Goal: Task Accomplishment & Management: Complete application form

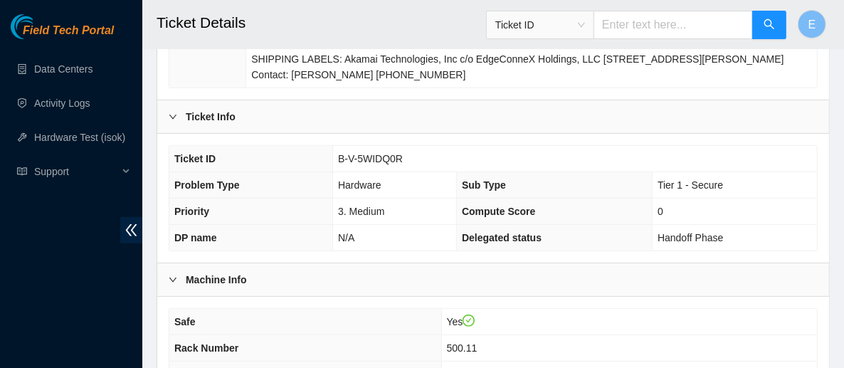
scroll to position [399, 0]
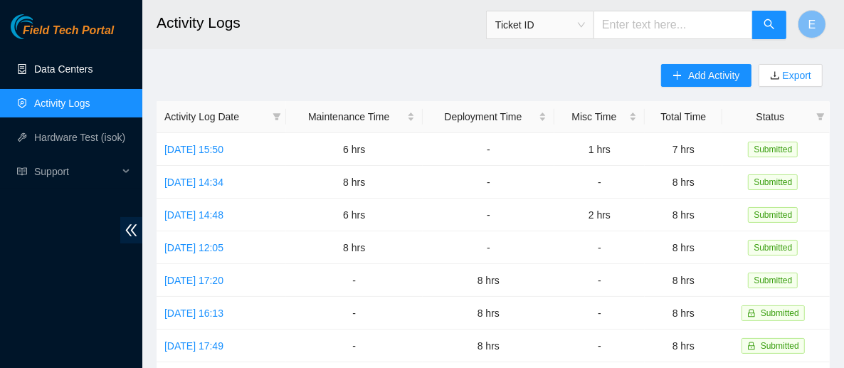
click at [75, 73] on link "Data Centers" at bounding box center [63, 68] width 58 height 11
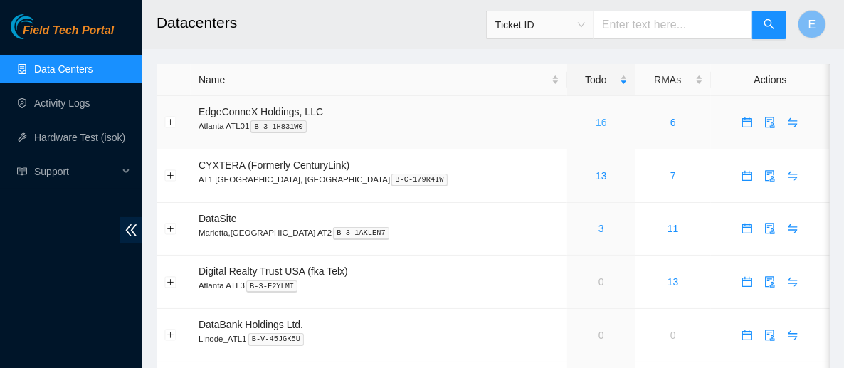
click at [596, 125] on link "16" at bounding box center [601, 122] width 11 height 11
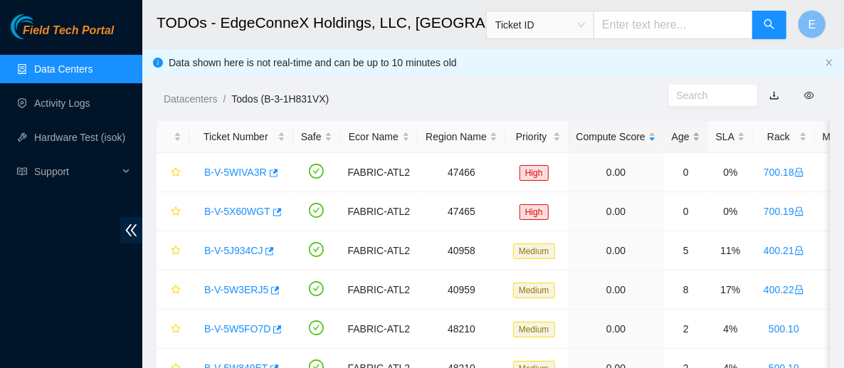
click at [672, 132] on div "Age" at bounding box center [686, 137] width 28 height 16
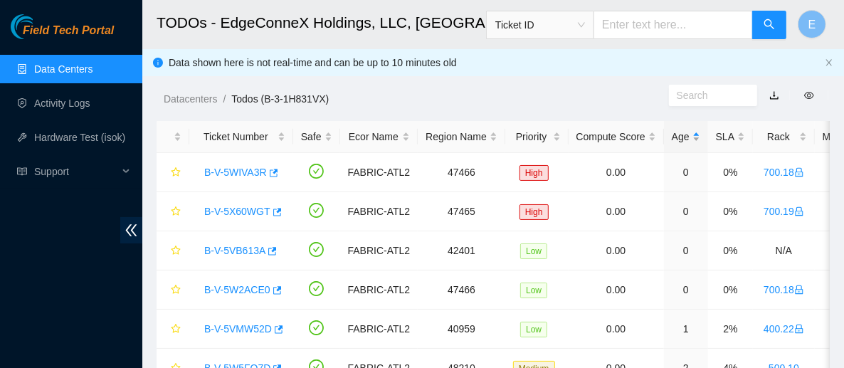
click at [677, 138] on div "Age" at bounding box center [686, 137] width 28 height 16
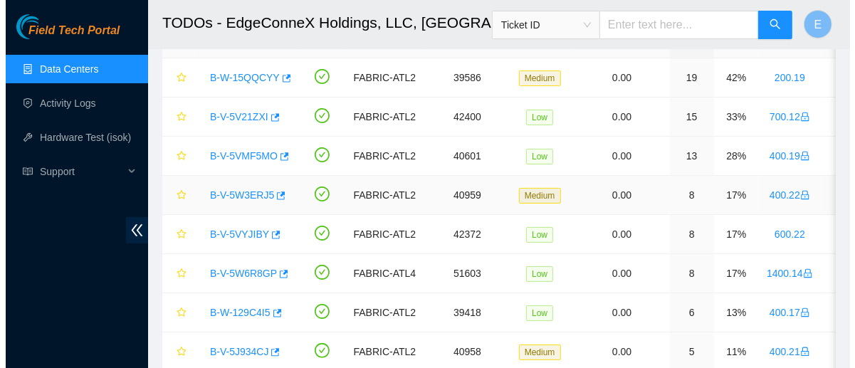
scroll to position [97, 0]
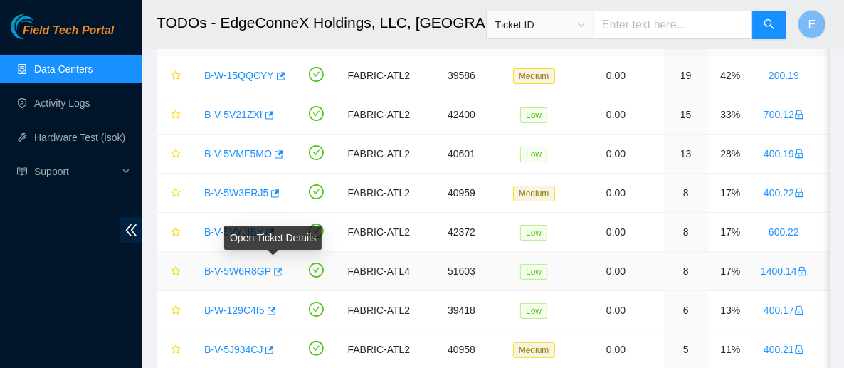
click at [275, 272] on icon "button" at bounding box center [277, 272] width 10 height 10
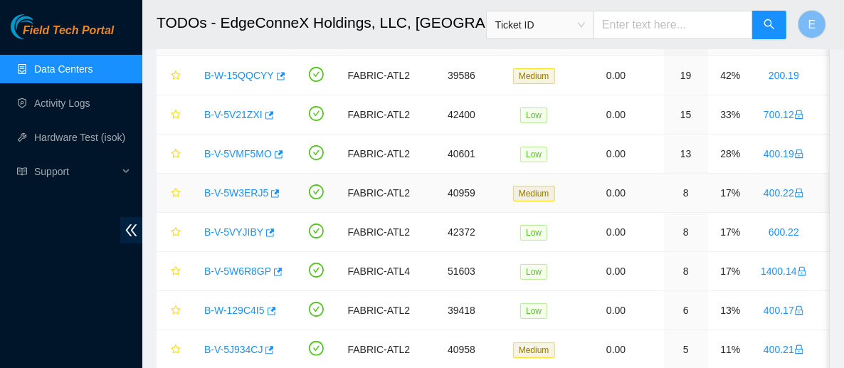
click at [251, 190] on link "B-V-5W3ERJ5" at bounding box center [236, 192] width 64 height 11
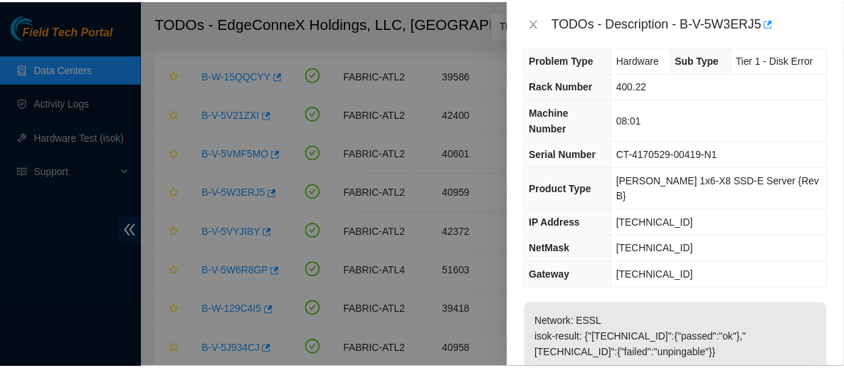
scroll to position [11, 0]
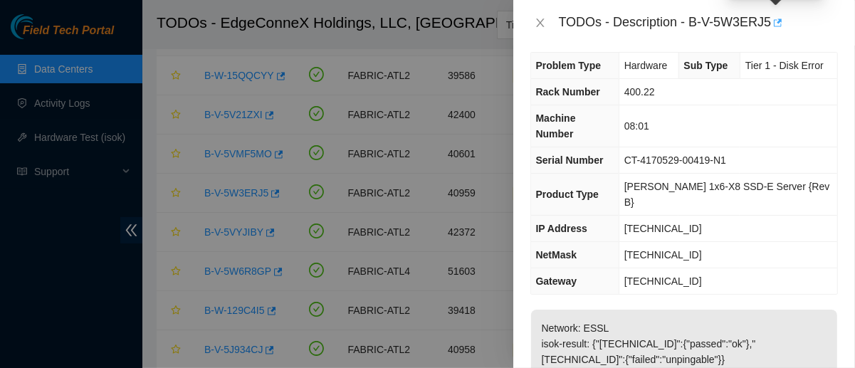
click at [774, 21] on icon "button" at bounding box center [777, 23] width 10 height 10
click at [538, 19] on icon "close" at bounding box center [540, 22] width 11 height 11
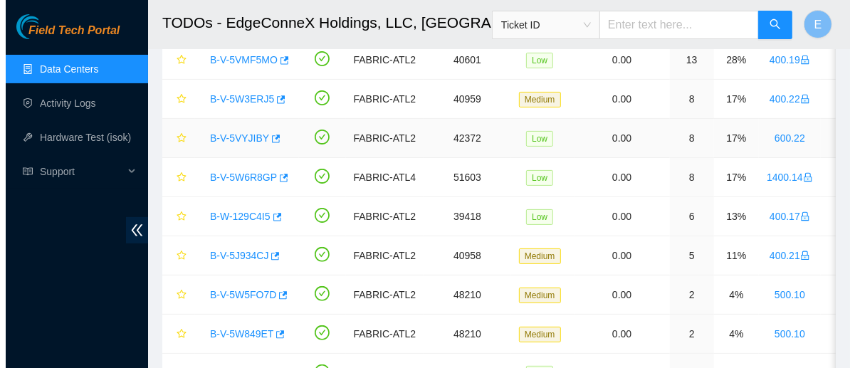
scroll to position [201, 0]
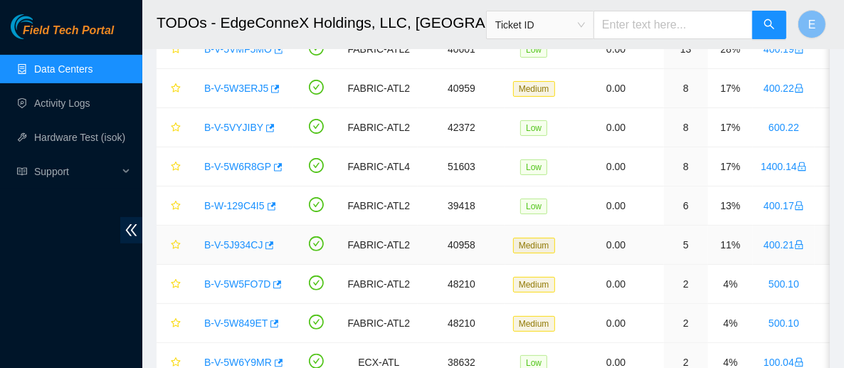
click at [249, 242] on link "B-V-5J934CJ" at bounding box center [233, 244] width 58 height 11
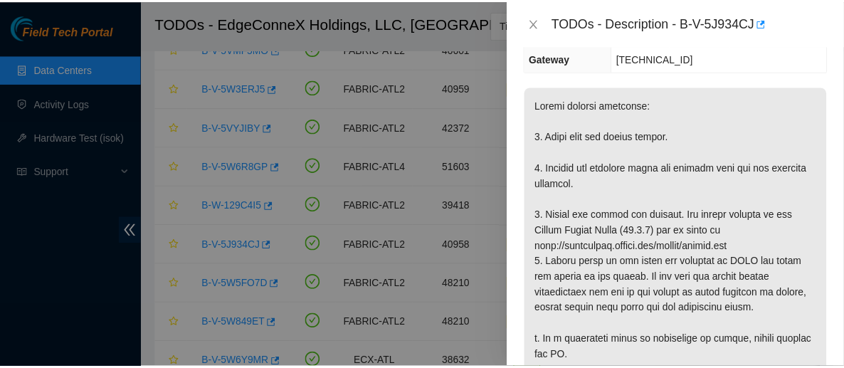
scroll to position [235, 0]
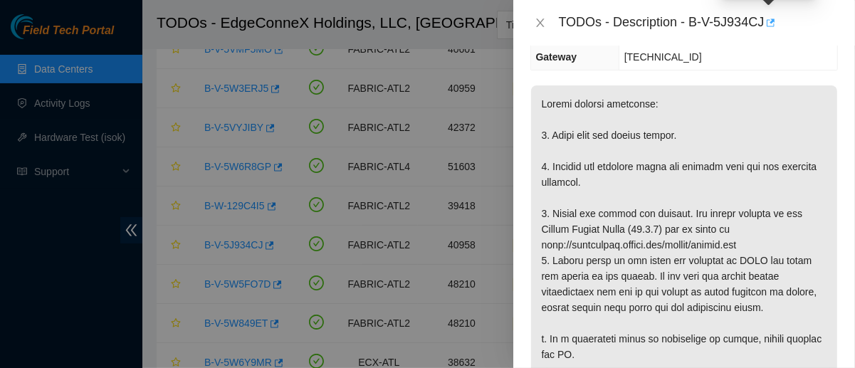
click at [769, 16] on button "button" at bounding box center [769, 22] width 11 height 23
click at [537, 21] on icon "close" at bounding box center [540, 22] width 11 height 11
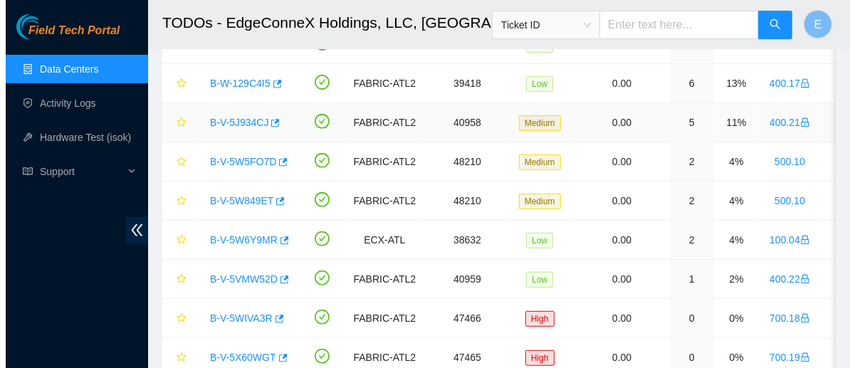
scroll to position [327, 0]
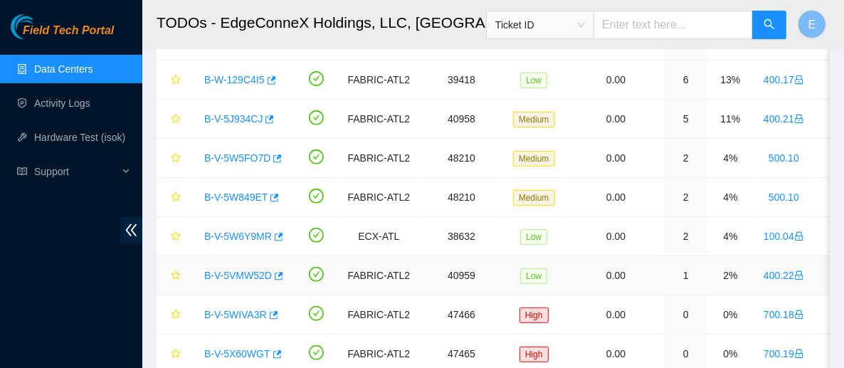
click at [251, 272] on link "B-V-5VMW52D" at bounding box center [238, 275] width 68 height 11
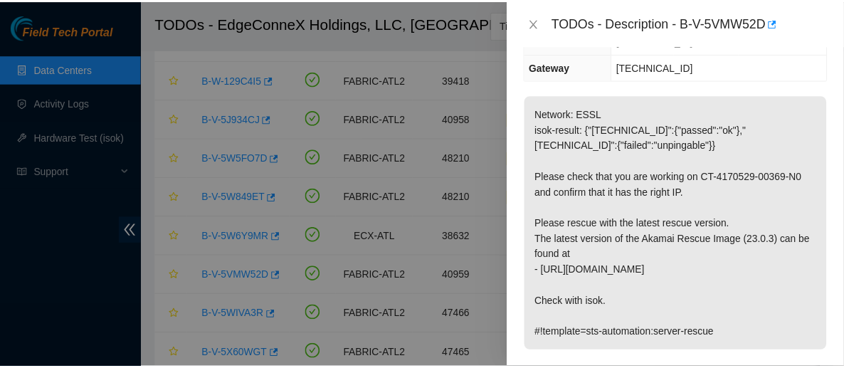
scroll to position [223, 0]
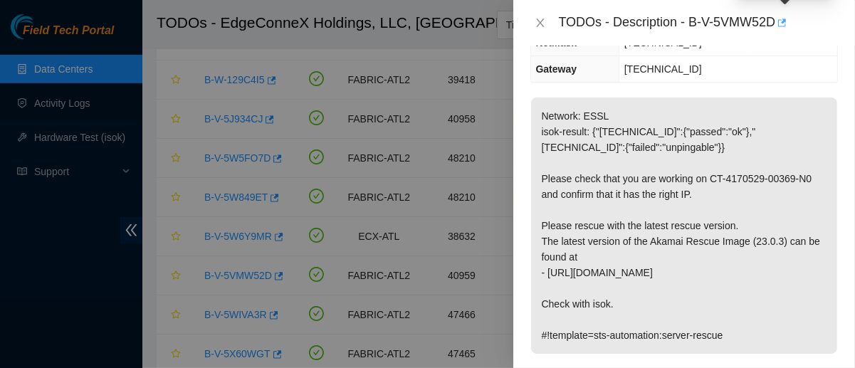
click at [783, 23] on icon "button" at bounding box center [781, 23] width 10 height 10
click at [538, 21] on icon "close" at bounding box center [540, 22] width 11 height 11
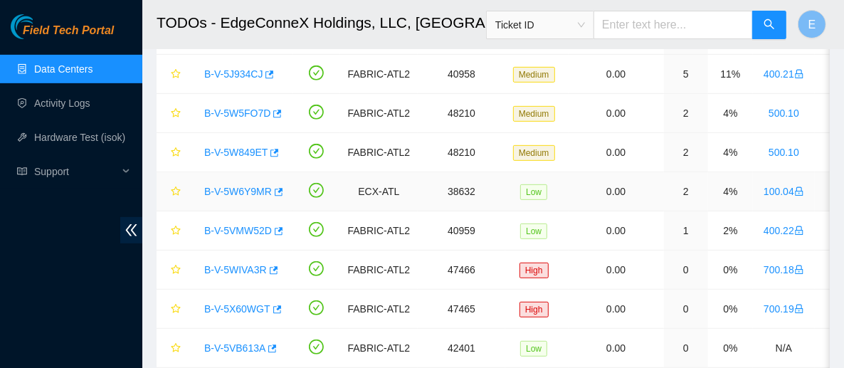
scroll to position [377, 0]
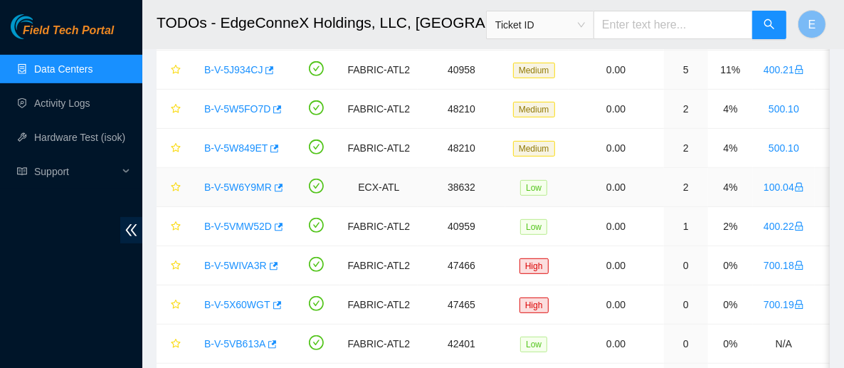
click at [222, 184] on link "B-V-5W6Y9MR" at bounding box center [238, 187] width 68 height 11
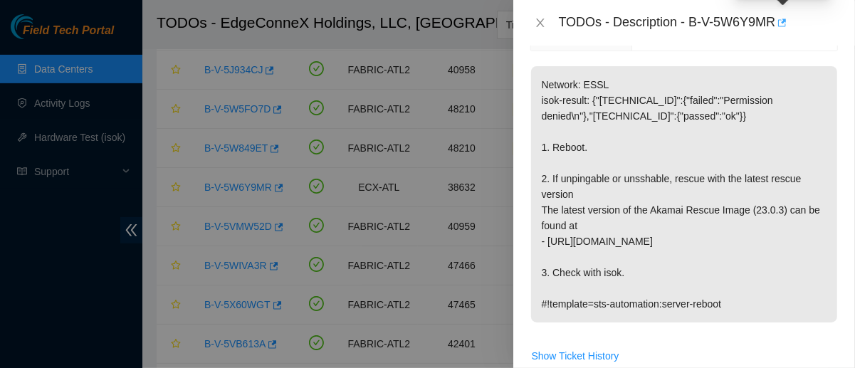
click at [782, 24] on icon "button" at bounding box center [781, 23] width 10 height 10
click at [540, 25] on icon "close" at bounding box center [540, 22] width 11 height 11
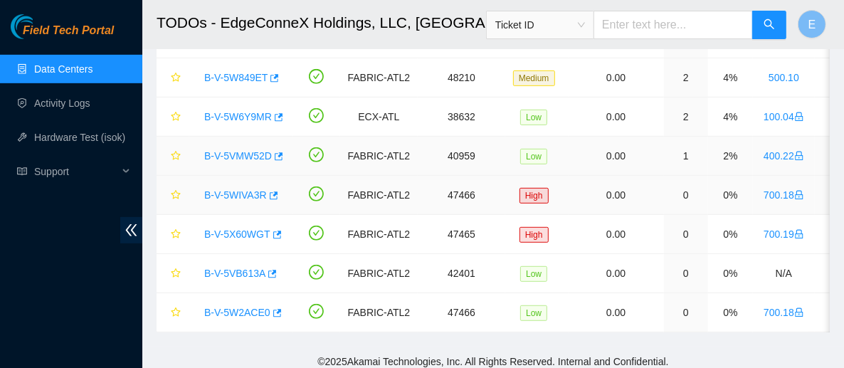
scroll to position [452, 0]
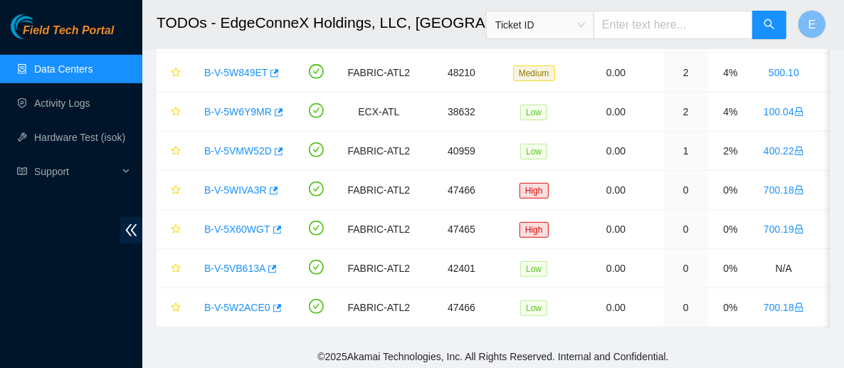
click at [66, 63] on link "Data Centers" at bounding box center [63, 68] width 58 height 11
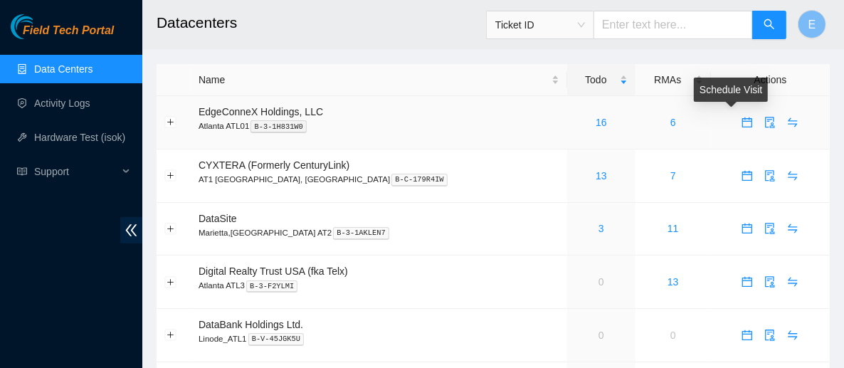
click at [742, 125] on icon "calendar" at bounding box center [747, 122] width 11 height 11
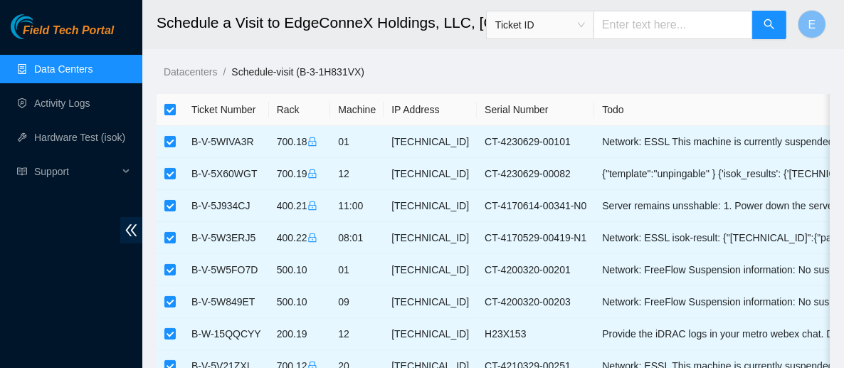
click at [169, 106] on input "checkbox" at bounding box center [169, 109] width 11 height 11
checkbox input "false"
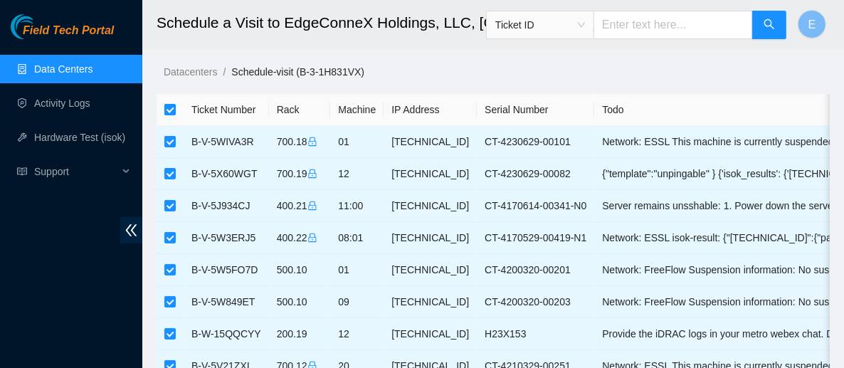
checkbox input "false"
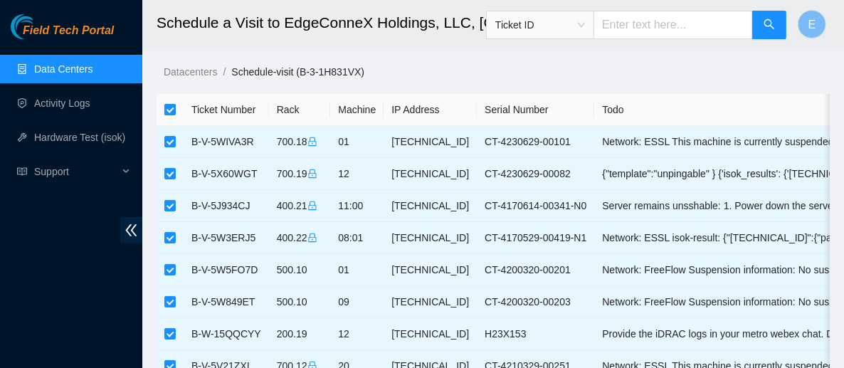
checkbox input "false"
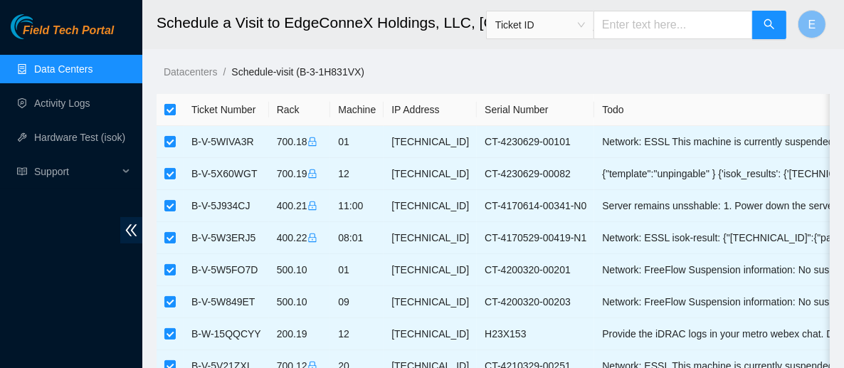
checkbox input "false"
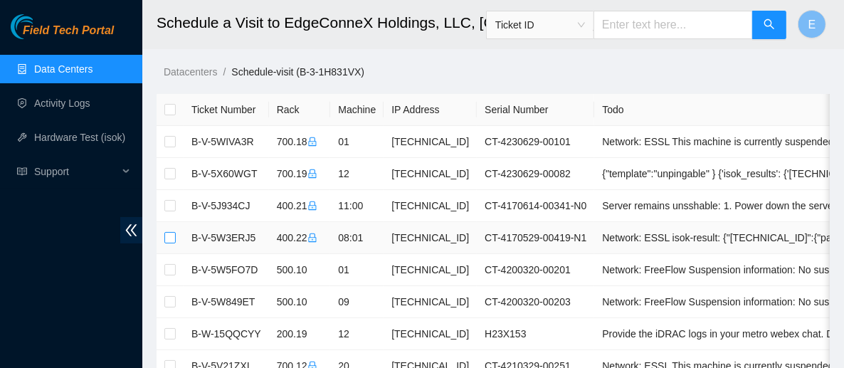
click at [169, 235] on input "checkbox" at bounding box center [169, 237] width 11 height 11
checkbox input "true"
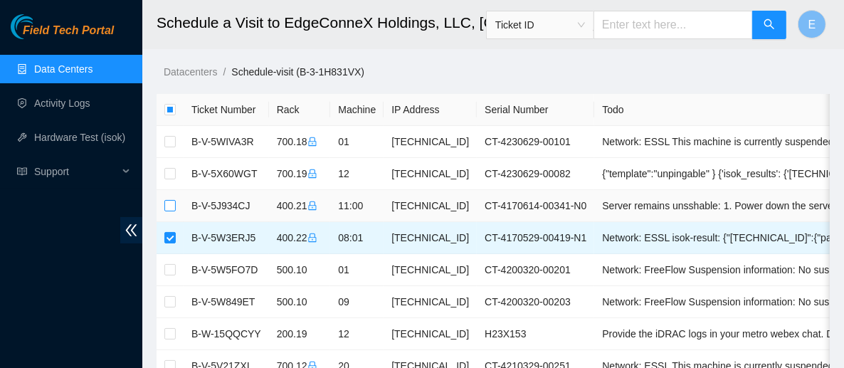
click at [172, 202] on input "checkbox" at bounding box center [169, 205] width 11 height 11
checkbox input "true"
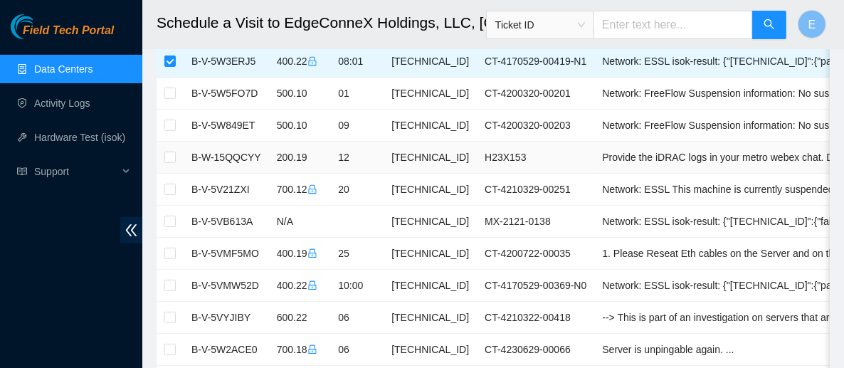
scroll to position [193, 0]
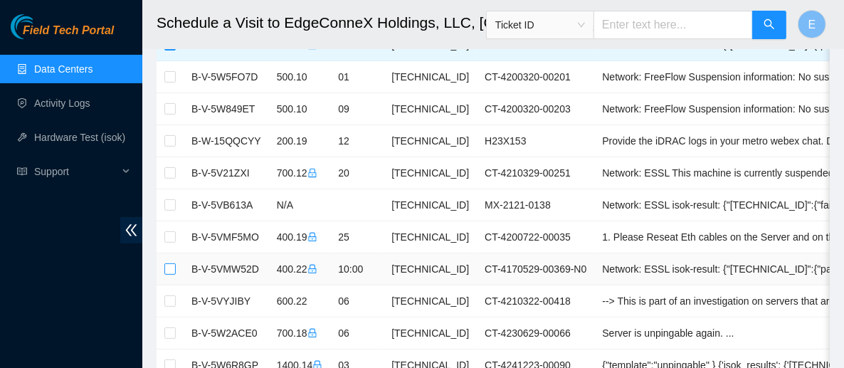
click at [167, 265] on input "checkbox" at bounding box center [169, 268] width 11 height 11
checkbox input "true"
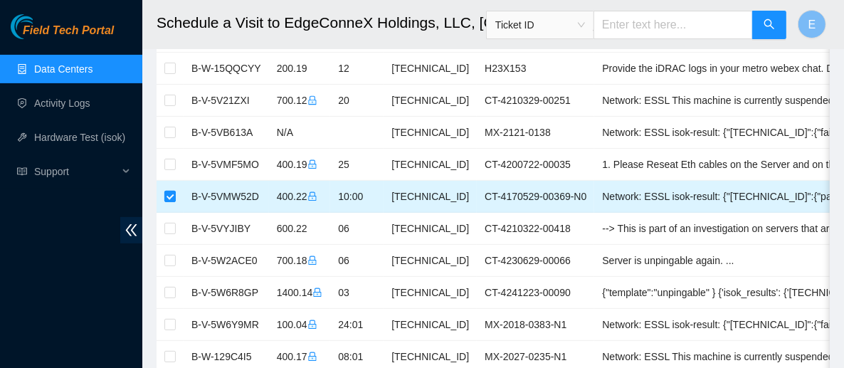
scroll to position [278, 0]
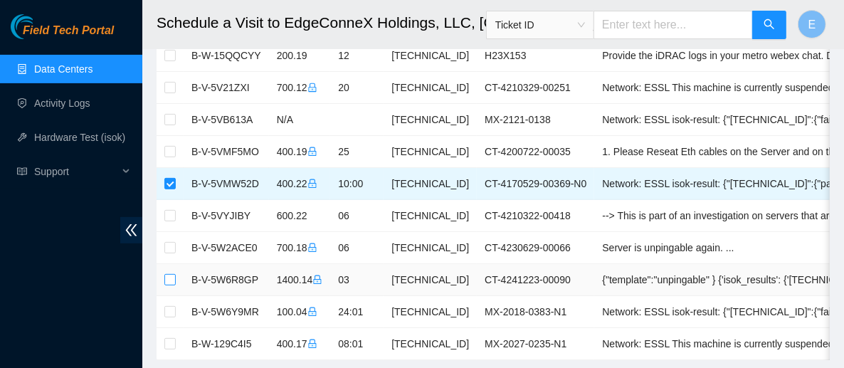
click at [168, 274] on input "checkbox" at bounding box center [169, 279] width 11 height 11
checkbox input "true"
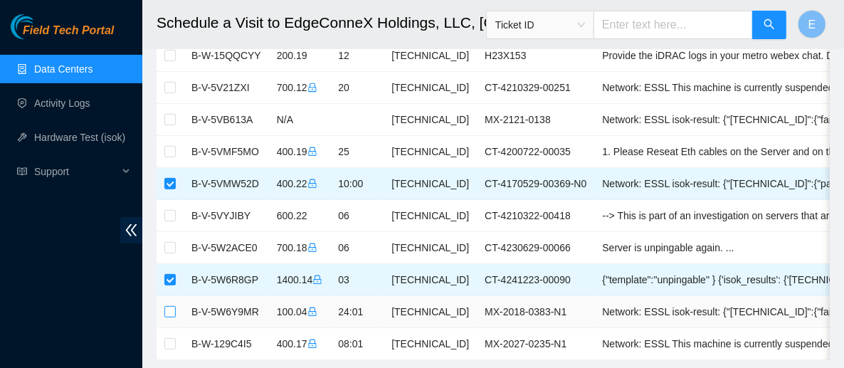
click at [171, 306] on input "checkbox" at bounding box center [169, 311] width 11 height 11
checkbox input "true"
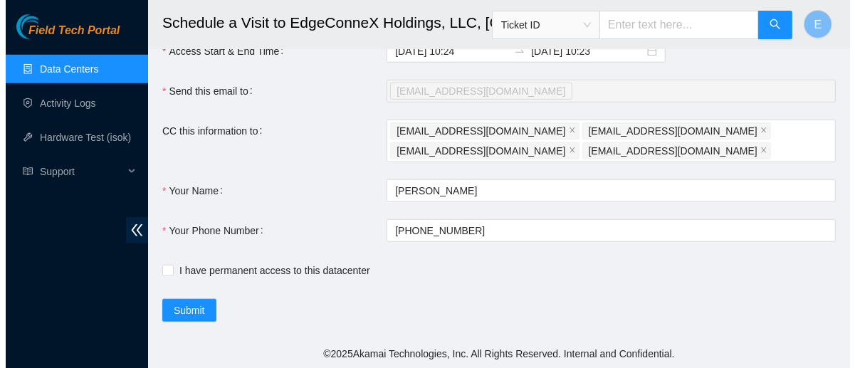
scroll to position [764, 0]
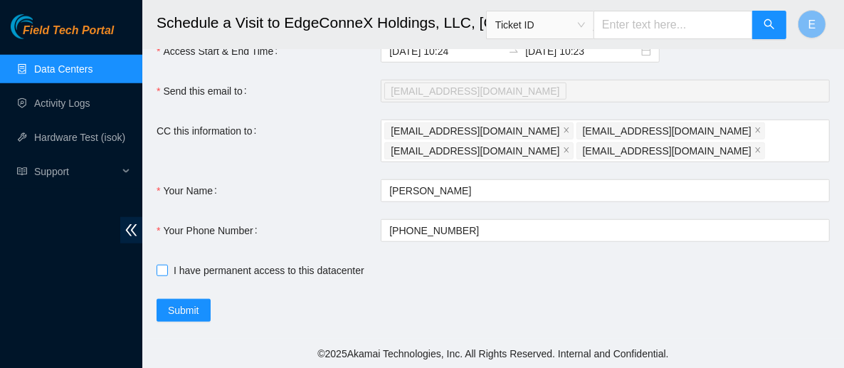
click at [162, 275] on input "I have permanent access to this datacenter" at bounding box center [162, 270] width 10 height 10
checkbox input "true"
click at [183, 315] on span "Submit" at bounding box center [183, 311] width 31 height 16
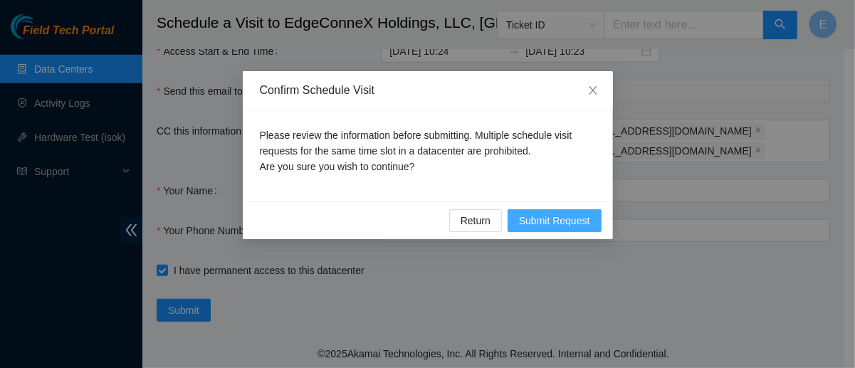
click at [554, 220] on span "Submit Request" at bounding box center [554, 221] width 71 height 16
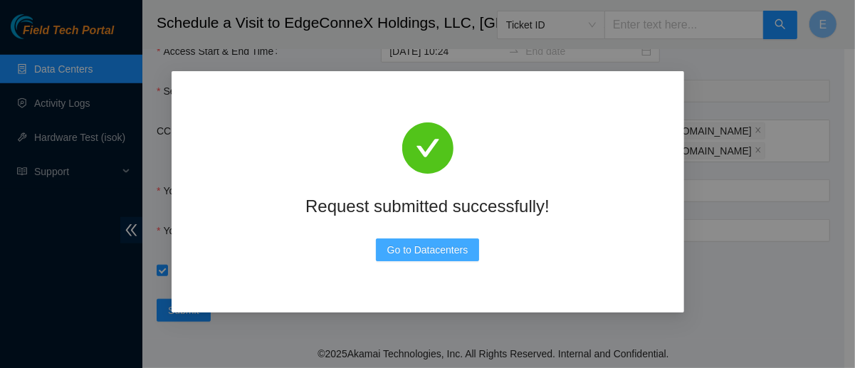
click at [438, 252] on span "Go to Datacenters" at bounding box center [427, 250] width 81 height 16
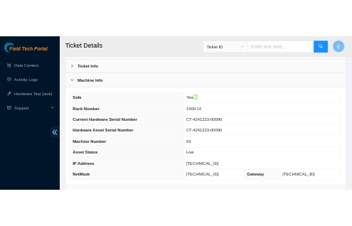
scroll to position [93, 0]
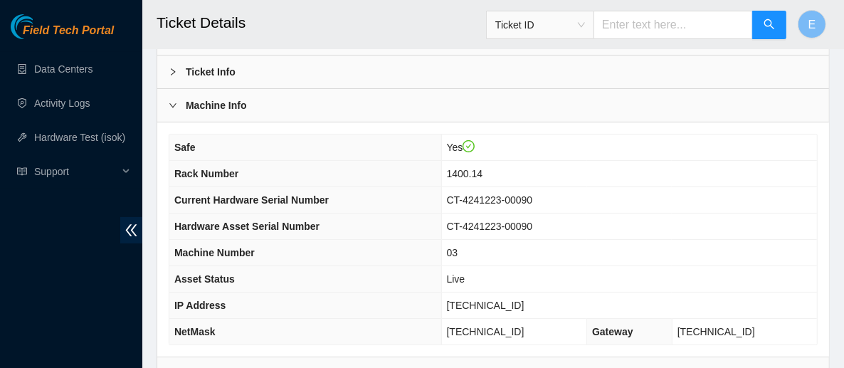
click at [269, 74] on div "Ticket Info" at bounding box center [493, 72] width 672 height 33
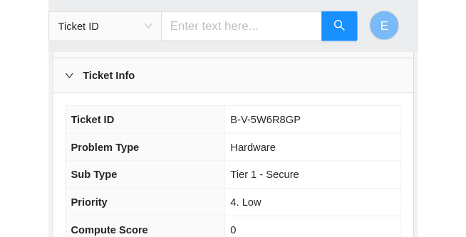
scroll to position [78, 0]
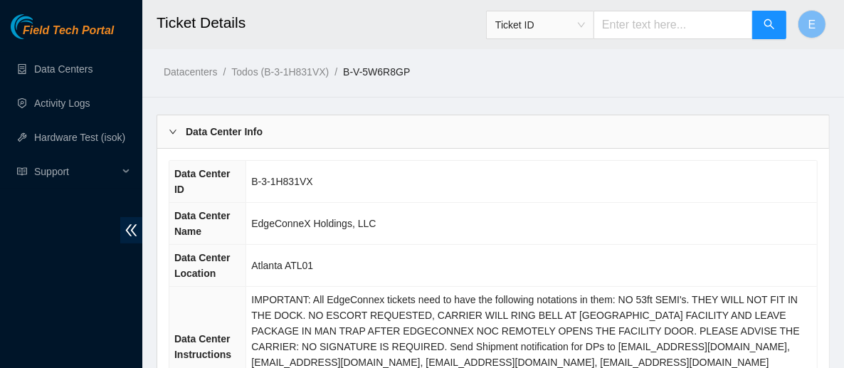
click at [379, 144] on div "Data Center Info" at bounding box center [493, 131] width 672 height 33
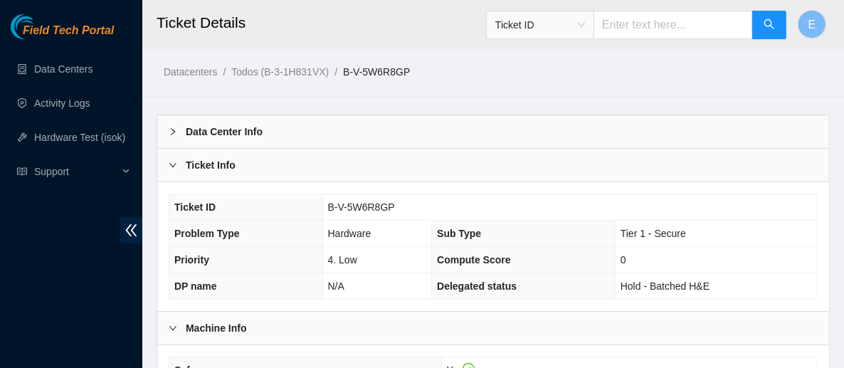
click at [381, 173] on div "Ticket Info" at bounding box center [493, 165] width 672 height 33
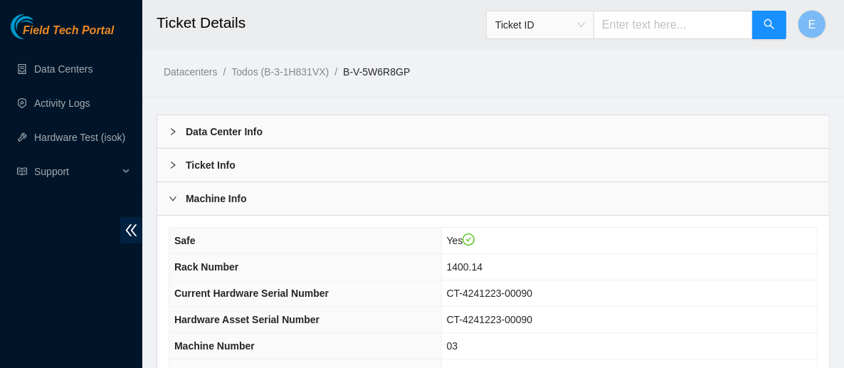
click at [381, 173] on div "Ticket Info" at bounding box center [493, 165] width 672 height 33
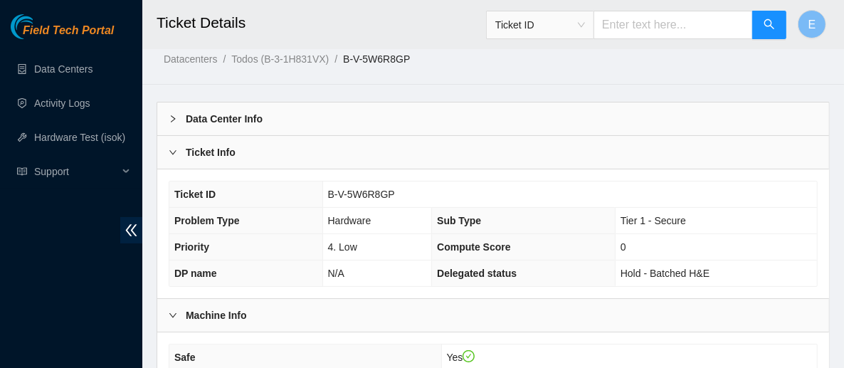
scroll to position [11, 0]
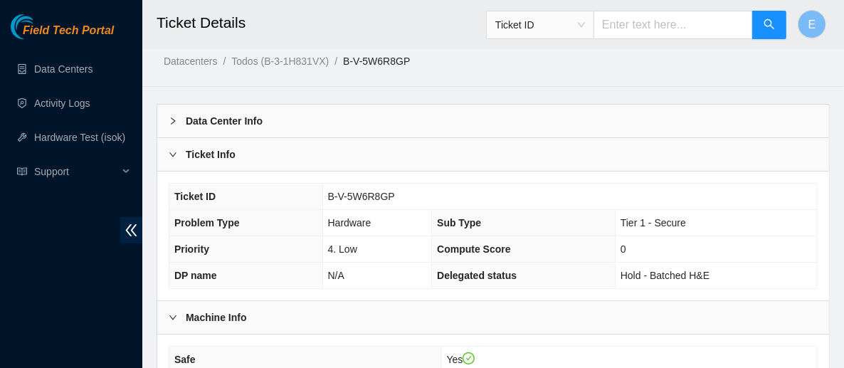
click at [172, 150] on icon "right" at bounding box center [173, 154] width 9 height 9
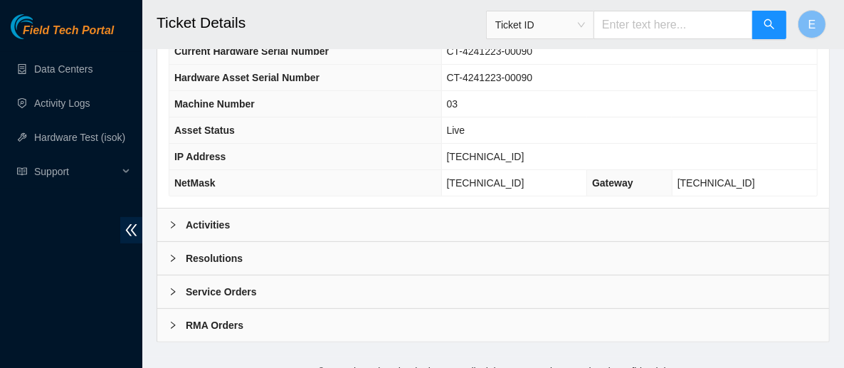
scroll to position [243, 0]
click at [128, 231] on icon "double-left" at bounding box center [131, 230] width 11 height 12
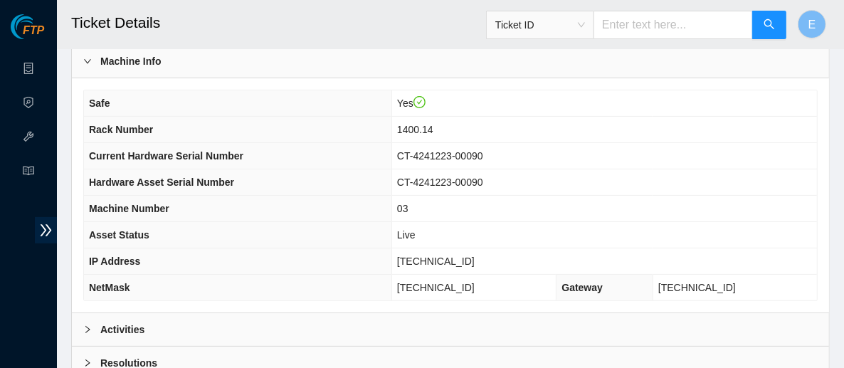
scroll to position [136, 0]
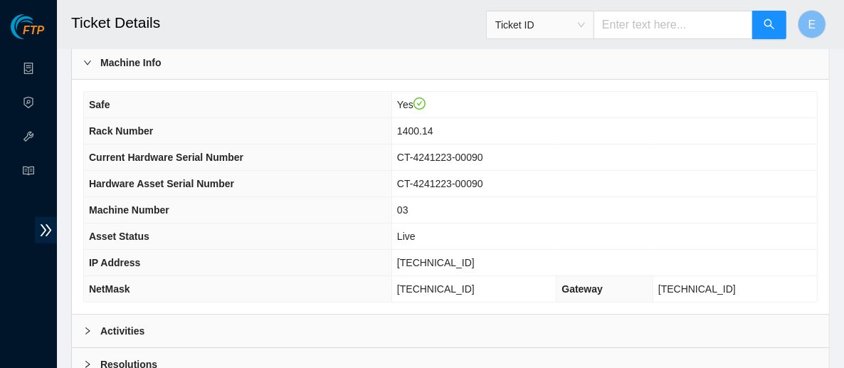
click at [327, 152] on th "Current Hardware Serial Number" at bounding box center [238, 157] width 308 height 26
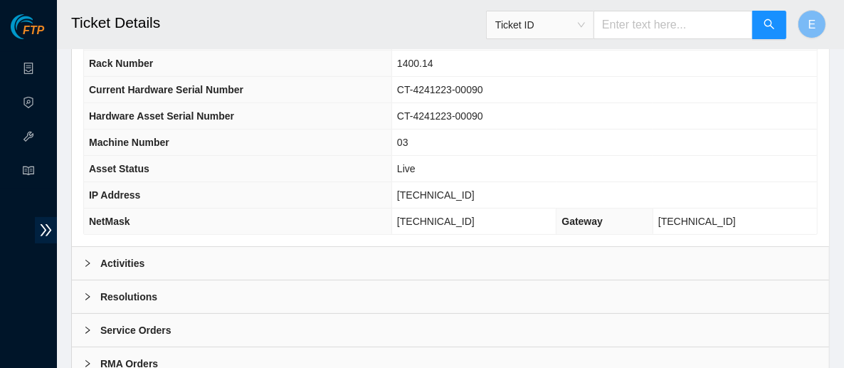
click at [266, 253] on div "Activities" at bounding box center [450, 263] width 757 height 33
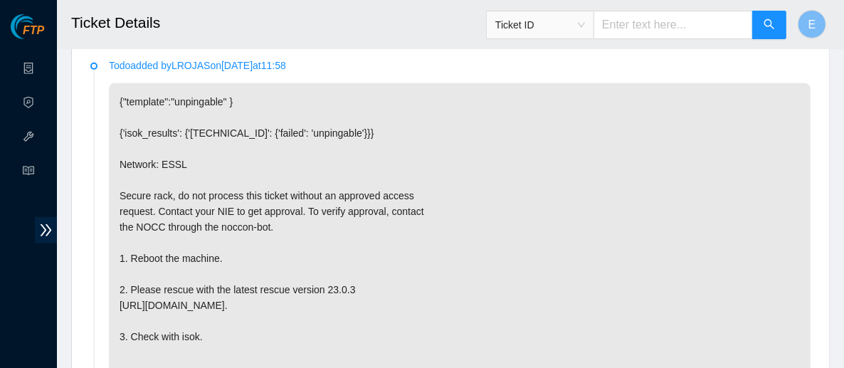
scroll to position [442, 0]
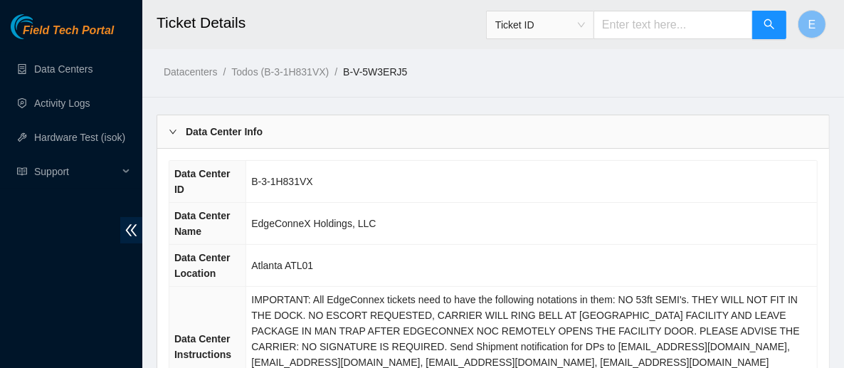
click at [360, 125] on div "Data Center Info" at bounding box center [493, 131] width 672 height 33
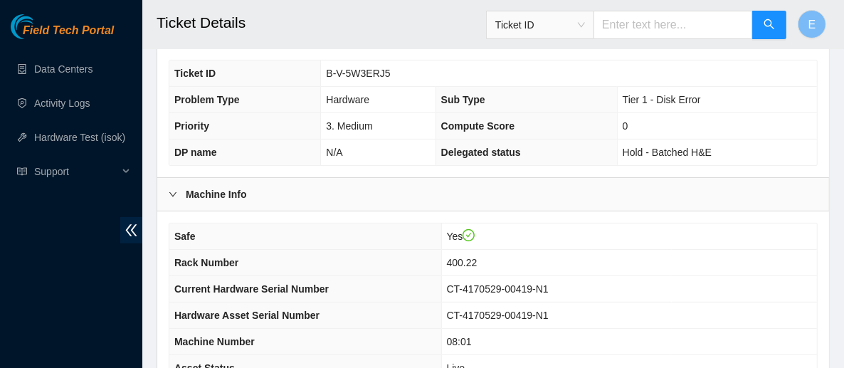
scroll to position [137, 0]
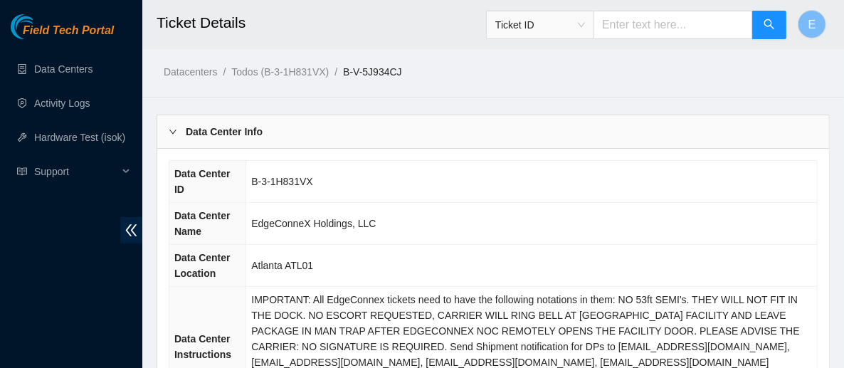
click at [222, 131] on b "Data Center Info" at bounding box center [224, 132] width 77 height 16
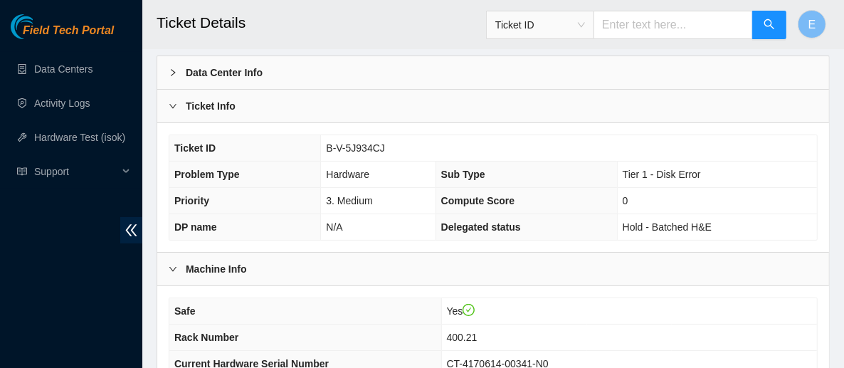
scroll to position [68, 0]
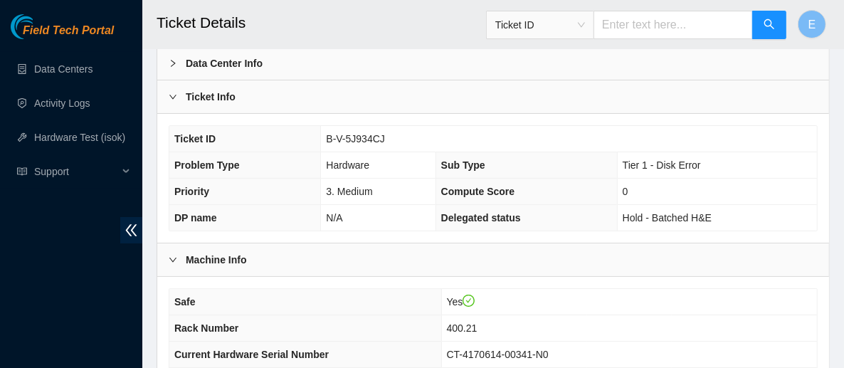
click at [174, 100] on div at bounding box center [177, 97] width 17 height 16
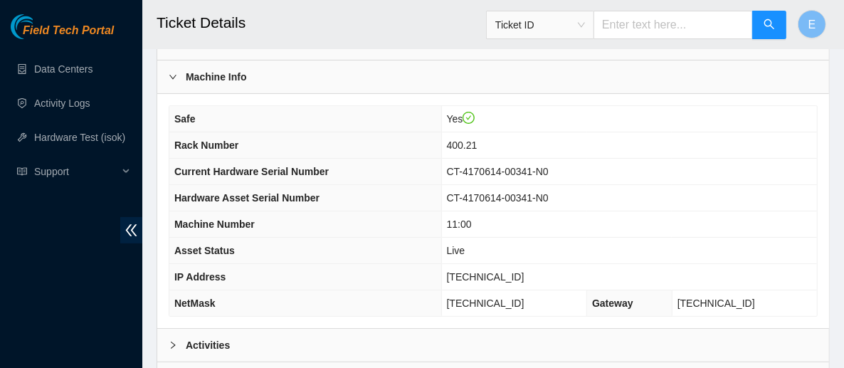
scroll to position [255, 0]
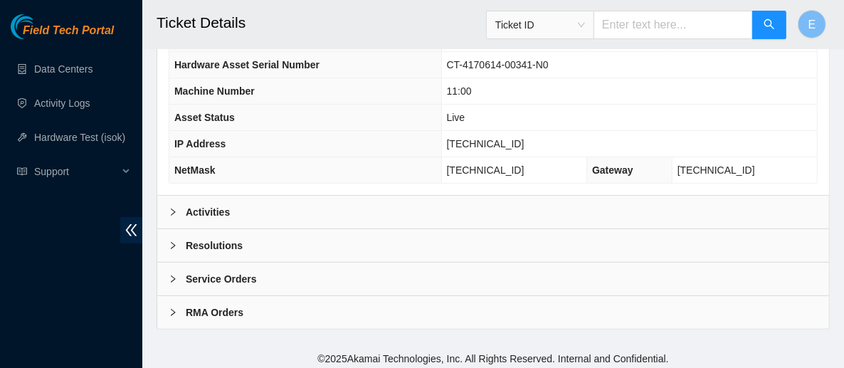
click at [211, 210] on b "Activities" at bounding box center [208, 212] width 44 height 16
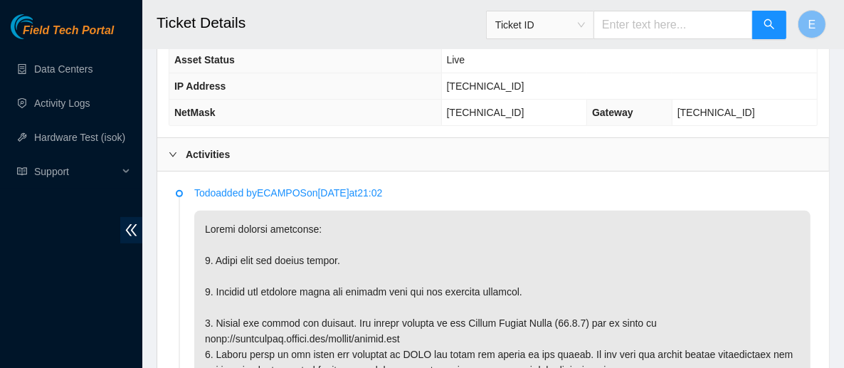
scroll to position [332, 0]
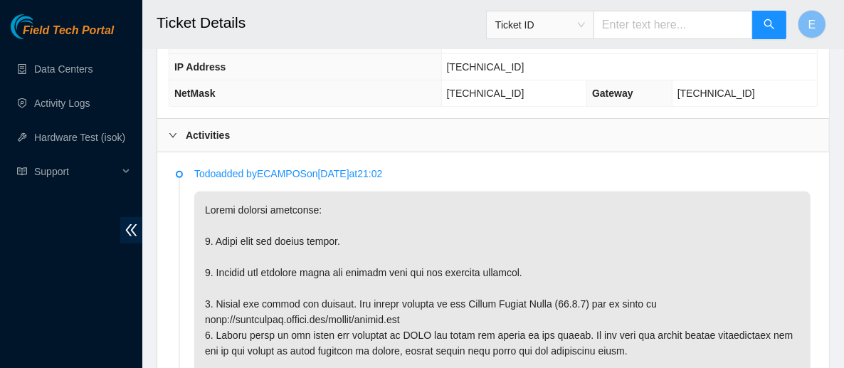
click at [174, 131] on icon "right" at bounding box center [173, 135] width 9 height 9
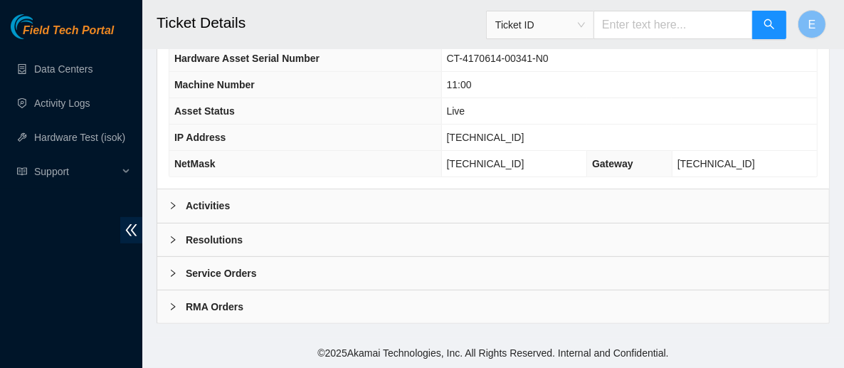
scroll to position [255, 0]
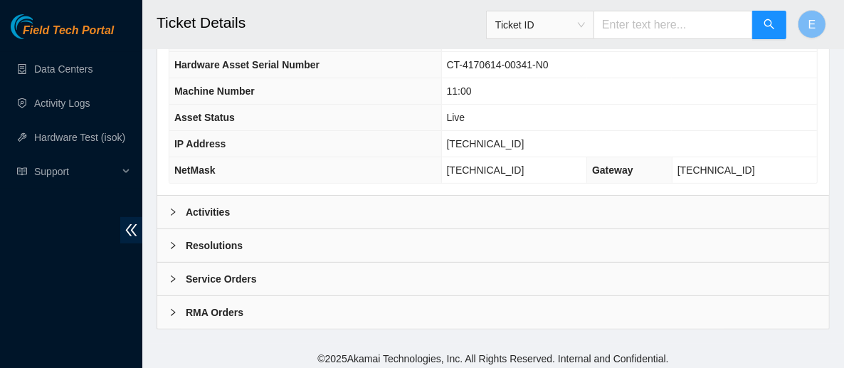
click at [171, 209] on icon "right" at bounding box center [173, 212] width 4 height 7
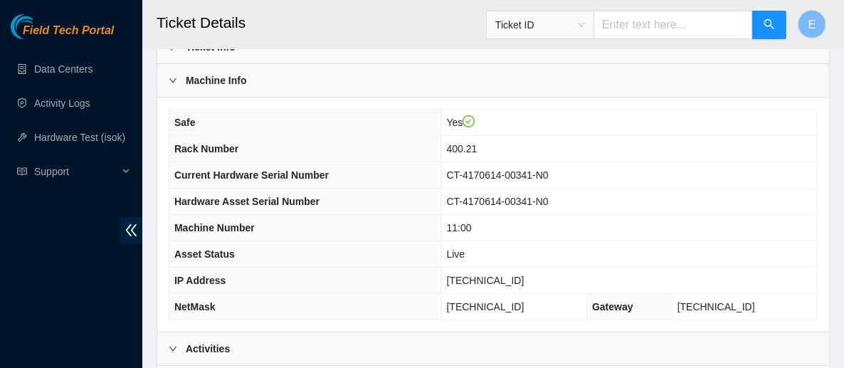
scroll to position [117, 0]
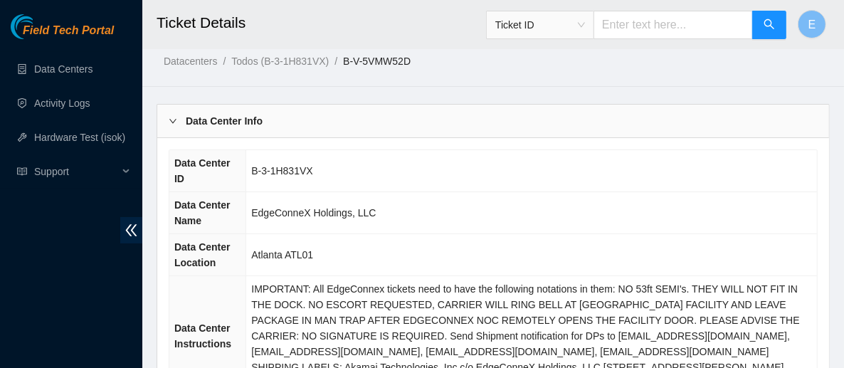
scroll to position [9, 0]
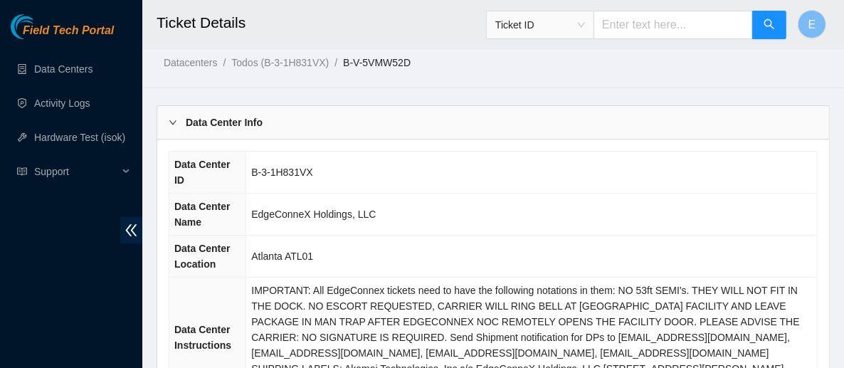
click at [391, 120] on div "Data Center Info" at bounding box center [493, 122] width 672 height 33
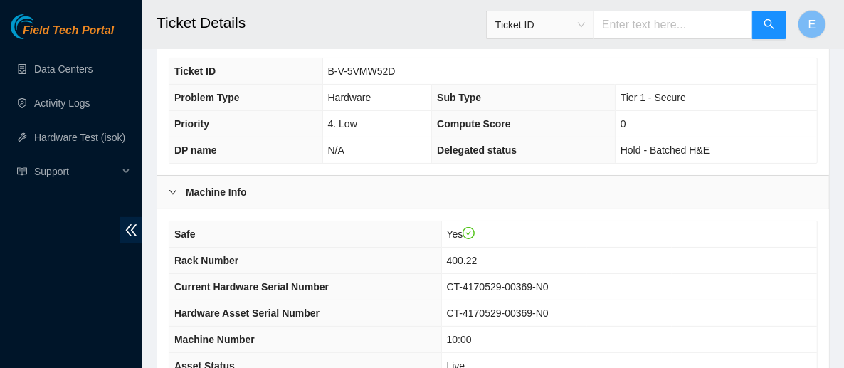
scroll to position [33, 0]
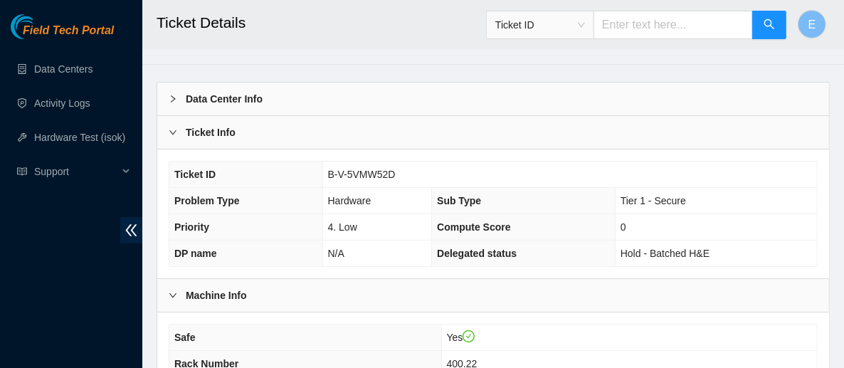
click at [198, 137] on b "Ticket Info" at bounding box center [211, 133] width 50 height 16
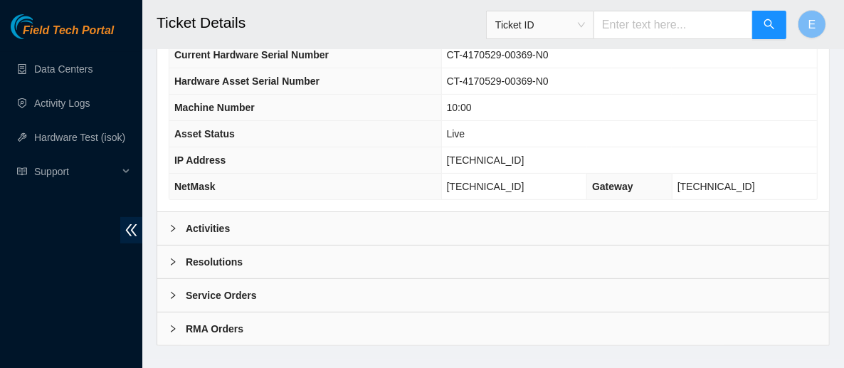
scroll to position [242, 0]
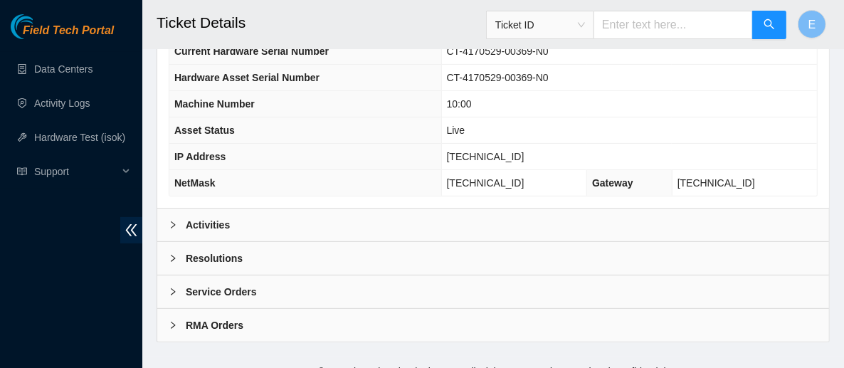
click at [207, 217] on b "Activities" at bounding box center [208, 225] width 44 height 16
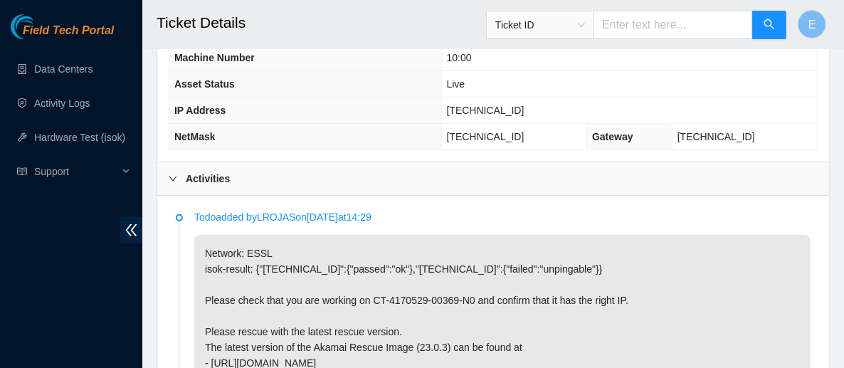
scroll to position [300, 0]
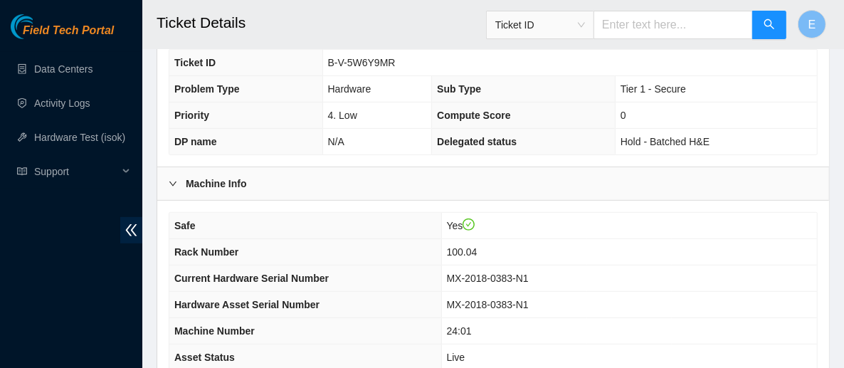
scroll to position [436, 0]
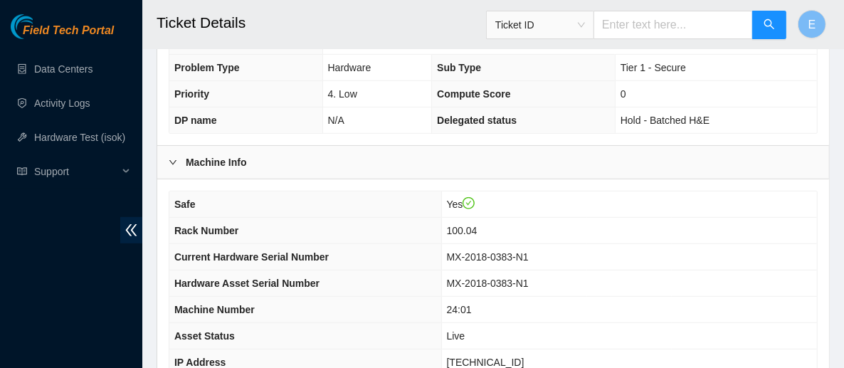
click at [182, 154] on div at bounding box center [177, 162] width 17 height 16
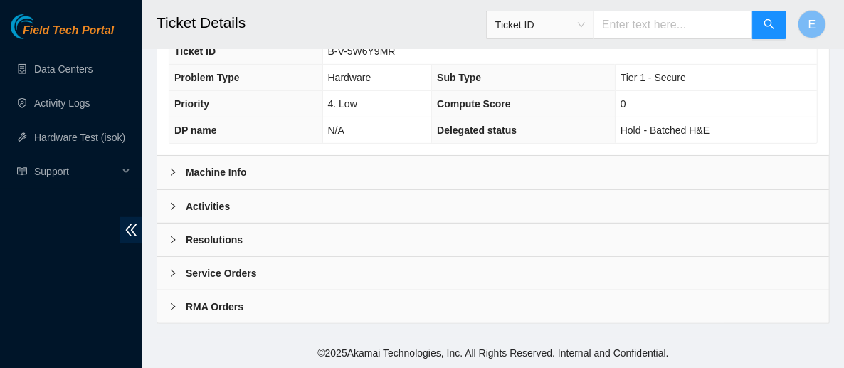
scroll to position [404, 0]
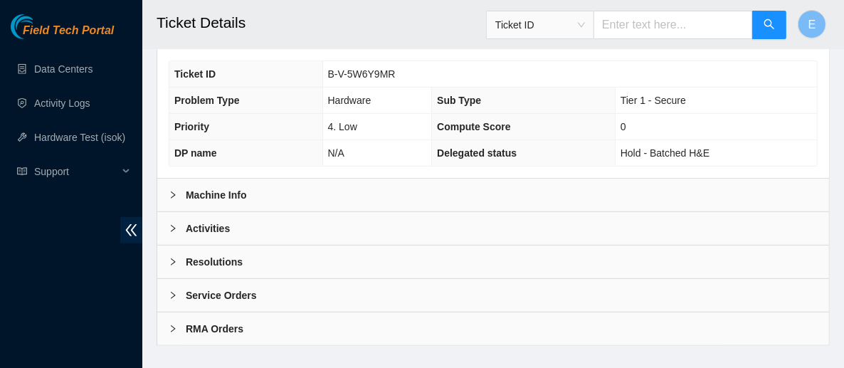
click at [169, 187] on div at bounding box center [177, 195] width 17 height 16
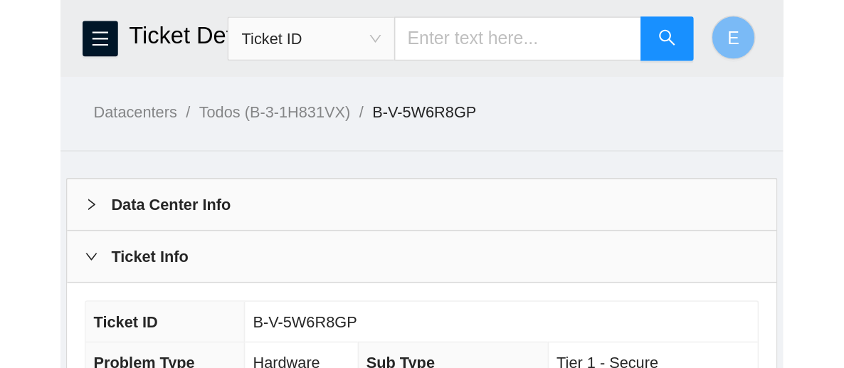
scroll to position [78, 0]
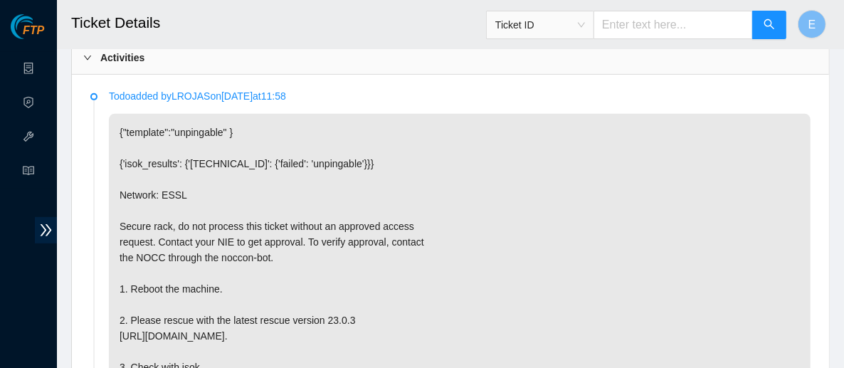
scroll to position [411, 0]
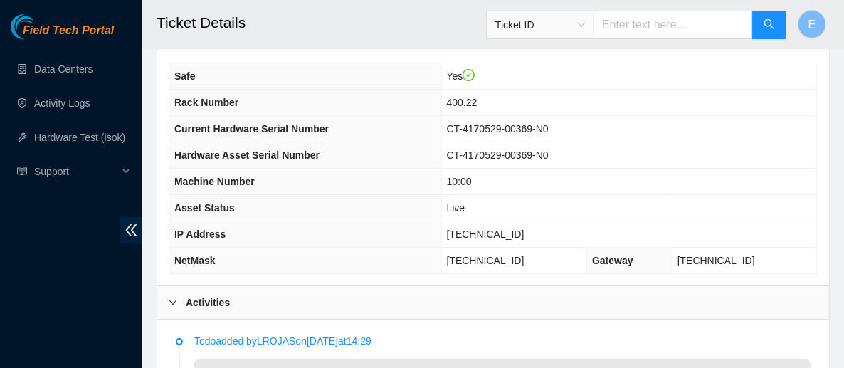
scroll to position [162, 0]
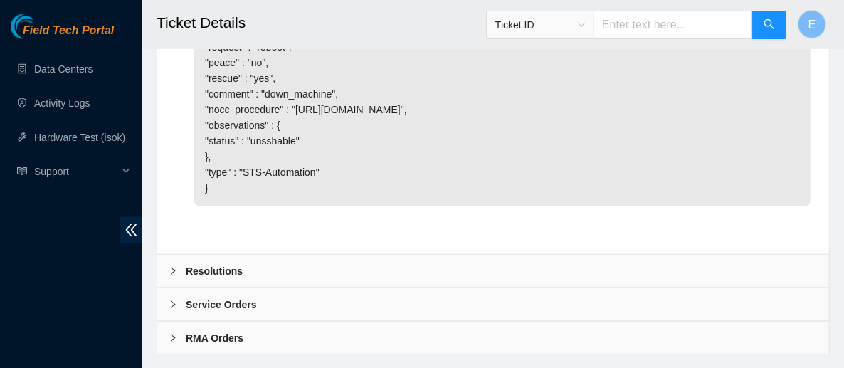
scroll to position [1391, 0]
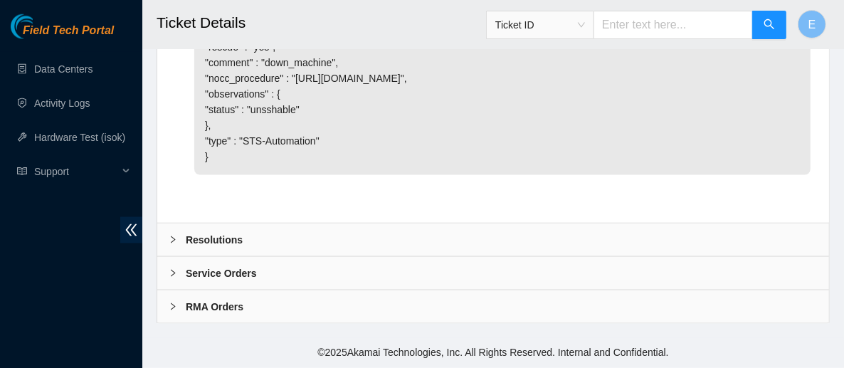
click at [292, 234] on div "Resolutions" at bounding box center [493, 240] width 672 height 33
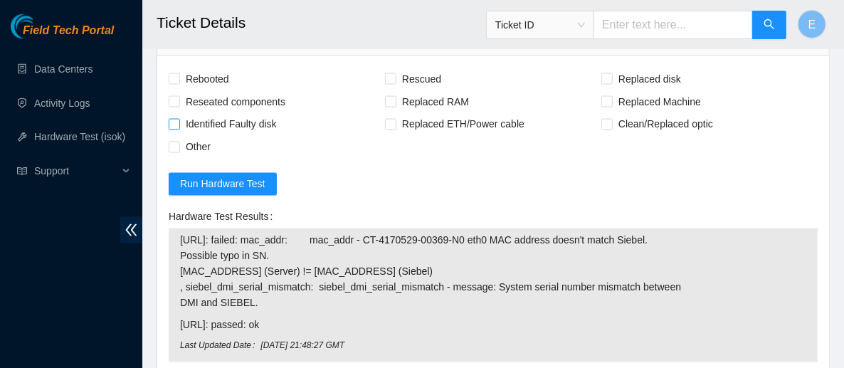
scroll to position [1567, 0]
click at [210, 90] on span "Rebooted" at bounding box center [207, 78] width 55 height 23
click at [179, 83] on input "Rebooted" at bounding box center [174, 78] width 10 height 10
checkbox input "true"
click at [395, 84] on span at bounding box center [390, 78] width 11 height 11
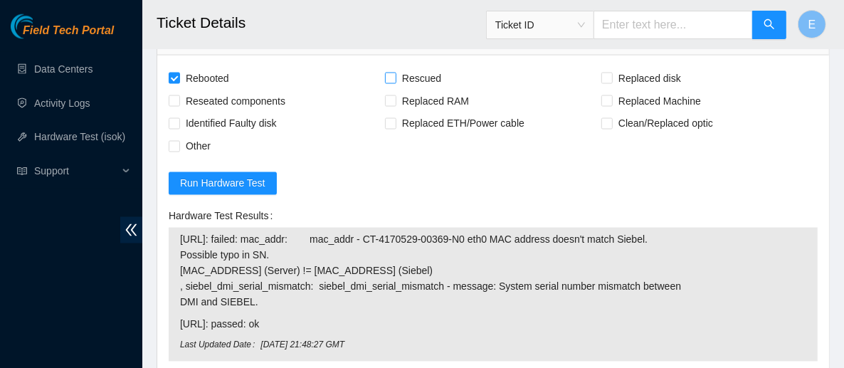
click at [395, 83] on input "Rescued" at bounding box center [390, 78] width 10 height 10
checkbox input "true"
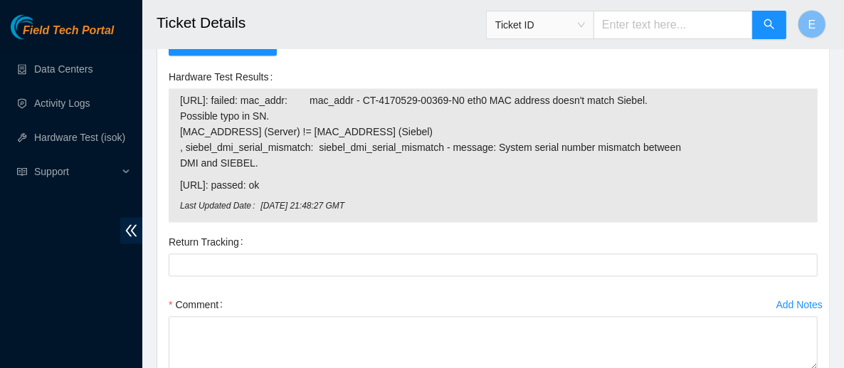
scroll to position [1721, 0]
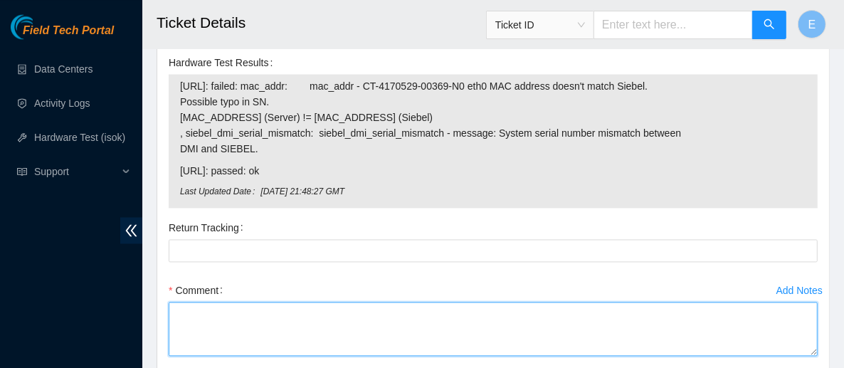
click at [262, 336] on textarea "Comment" at bounding box center [493, 329] width 649 height 54
paste textarea "Rebooted server Rescued and configured Isok:"
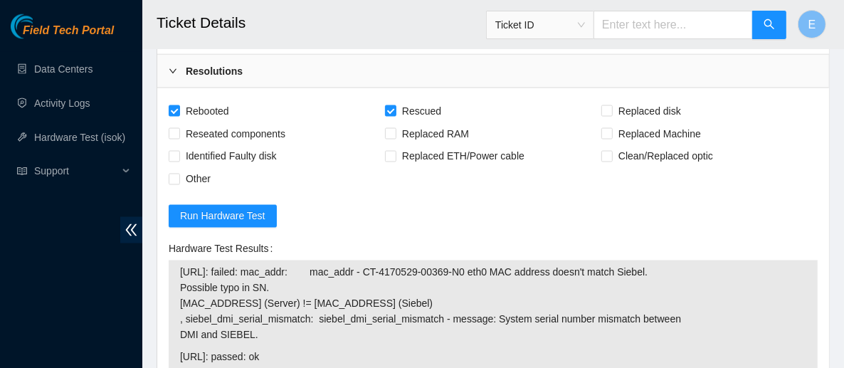
scroll to position [1536, 0]
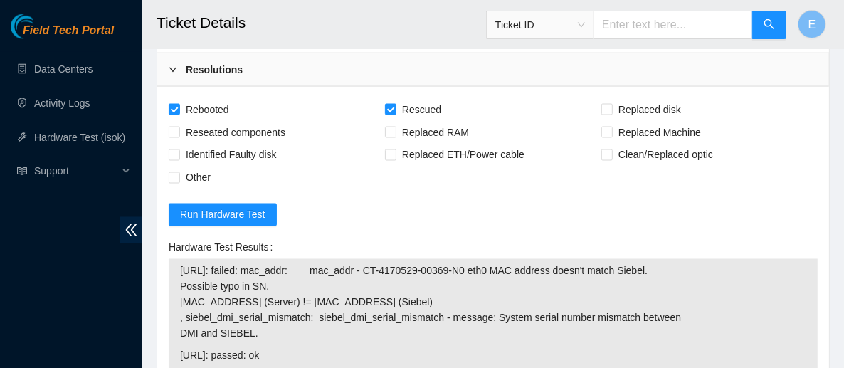
type textarea "Rebooted server Rescued and configured Isok:"
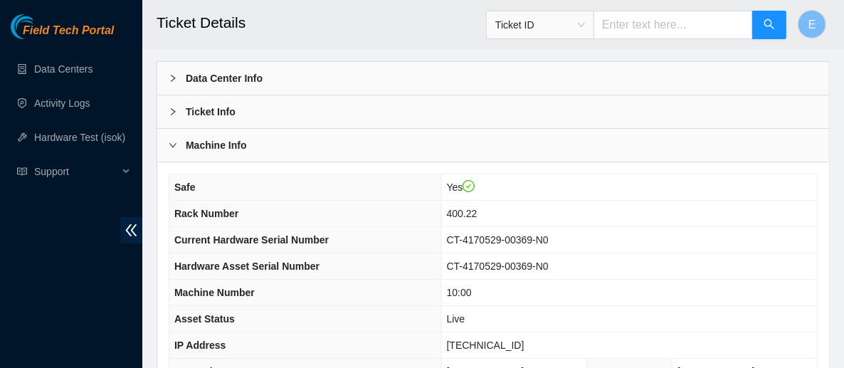
scroll to position [54, 0]
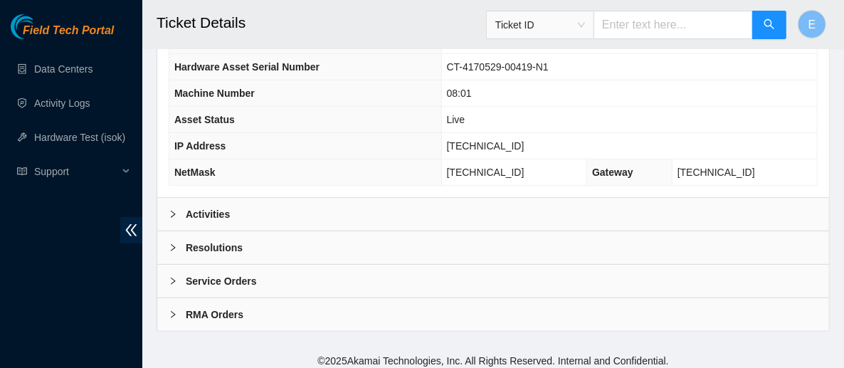
scroll to position [305, 0]
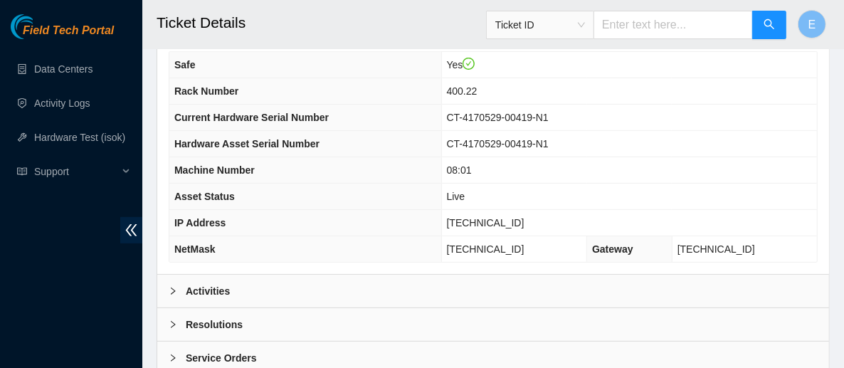
click at [468, 276] on div "Activities" at bounding box center [493, 291] width 672 height 33
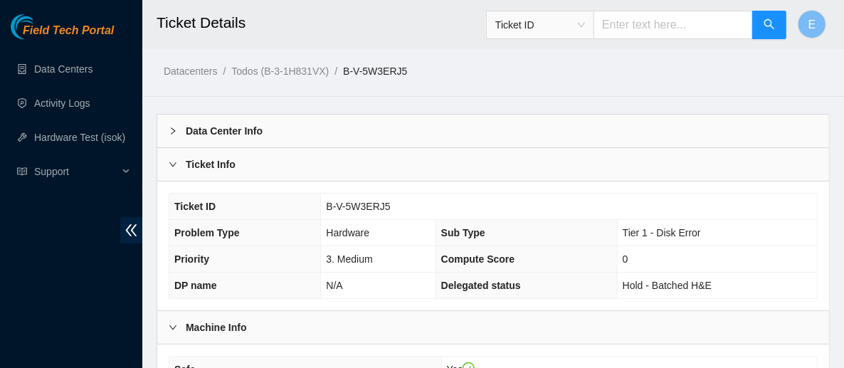
scroll to position [0, 0]
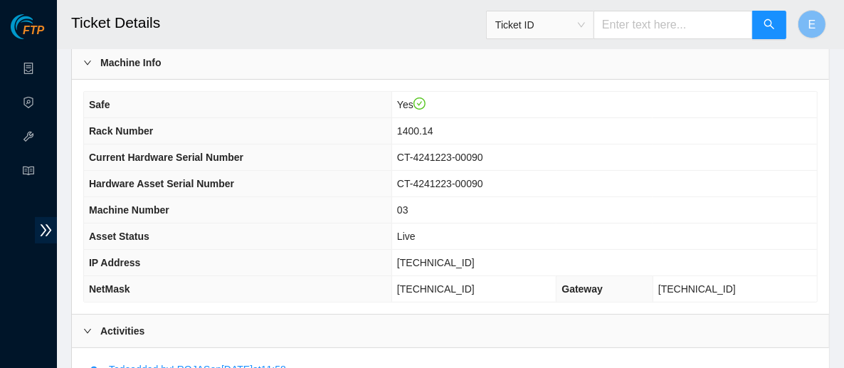
scroll to position [136, 0]
click at [435, 183] on span "CT-4241223-00090" at bounding box center [440, 183] width 86 height 11
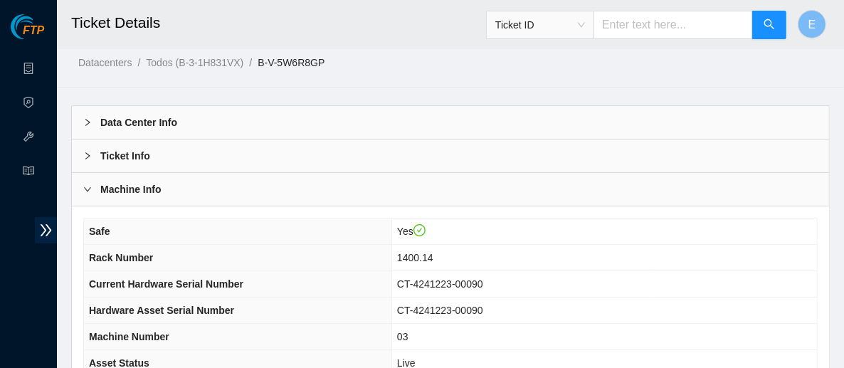
scroll to position [8, 0]
click at [359, 178] on div "Machine Info" at bounding box center [450, 190] width 757 height 33
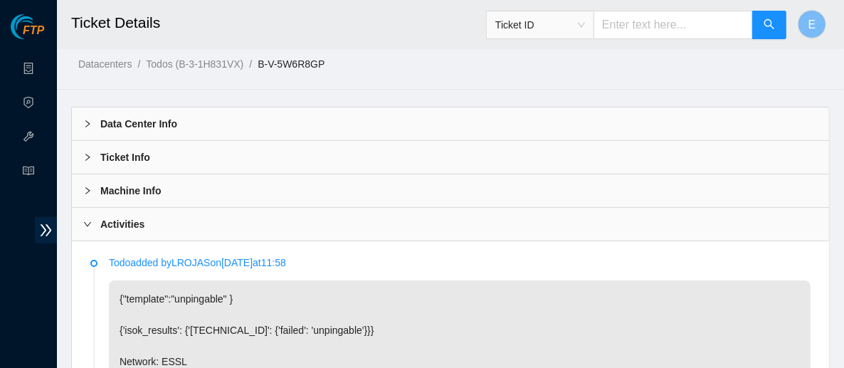
click at [359, 178] on div "Machine Info" at bounding box center [450, 190] width 757 height 33
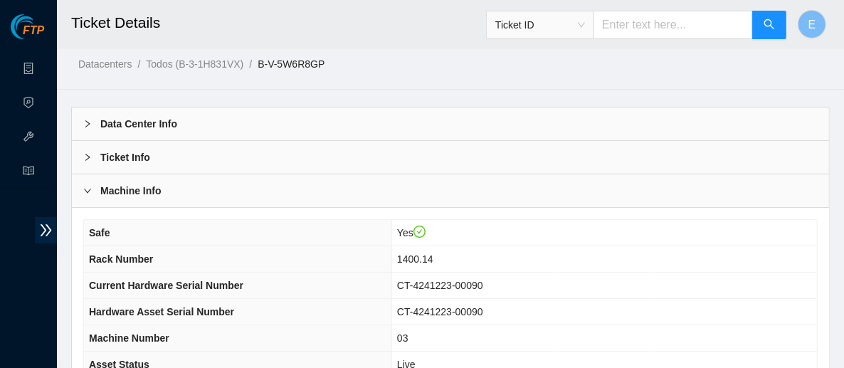
click at [342, 159] on div "Ticket Info" at bounding box center [450, 157] width 757 height 33
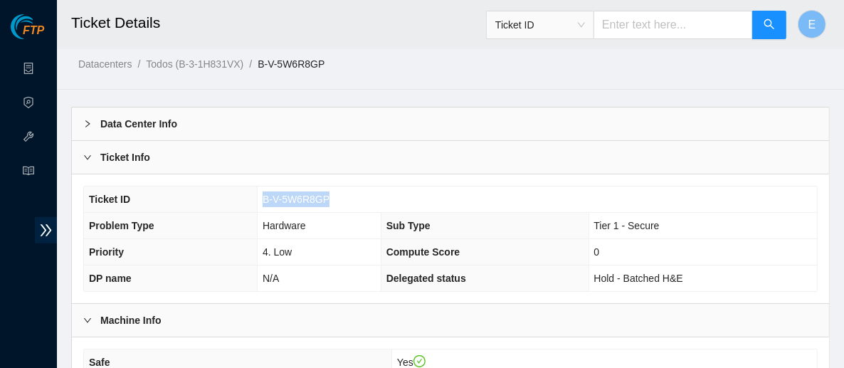
drag, startPoint x: 333, startPoint y: 198, endPoint x: 263, endPoint y: 200, distance: 70.5
click at [263, 200] on td "B-V-5W6R8GP" at bounding box center [537, 199] width 560 height 26
copy span "B-V-5W6R8GP"
click at [761, 177] on div "Ticket ID B-V-5W6R8GP Problem Type Hardware Sub Type Tier 1 - Secure Priority 4…" at bounding box center [450, 238] width 757 height 129
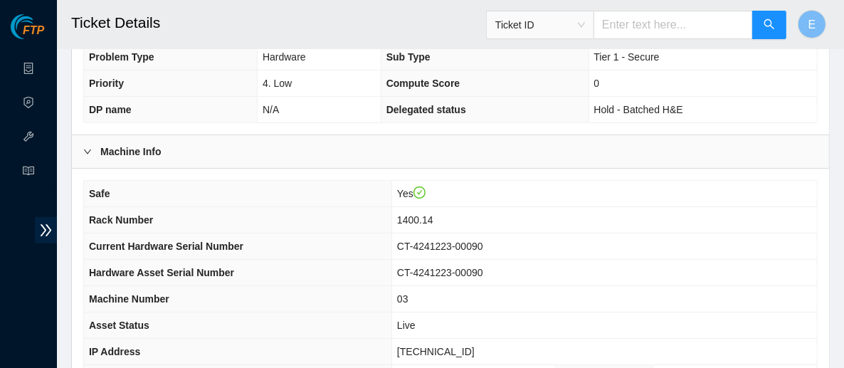
scroll to position [178, 0]
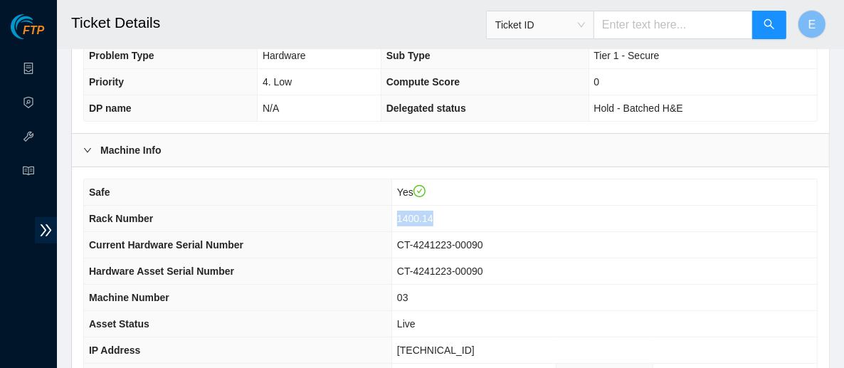
drag, startPoint x: 474, startPoint y: 219, endPoint x: 421, endPoint y: 214, distance: 53.7
click at [421, 214] on tr "Rack Number 1400.14" at bounding box center [450, 219] width 733 height 26
copy tr "1400.14"
click at [732, 245] on td "CT-4241223-00090" at bounding box center [604, 245] width 426 height 26
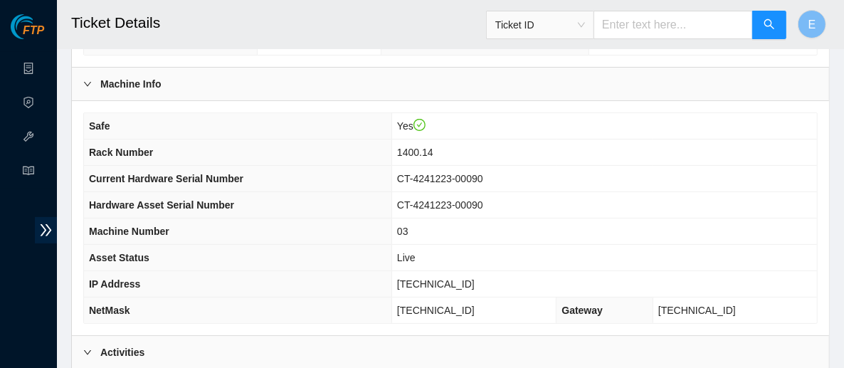
scroll to position [250, 0]
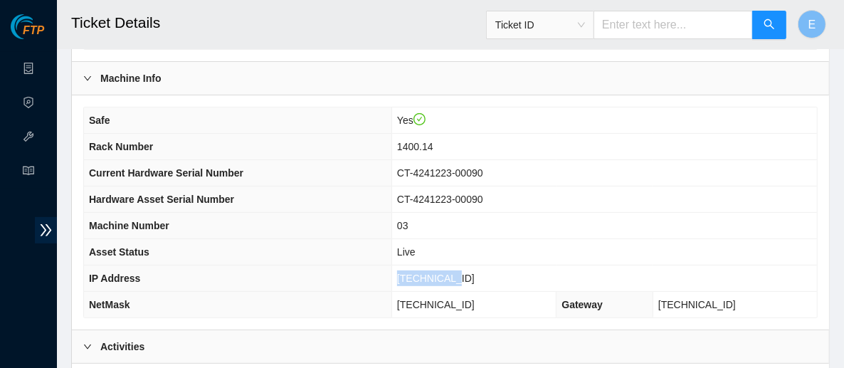
drag, startPoint x: 481, startPoint y: 278, endPoint x: 426, endPoint y: 278, distance: 55.5
click at [426, 278] on td "2.23.85.166" at bounding box center [604, 279] width 426 height 26
copy span "2.23.85.166"
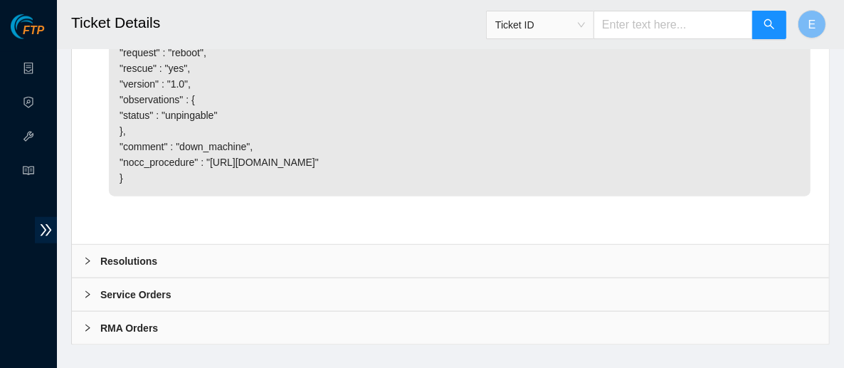
scroll to position [1079, 0]
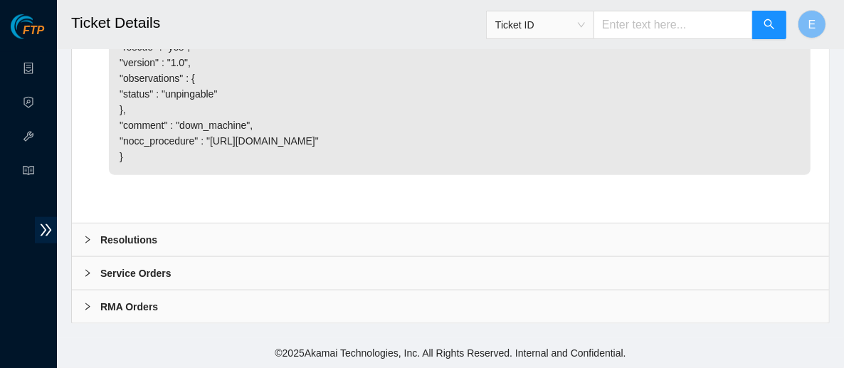
click at [169, 240] on div "Resolutions" at bounding box center [450, 240] width 757 height 33
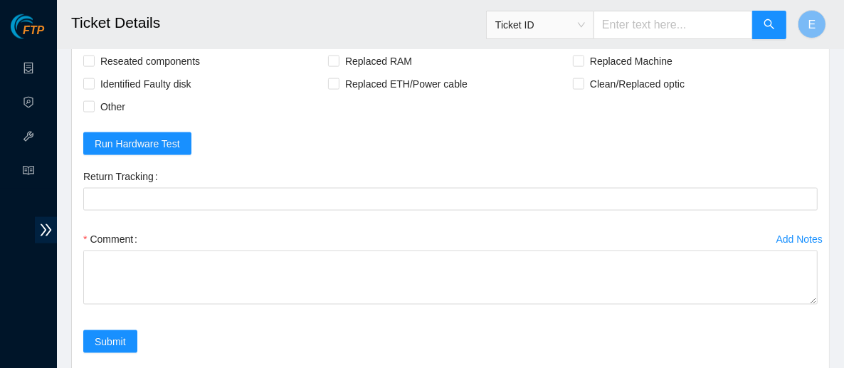
scroll to position [1298, 0]
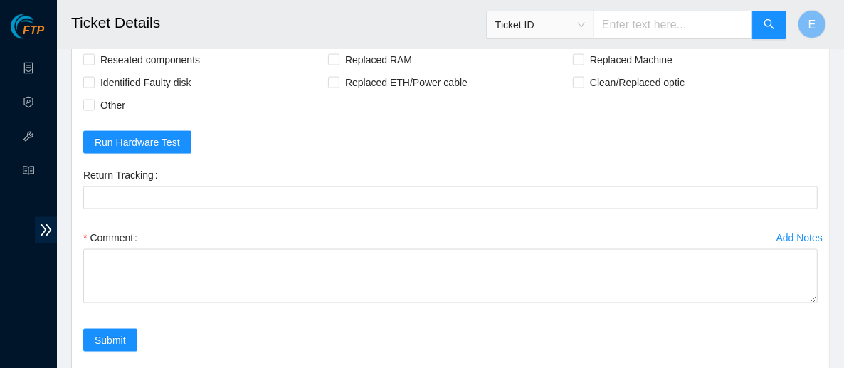
click at [115, 48] on span "Rebooted" at bounding box center [122, 37] width 55 height 23
click at [93, 41] on input "Rebooted" at bounding box center [88, 36] width 10 height 10
checkbox input "true"
click at [354, 48] on span "Rescued" at bounding box center [365, 37] width 51 height 23
click at [338, 41] on input "Rescued" at bounding box center [333, 36] width 10 height 10
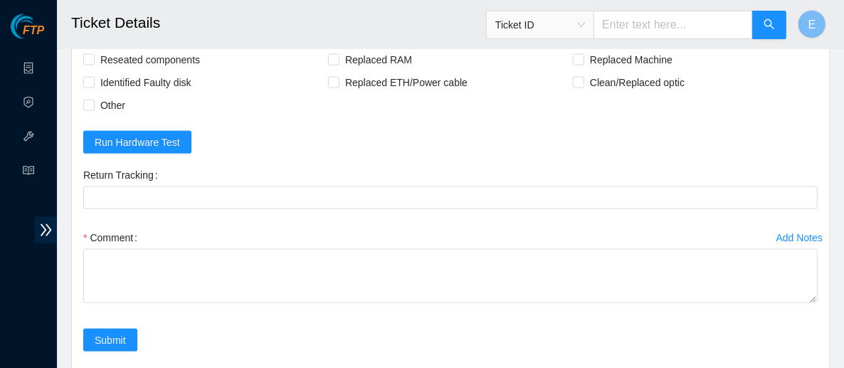
checkbox input "true"
click at [187, 71] on span "Reseated components" at bounding box center [150, 59] width 111 height 23
click at [93, 64] on input "Reseated components" at bounding box center [88, 59] width 10 height 10
checkbox input "true"
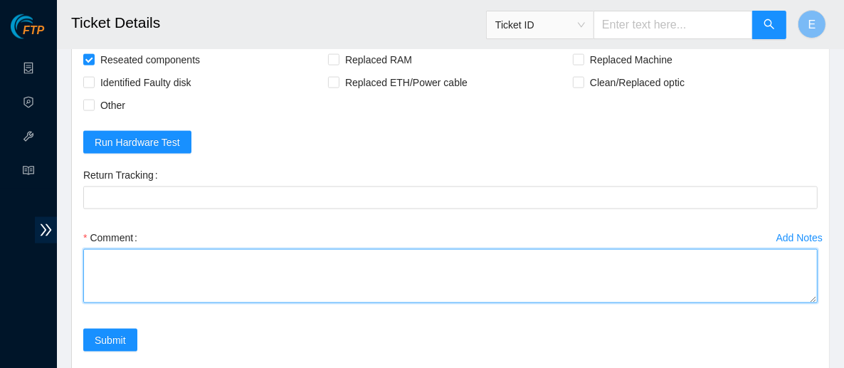
click at [268, 299] on textarea "Comment" at bounding box center [450, 276] width 735 height 54
click at [117, 303] on textarea "rebooted tried to rescue STS intructed me" at bounding box center [450, 276] width 735 height 54
click at [171, 303] on textarea "rebooted tried to rescue STS instructed me" at bounding box center [450, 276] width 735 height 54
click at [164, 298] on textarea "rebooted tried to rescue STS instructed me to only try rescue one disk" at bounding box center [450, 276] width 735 height 54
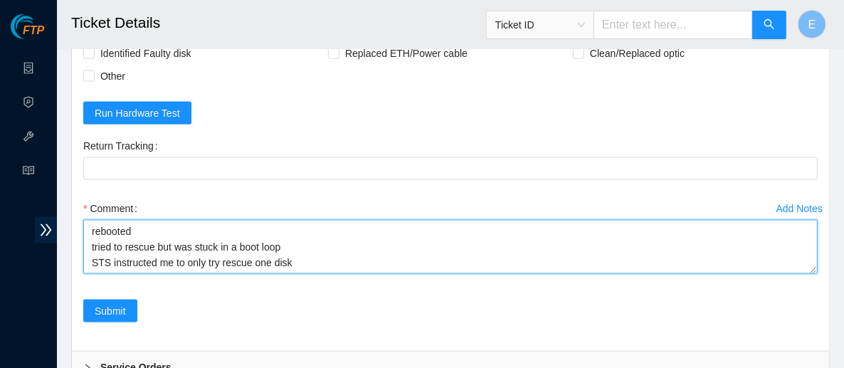
scroll to position [1328, 0]
click at [296, 273] on textarea "rebooted tried to rescue but was stuck in a boot loop STS instructed me to only…" at bounding box center [450, 246] width 735 height 54
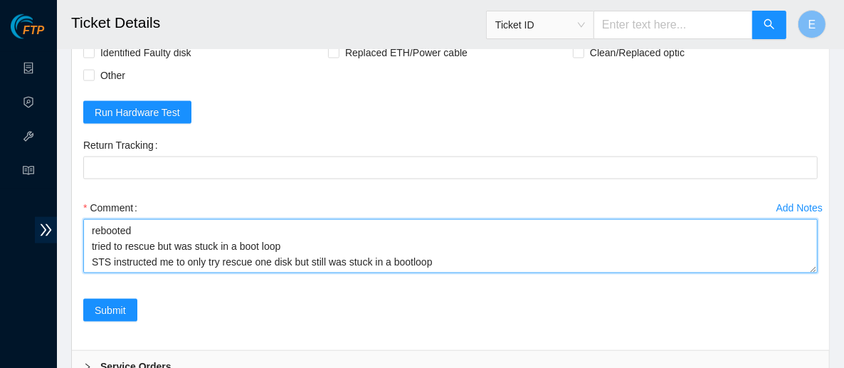
click at [146, 253] on textarea "rebooted tried to rescue but was stuck in a boot loop STS instructed me to only…" at bounding box center [450, 246] width 735 height 54
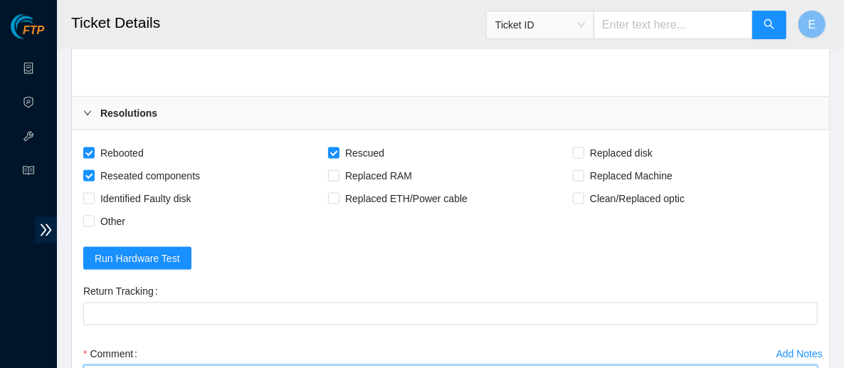
scroll to position [1445, 0]
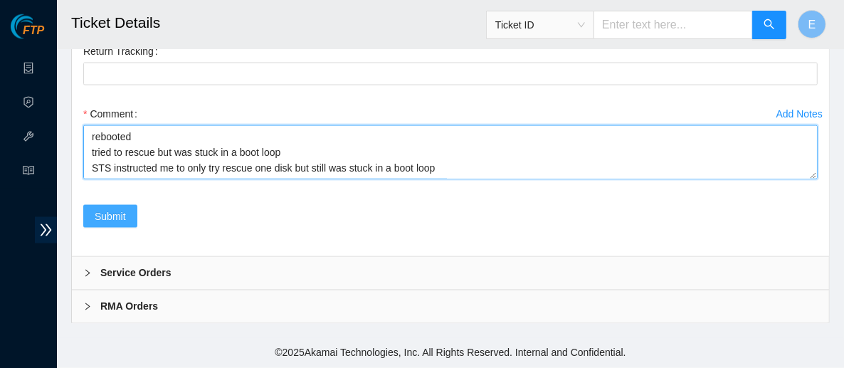
type textarea "rebooted tried to rescue but was stuck in a boot loop STS instructed me to only…"
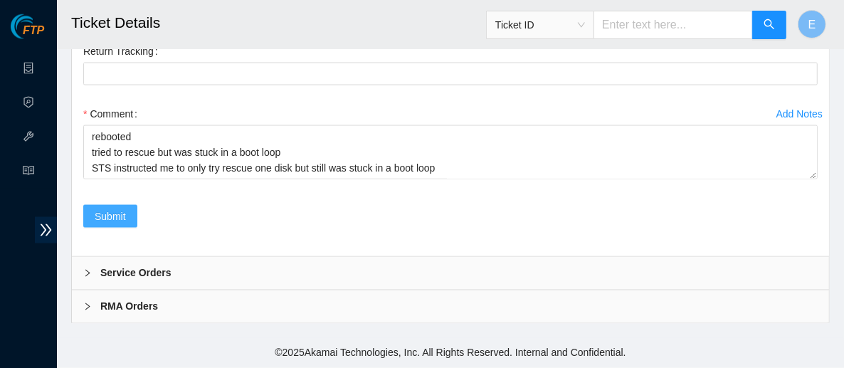
click at [100, 224] on span "Submit" at bounding box center [110, 217] width 31 height 16
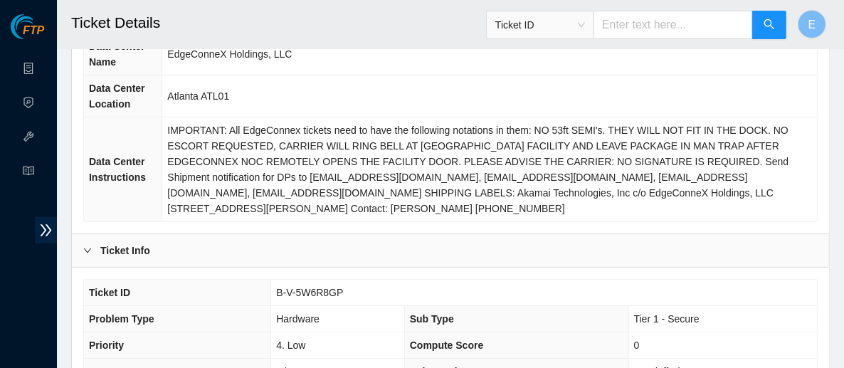
scroll to position [223, 0]
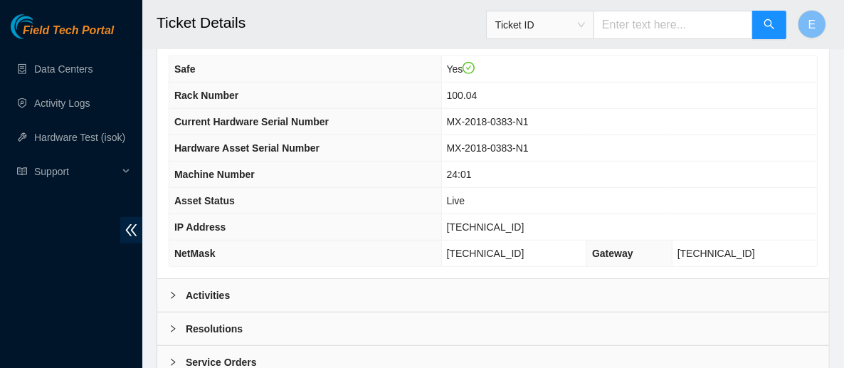
scroll to position [636, 0]
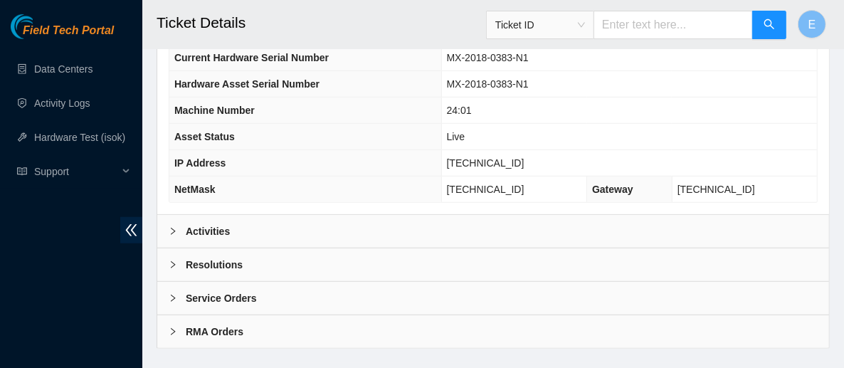
click at [532, 215] on div "Activities" at bounding box center [493, 231] width 672 height 33
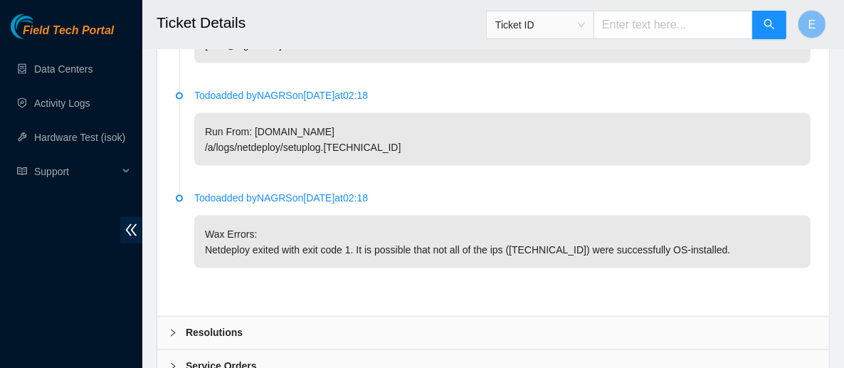
scroll to position [1459, 0]
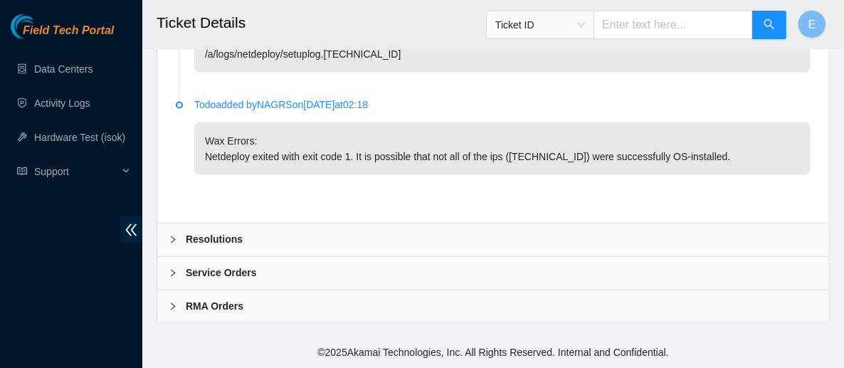
click at [346, 256] on div "Resolutions" at bounding box center [493, 240] width 672 height 33
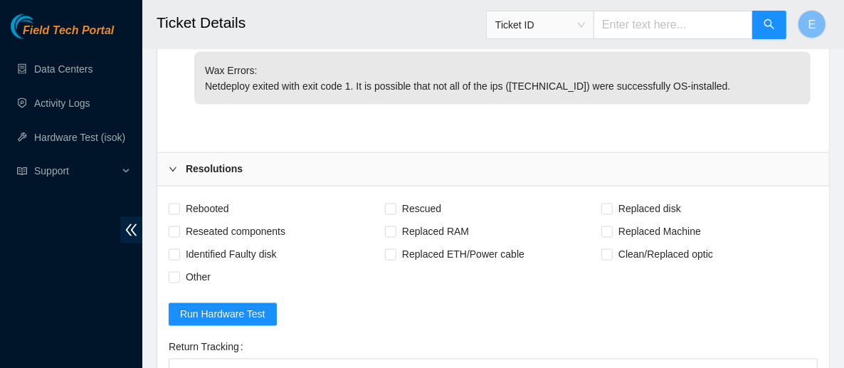
scroll to position [1525, 0]
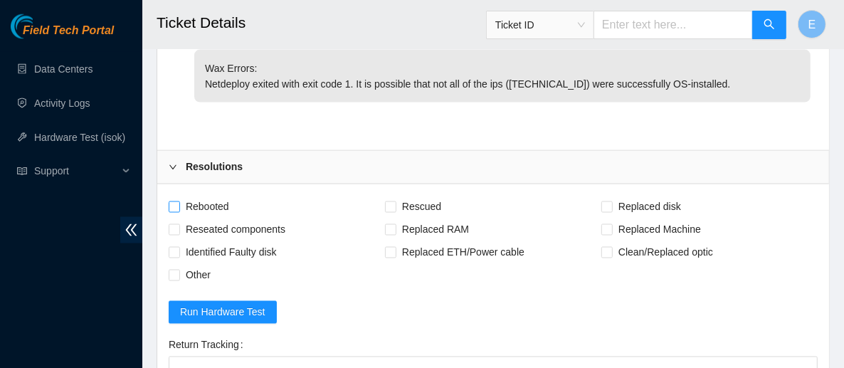
click at [217, 214] on span "Rebooted" at bounding box center [207, 207] width 55 height 23
click at [179, 211] on input "Rebooted" at bounding box center [174, 206] width 10 height 10
checkbox input "true"
click at [396, 211] on span "Rescued" at bounding box center [421, 207] width 51 height 23
click at [395, 211] on input "Rescued" at bounding box center [390, 206] width 10 height 10
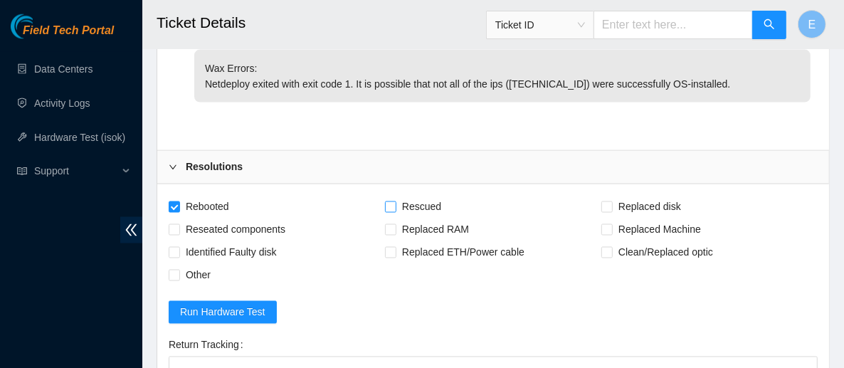
checkbox input "true"
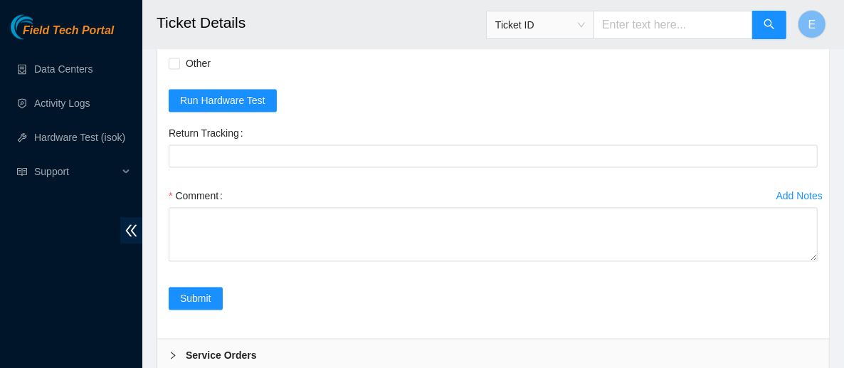
scroll to position [1743, 0]
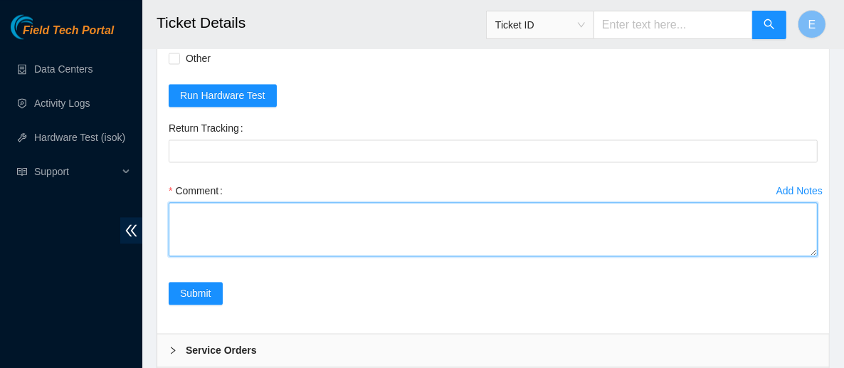
click at [221, 234] on textarea "Comment" at bounding box center [493, 229] width 649 height 54
paste textarea "Rebooted server Rescued and configured Isok:"
type textarea "Rebooted server Rescued and configured Isok:"
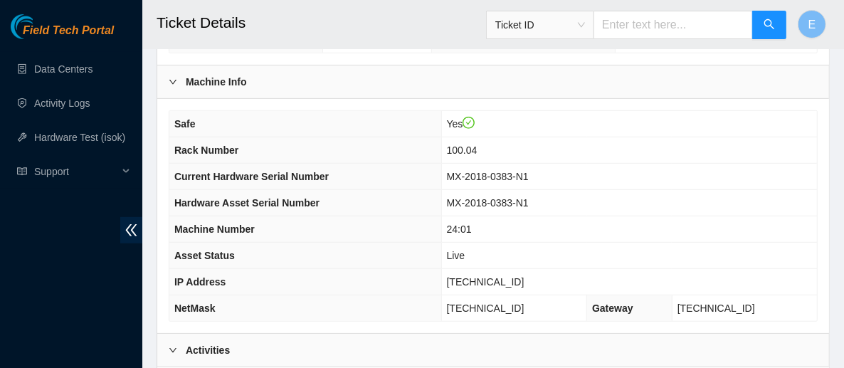
scroll to position [515, 0]
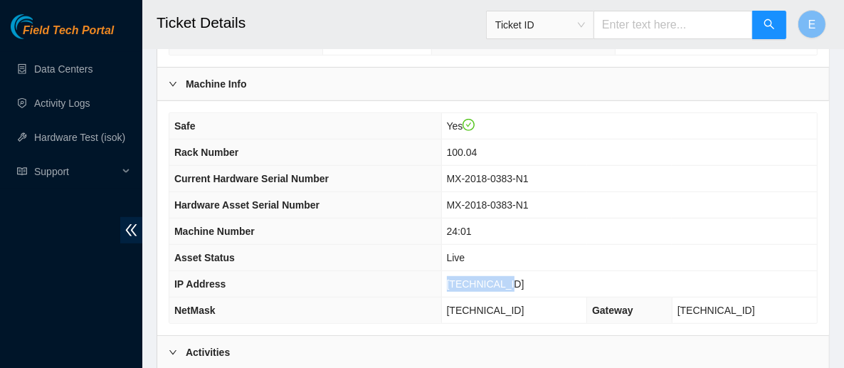
drag, startPoint x: 537, startPoint y: 263, endPoint x: 471, endPoint y: 263, distance: 66.2
click at [470, 271] on td "23.218.93.95" at bounding box center [629, 284] width 376 height 26
copy span "23.218.93.95"
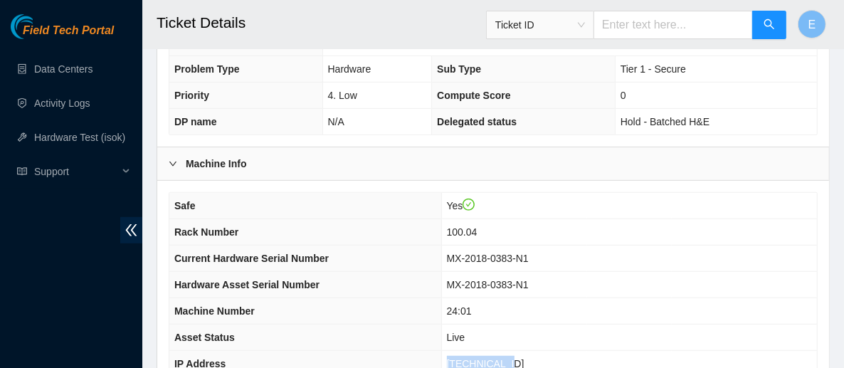
scroll to position [435, 0]
click at [599, 219] on td "100.04" at bounding box center [629, 232] width 376 height 26
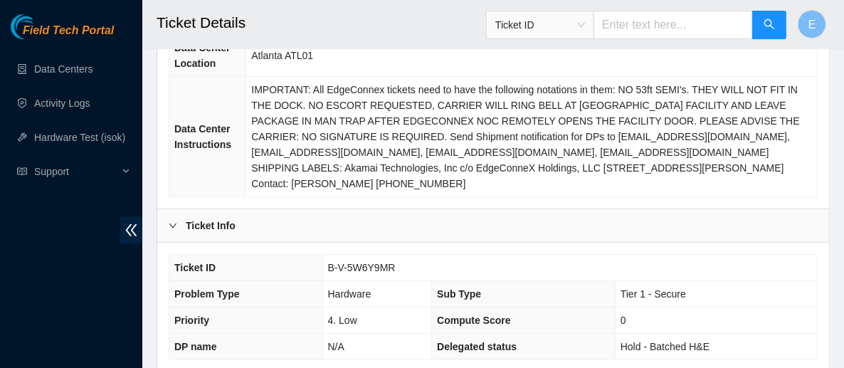
scroll to position [182, 0]
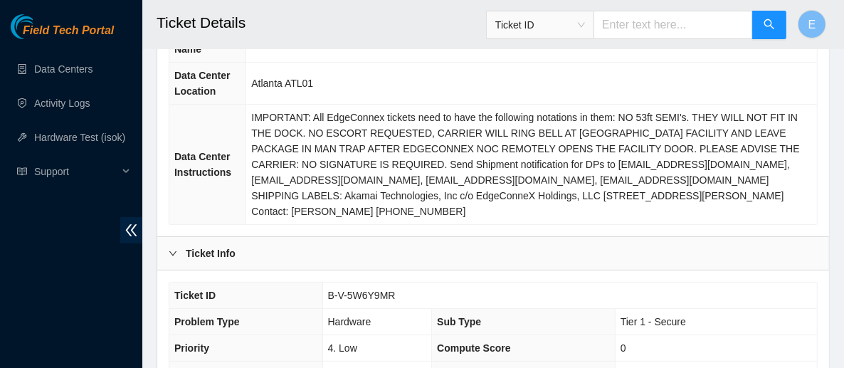
click at [538, 123] on span "IMPORTANT: All EdgeConnex tickets need to have the following notations in them:…" at bounding box center [525, 164] width 548 height 105
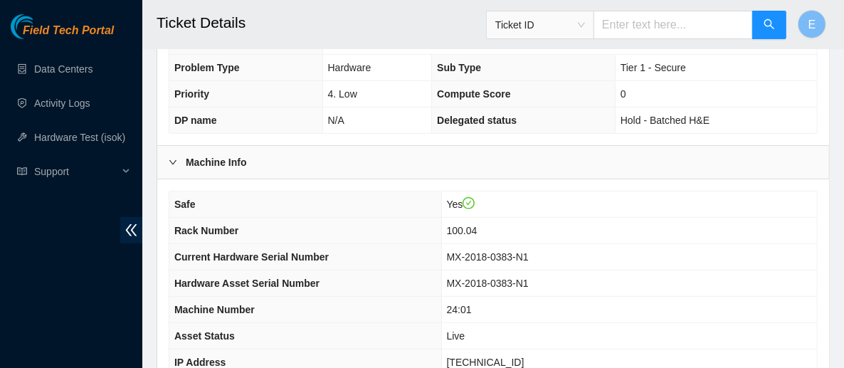
scroll to position [342, 0]
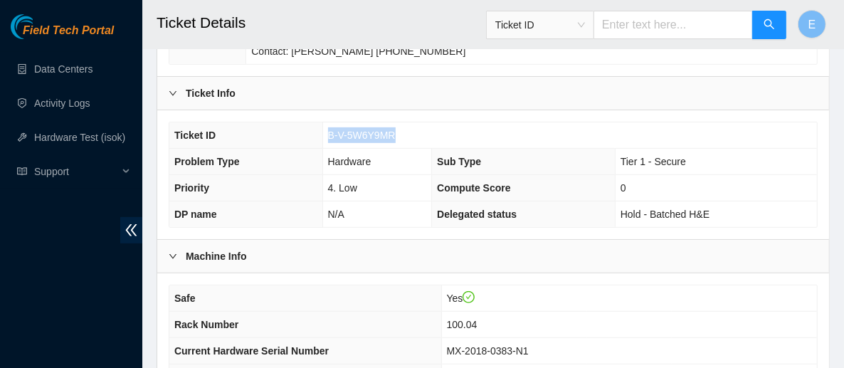
drag, startPoint x: 401, startPoint y: 117, endPoint x: 325, endPoint y: 119, distance: 76.9
click at [325, 122] on td "B-V-5W6Y9MR" at bounding box center [569, 135] width 495 height 26
copy span "B-V-5W6Y9MR"
click at [764, 122] on td "B-V-5W6Y9MR" at bounding box center [569, 135] width 495 height 26
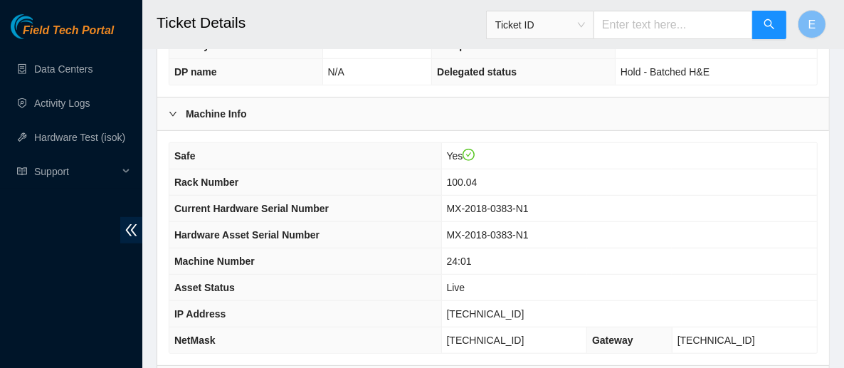
scroll to position [485, 0]
drag, startPoint x: 513, startPoint y: 241, endPoint x: 471, endPoint y: 246, distance: 42.9
click at [471, 248] on td "24:01" at bounding box center [629, 261] width 376 height 26
copy span "24:01"
click at [774, 222] on td "MX-2018-0383-N1" at bounding box center [629, 235] width 376 height 26
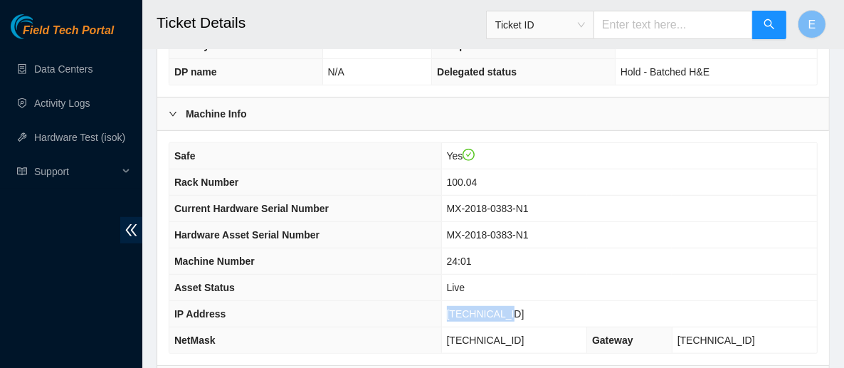
drag, startPoint x: 533, startPoint y: 290, endPoint x: 474, endPoint y: 292, distance: 59.1
click at [474, 301] on td "[TECHNICAL_ID]" at bounding box center [629, 314] width 376 height 26
copy span "[TECHNICAL_ID]"
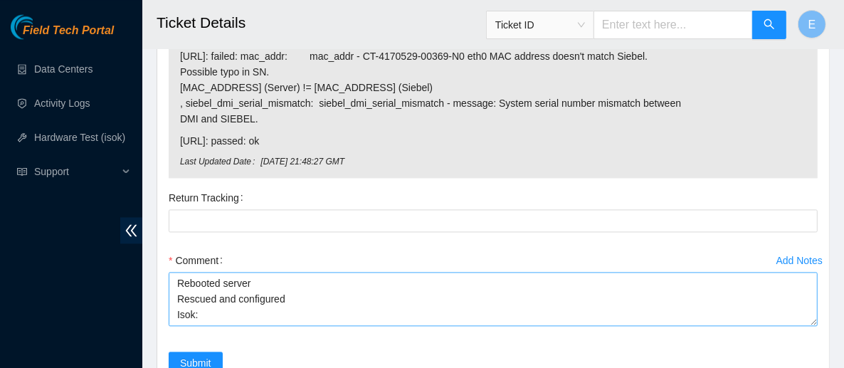
scroll to position [1611, 0]
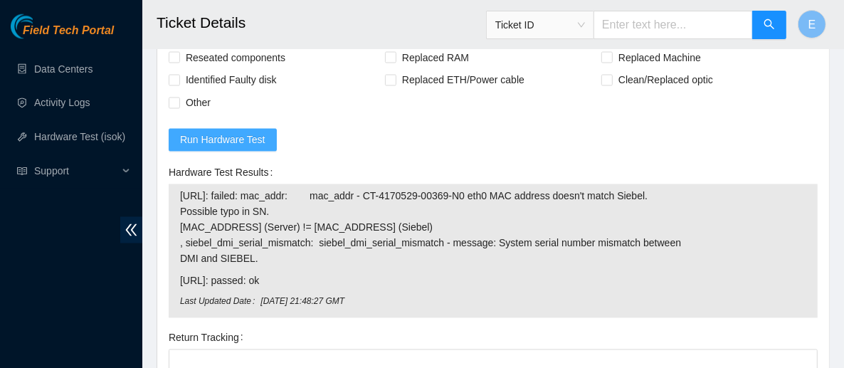
click at [233, 148] on span "Run Hardware Test" at bounding box center [222, 140] width 85 height 16
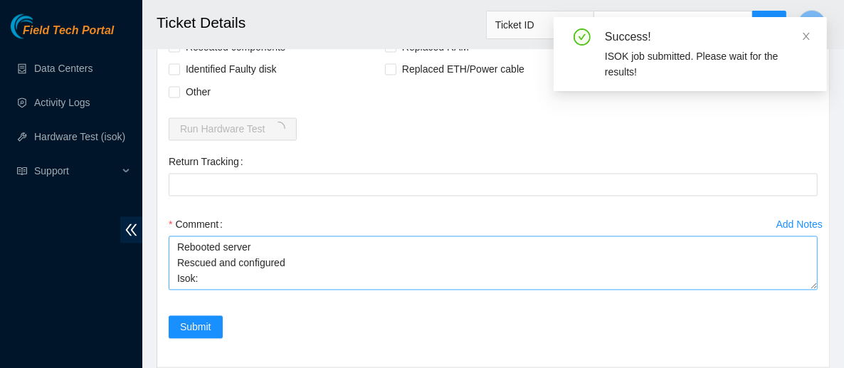
scroll to position [1624, 0]
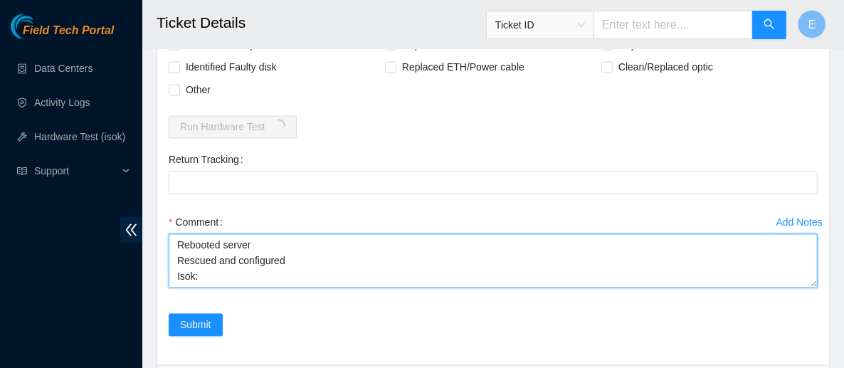
drag, startPoint x: 206, startPoint y: 308, endPoint x: 171, endPoint y: 268, distance: 53.5
click at [171, 268] on textarea "Rebooted server Rescued and configured Isok:" at bounding box center [493, 261] width 649 height 54
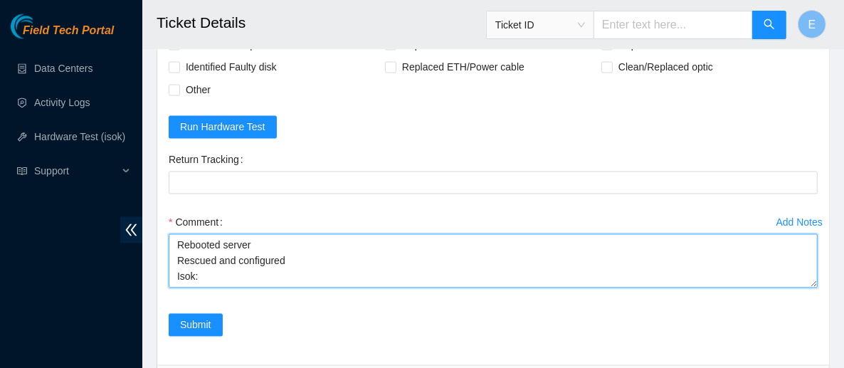
click at [256, 288] on textarea "Rebooted server Rescued and configured Isok:" at bounding box center [493, 261] width 649 height 54
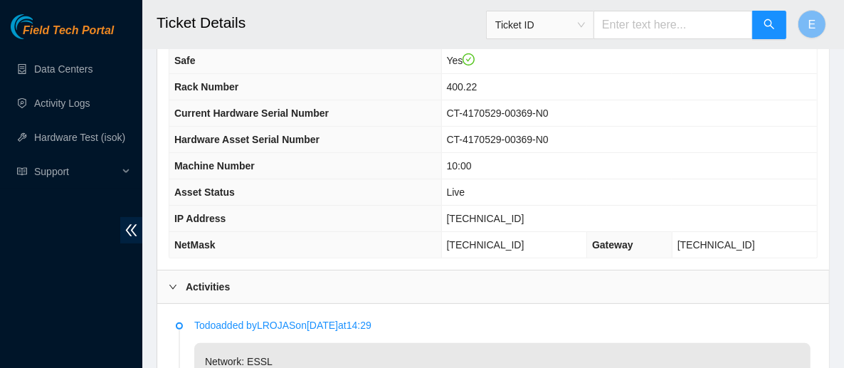
scroll to position [180, 0]
drag, startPoint x: 529, startPoint y: 213, endPoint x: 468, endPoint y: 221, distance: 61.0
click at [468, 221] on td "[TECHNICAL_ID]" at bounding box center [629, 219] width 376 height 26
click at [468, 221] on span "[TECHNICAL_ID]" at bounding box center [486, 218] width 78 height 11
drag, startPoint x: 463, startPoint y: 217, endPoint x: 527, endPoint y: 209, distance: 63.9
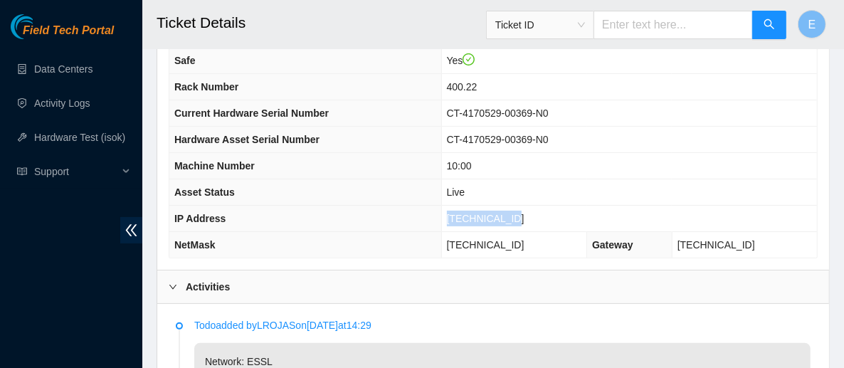
click at [527, 209] on td "[TECHNICAL_ID]" at bounding box center [629, 219] width 376 height 26
copy span "[TECHNICAL_ID]"
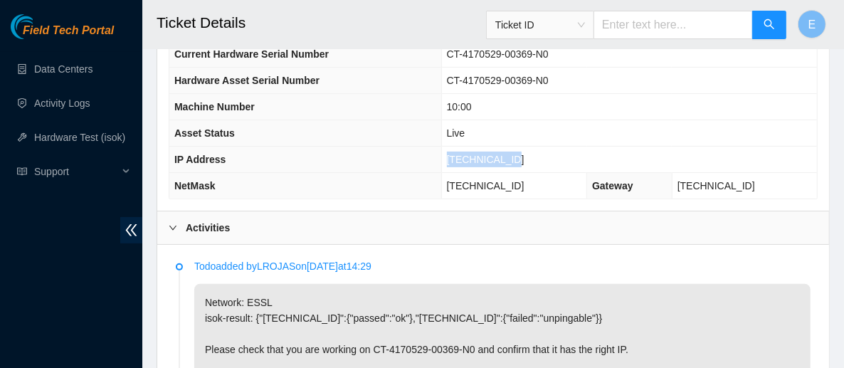
scroll to position [238, 0]
click at [206, 225] on b "Activities" at bounding box center [208, 229] width 44 height 16
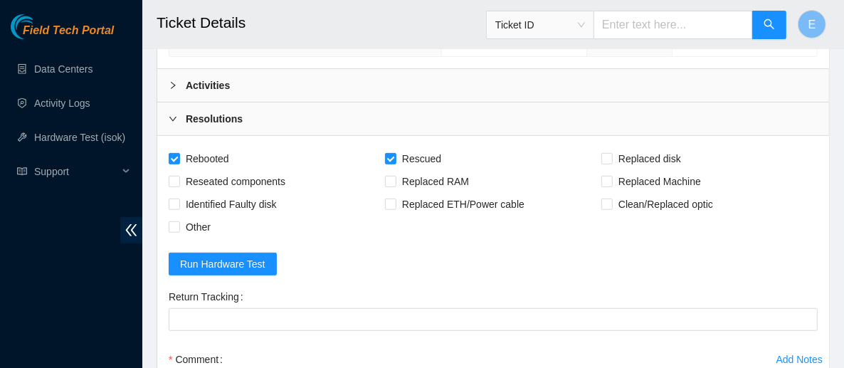
scroll to position [535, 0]
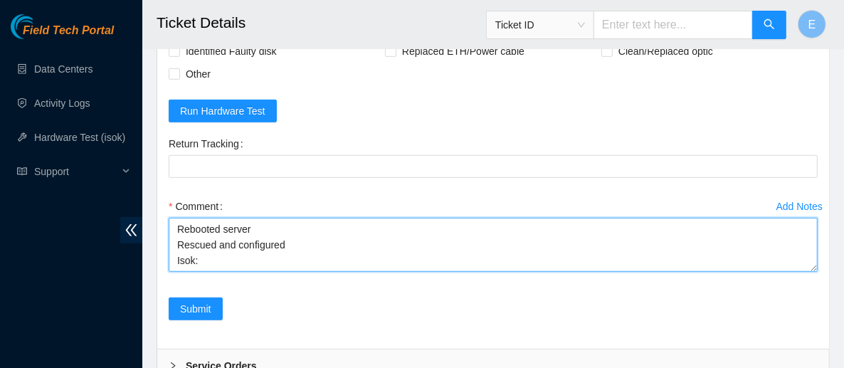
click at [235, 258] on textarea "Rebooted server Rescued and configured Isok:" at bounding box center [493, 245] width 649 height 54
paste textarea "23.77.200.151 : passed: ok N/A 23.77.200.150 : failed: unsshable (unknown error…"
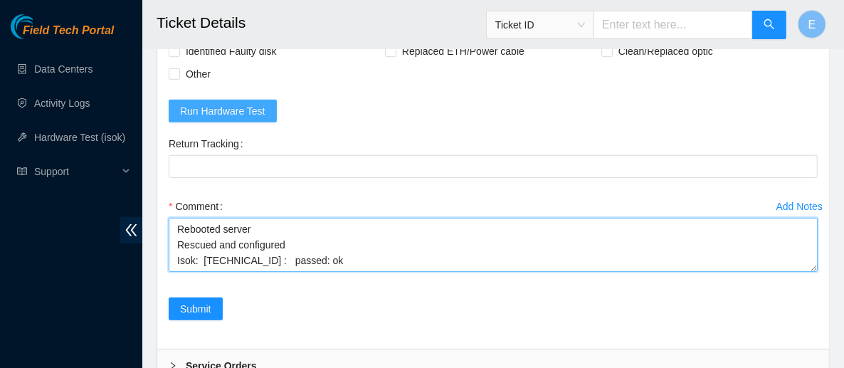
scroll to position [27, 0]
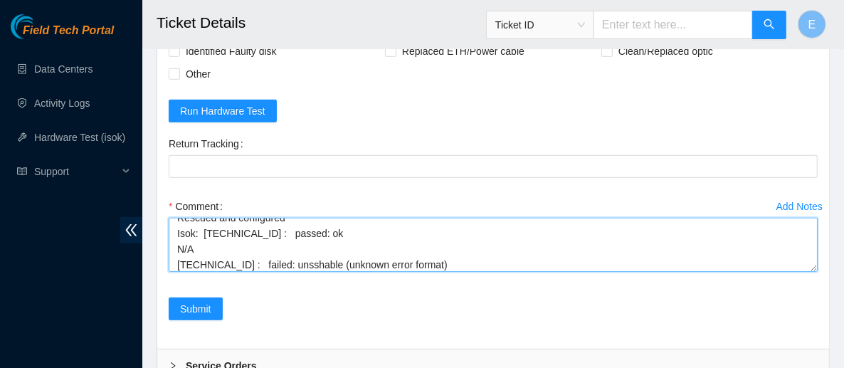
drag, startPoint x: 204, startPoint y: 246, endPoint x: 164, endPoint y: 248, distance: 39.9
click at [164, 248] on div "Add Notes Comment Rebooted server Rescued and configured Isok: 23.77.200.151 : …" at bounding box center [493, 246] width 661 height 103
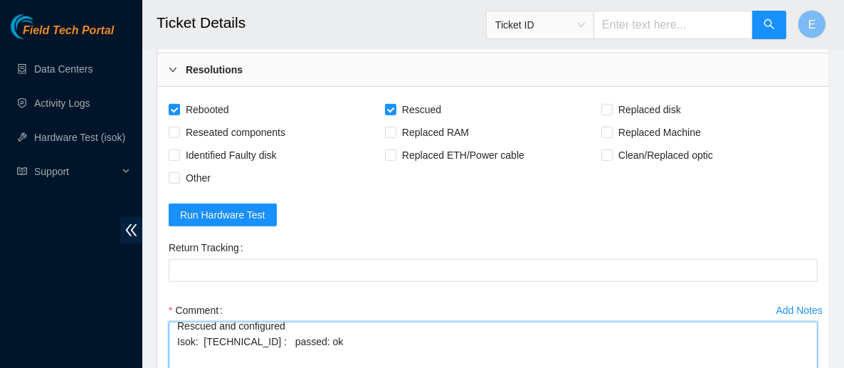
scroll to position [537, 0]
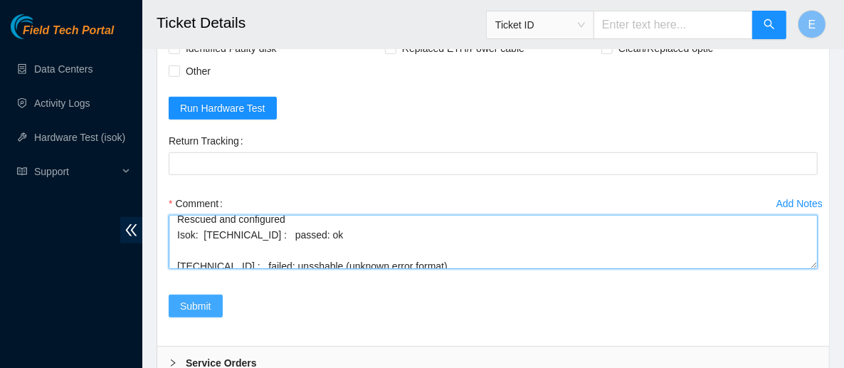
type textarea "Rebooted server Rescued and configured Isok: 23.77.200.151 : passed: ok 23.77.2…"
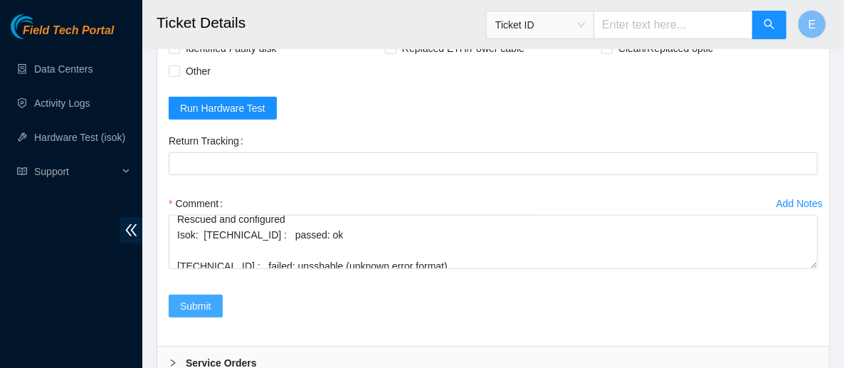
click at [215, 296] on button "Submit" at bounding box center [196, 306] width 54 height 23
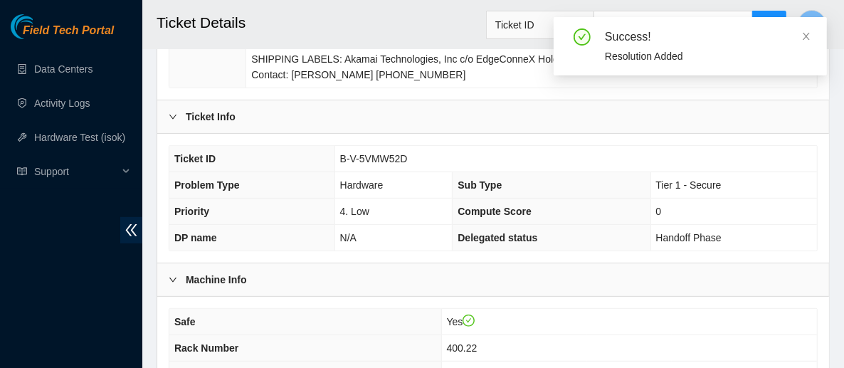
scroll to position [321, 0]
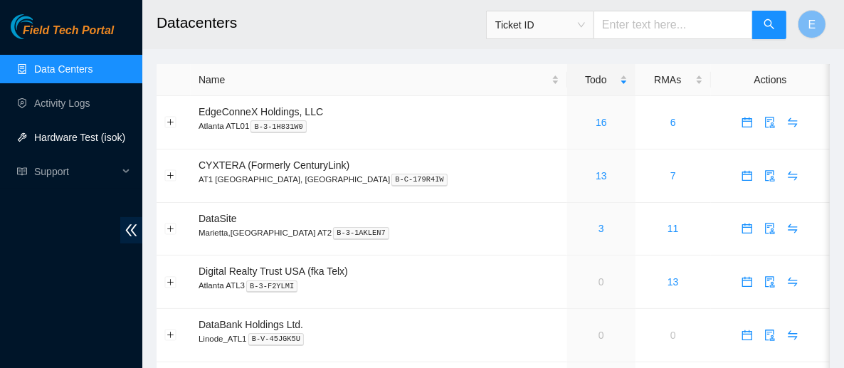
click at [75, 132] on link "Hardware Test (isok)" at bounding box center [79, 137] width 91 height 11
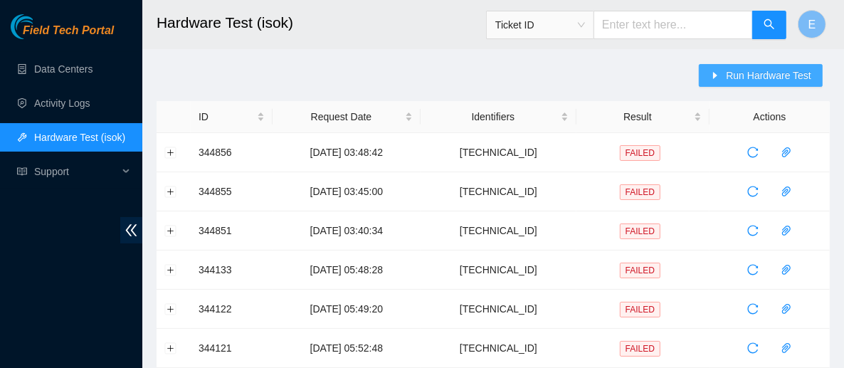
click at [720, 75] on icon "caret-right" at bounding box center [715, 75] width 10 height 10
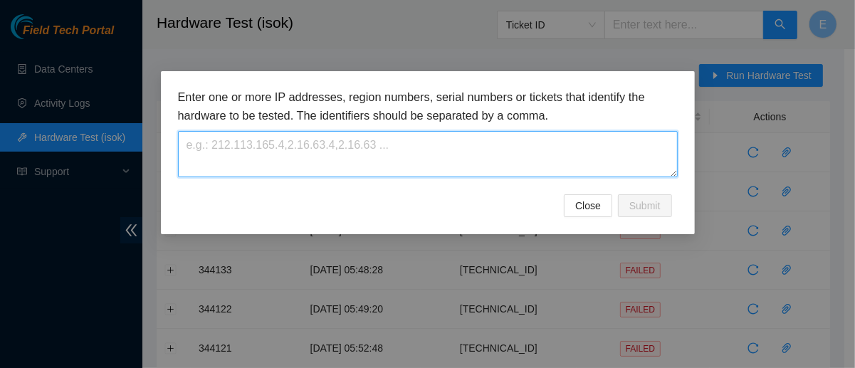
click at [367, 153] on textarea at bounding box center [428, 154] width 500 height 46
paste textarea "[TECHNICAL_ID]"
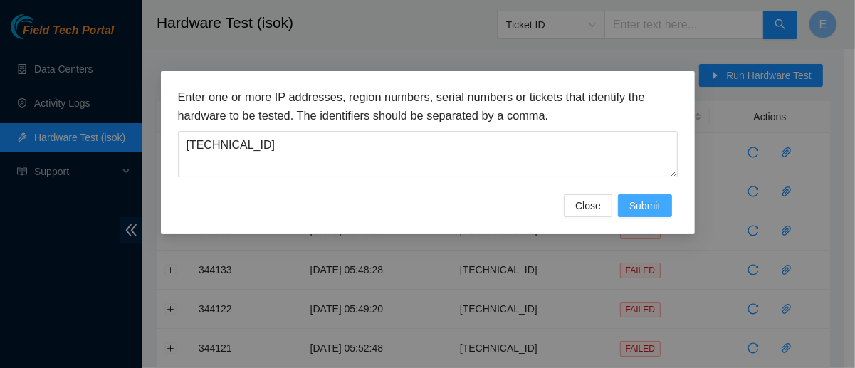
click at [640, 209] on span "Submit" at bounding box center [644, 206] width 31 height 16
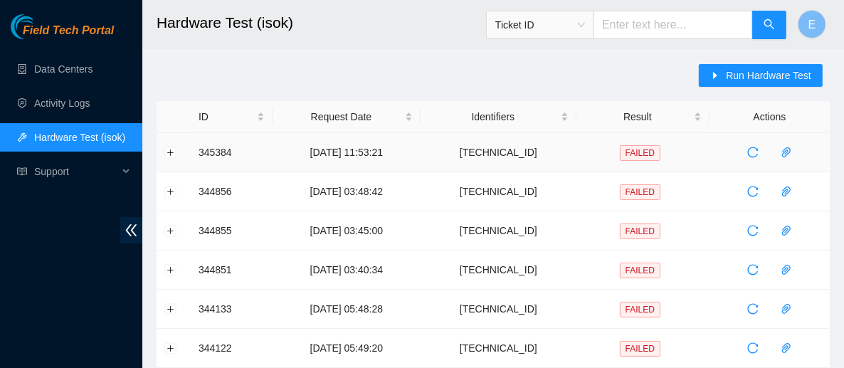
click at [176, 157] on td at bounding box center [174, 152] width 34 height 39
click at [173, 152] on button "Expand row" at bounding box center [170, 152] width 11 height 11
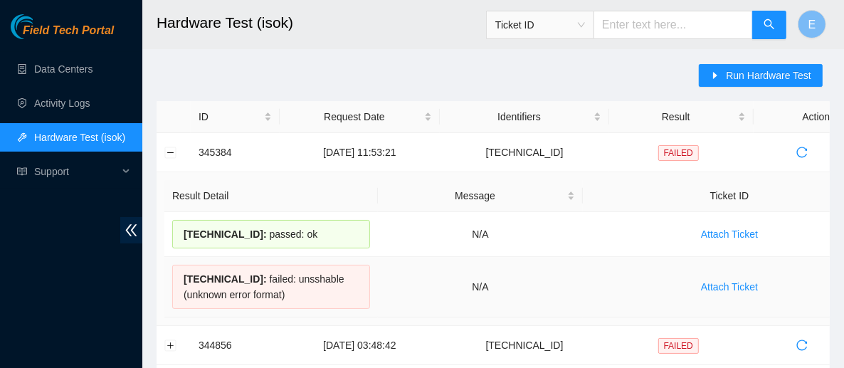
drag, startPoint x: 326, startPoint y: 231, endPoint x: 291, endPoint y: 315, distance: 90.9
click at [291, 315] on tbody "23.77.200.151 : passed: ok N/A Attach Ticket 23.77.200.150 : failed: unsshable …" at bounding box center [520, 264] width 712 height 105
drag, startPoint x: 182, startPoint y: 232, endPoint x: 308, endPoint y: 288, distance: 138.0
click at [308, 288] on tbody "23.77.200.151 : passed: ok N/A Attach Ticket 23.77.200.150 : failed: unsshable …" at bounding box center [520, 264] width 712 height 105
copy tbody "23.77.200.151 : passed: ok N/A Attach Ticket 23.77.200.150 : failed: unsshable …"
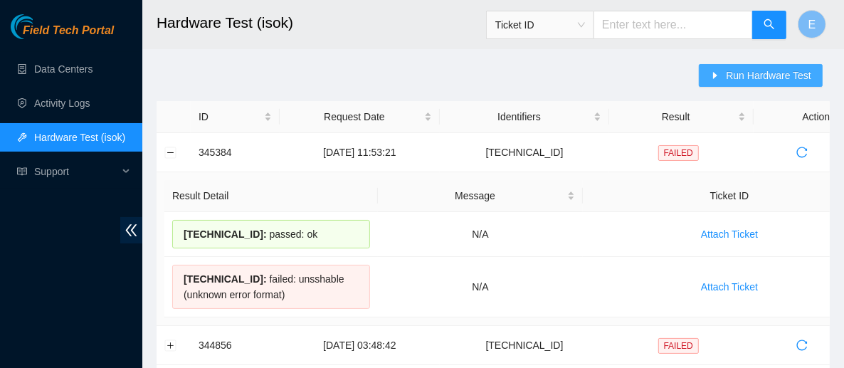
click at [717, 70] on icon "caret-right" at bounding box center [715, 75] width 10 height 10
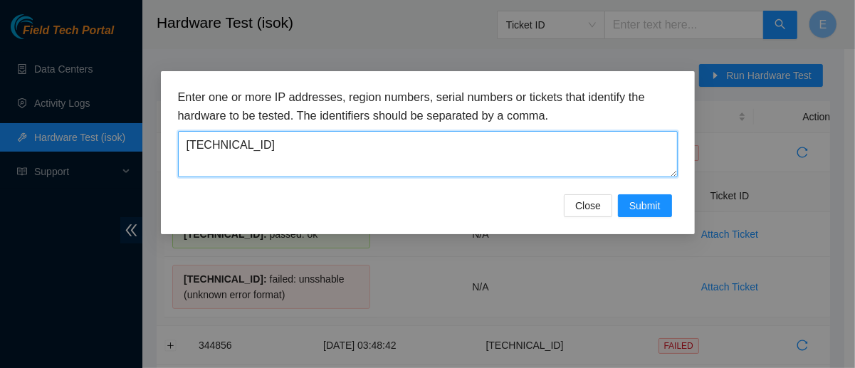
click at [270, 161] on textarea "23.77.200.150" at bounding box center [428, 154] width 500 height 46
paste textarea "218.93.95"
type textarea "23.218.93.95"
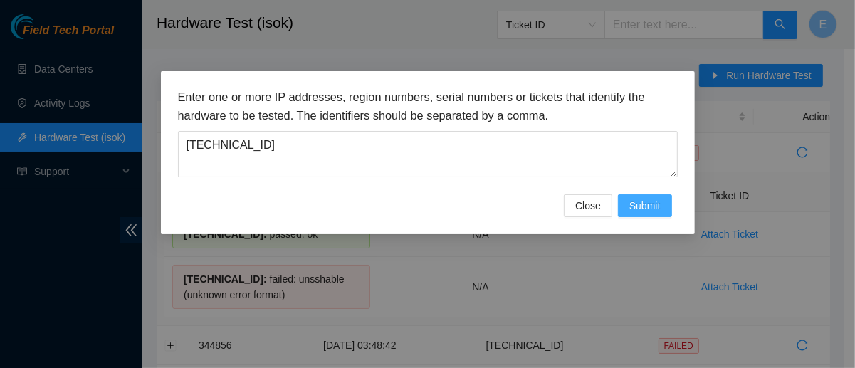
click at [648, 208] on span "Submit" at bounding box center [644, 206] width 31 height 16
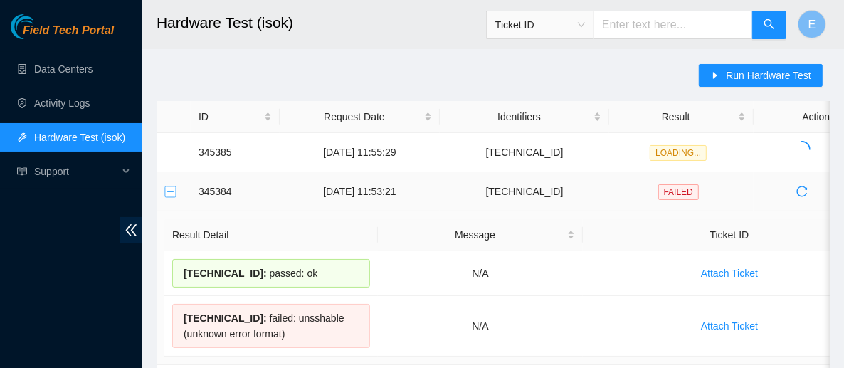
click at [167, 192] on button "Collapse row" at bounding box center [170, 191] width 11 height 11
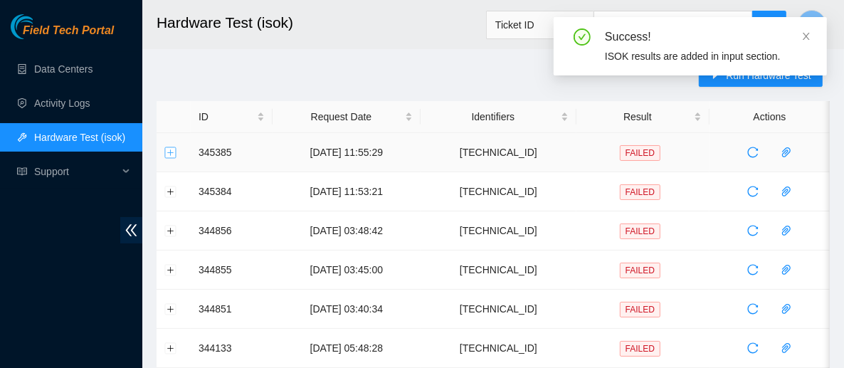
click at [172, 154] on button "Expand row" at bounding box center [170, 152] width 11 height 11
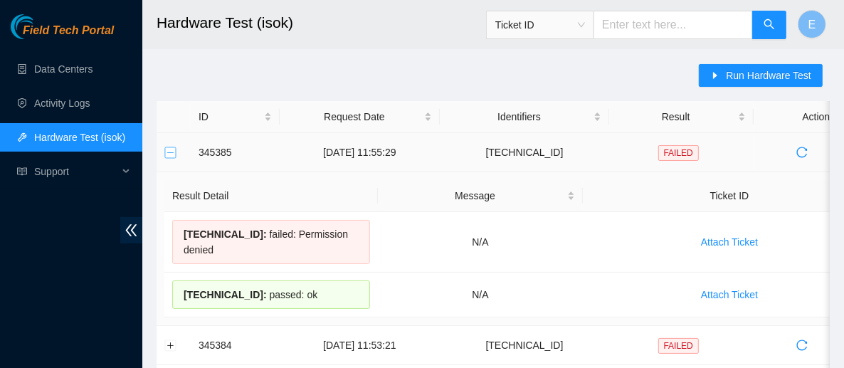
click at [172, 154] on button "Collapse row" at bounding box center [170, 152] width 11 height 11
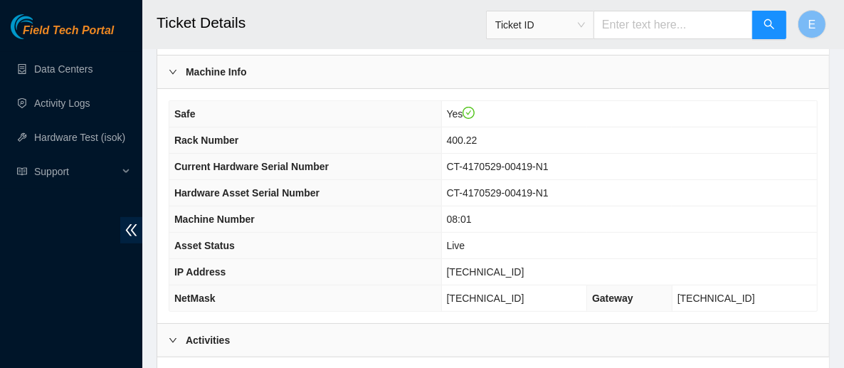
scroll to position [257, 0]
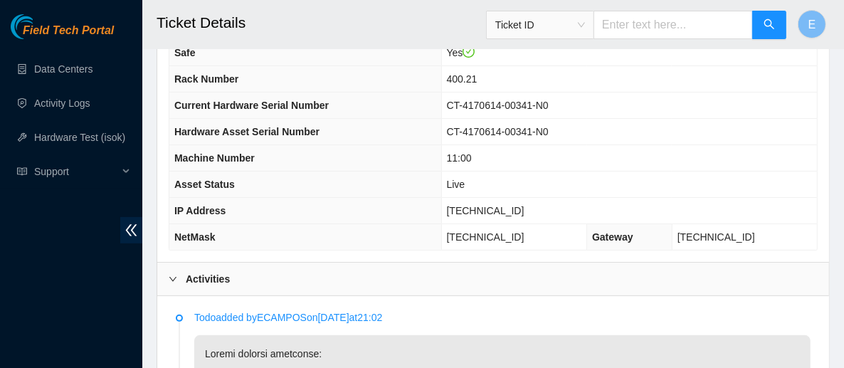
scroll to position [186, 0]
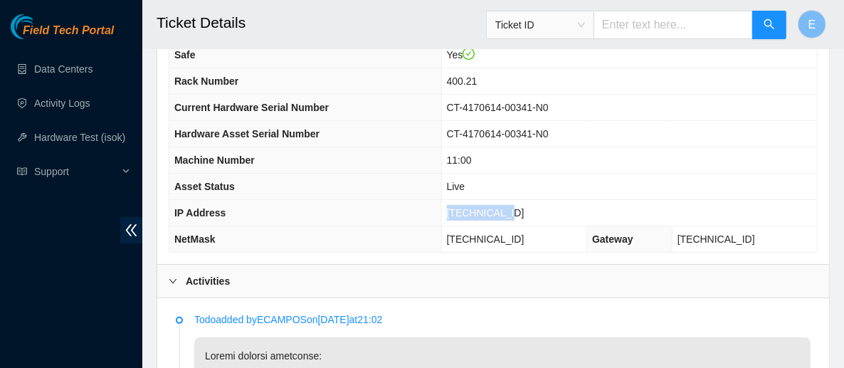
drag, startPoint x: 531, startPoint y: 215, endPoint x: 466, endPoint y: 211, distance: 64.9
click at [466, 211] on td "[TECHNICAL_ID]" at bounding box center [629, 213] width 376 height 26
copy span "[TECHNICAL_ID]"
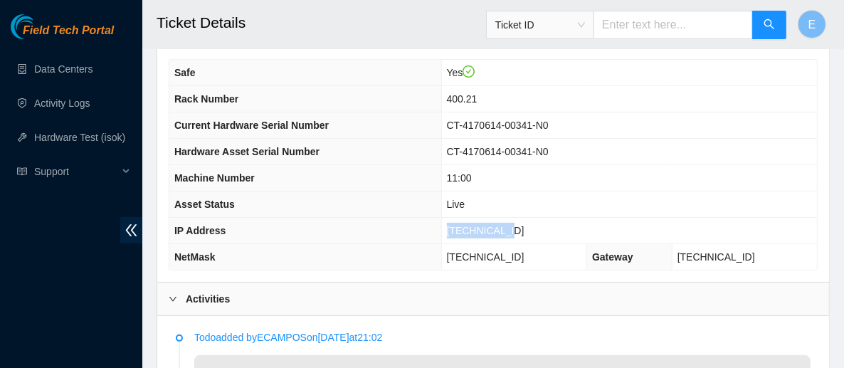
scroll to position [92, 0]
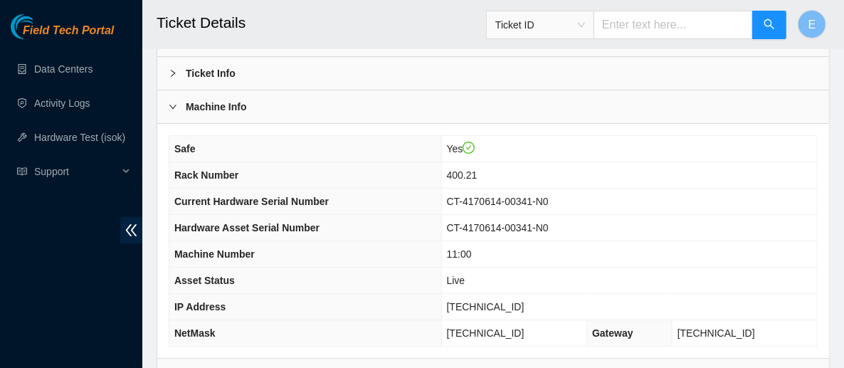
click at [511, 270] on td "Live" at bounding box center [629, 281] width 376 height 26
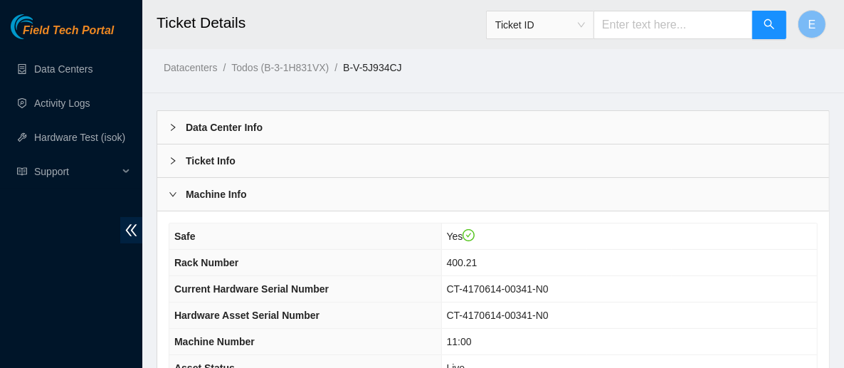
scroll to position [4, 0]
click at [298, 191] on div "Machine Info" at bounding box center [493, 194] width 672 height 33
click at [177, 224] on th "Safe" at bounding box center [305, 237] width 272 height 26
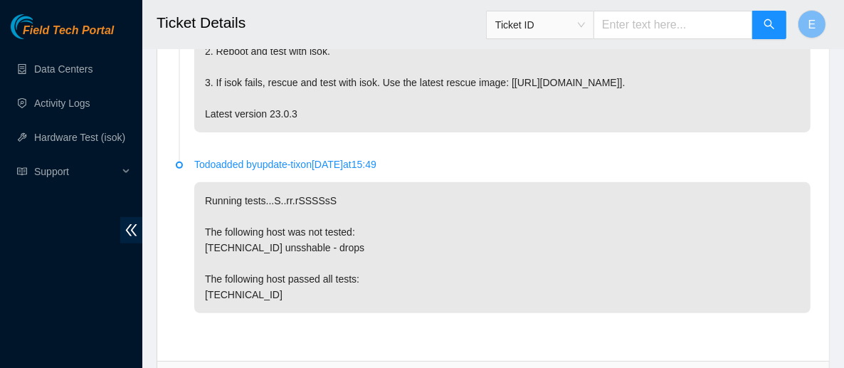
scroll to position [3778, 0]
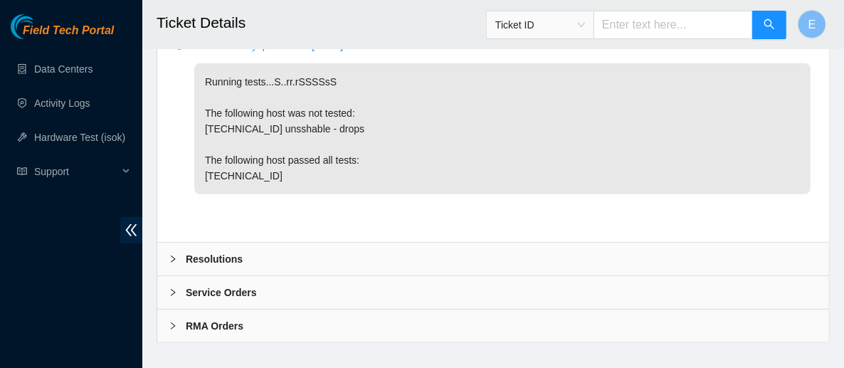
click at [191, 251] on b "Resolutions" at bounding box center [214, 259] width 57 height 16
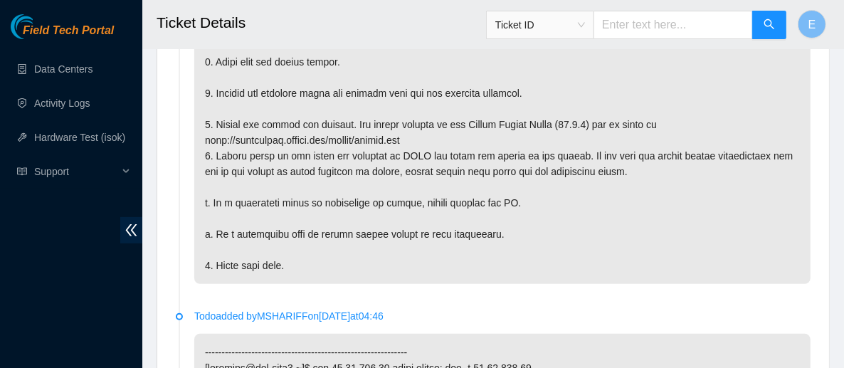
scroll to position [0, 0]
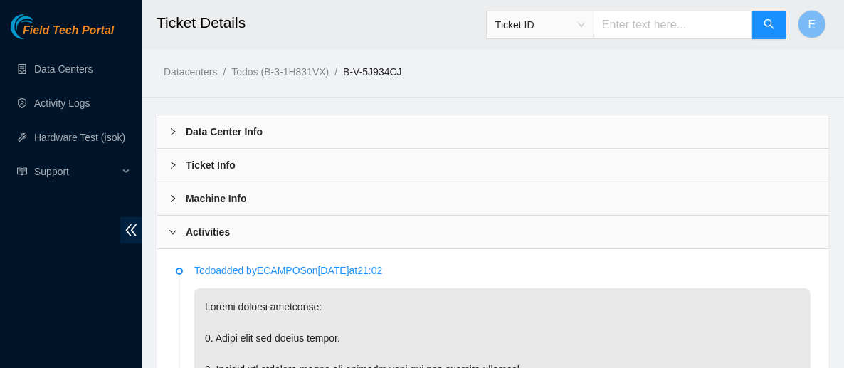
click at [233, 195] on b "Machine Info" at bounding box center [216, 199] width 61 height 16
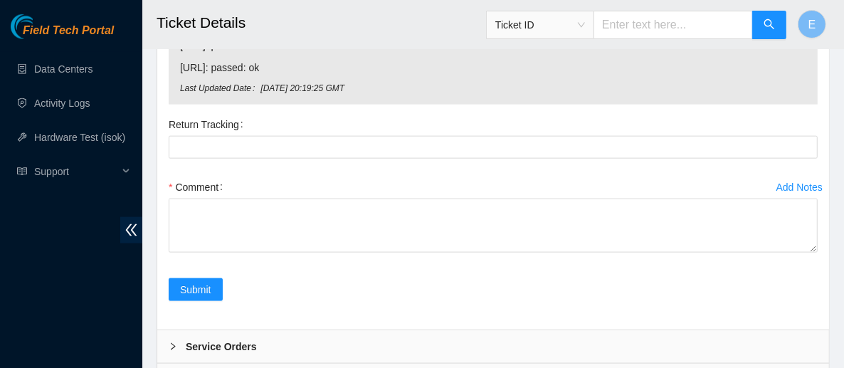
scroll to position [4426, 0]
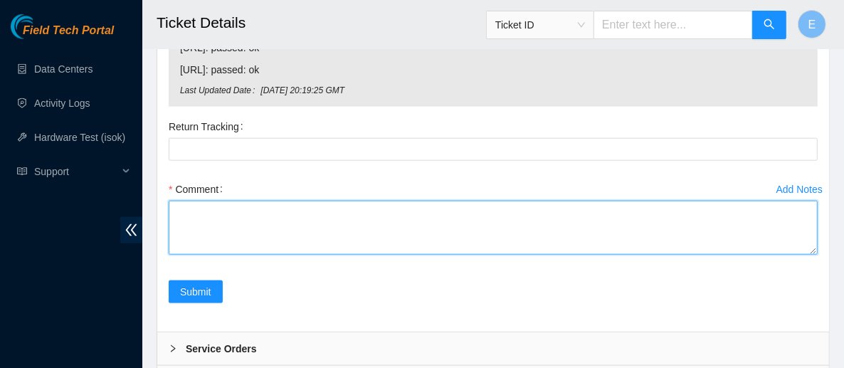
click at [233, 201] on textarea "Comment" at bounding box center [493, 228] width 649 height 54
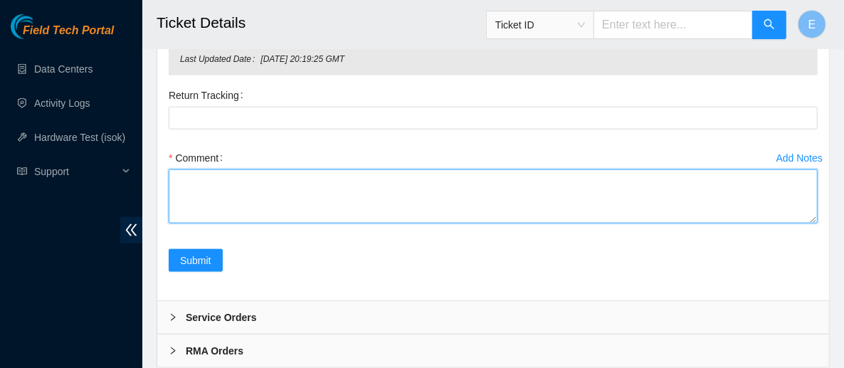
scroll to position [4461, 0]
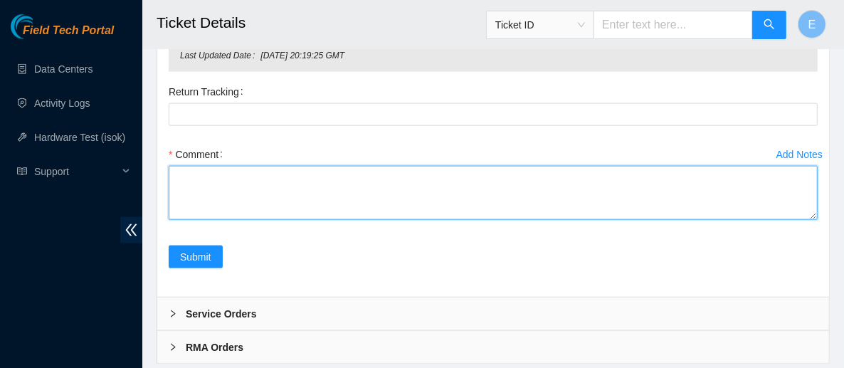
click at [372, 178] on textarea "Comment" at bounding box center [493, 193] width 649 height 54
paste textarea "Powered down server Reseated disks Rebooted Rescued and configured isok:"
click at [248, 180] on textarea "Powered down server Reseated disks Rebooted Rescued and configured isok:" at bounding box center [493, 193] width 649 height 54
paste textarea "23.77.200.89 : passed: ok N/A 23.77.200.88 : passed: ok"
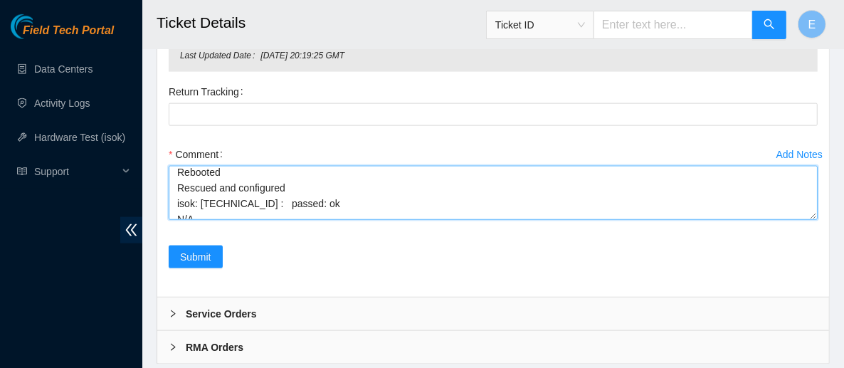
scroll to position [58, 0]
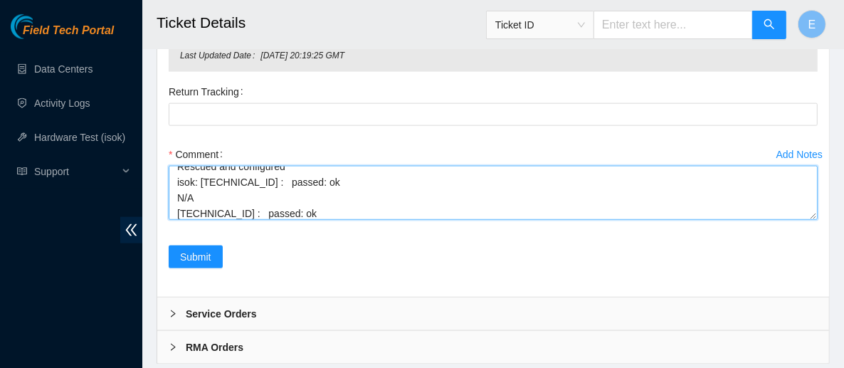
drag, startPoint x: 206, startPoint y: 177, endPoint x: 177, endPoint y: 179, distance: 30.0
click at [177, 179] on textarea "Powered down server Reseated disks Rebooted Rescued and configured isok: 23.77.…" at bounding box center [493, 193] width 649 height 54
type textarea "Powered down server Reseated disks Rebooted Rescued and configured isok: 23.77.…"
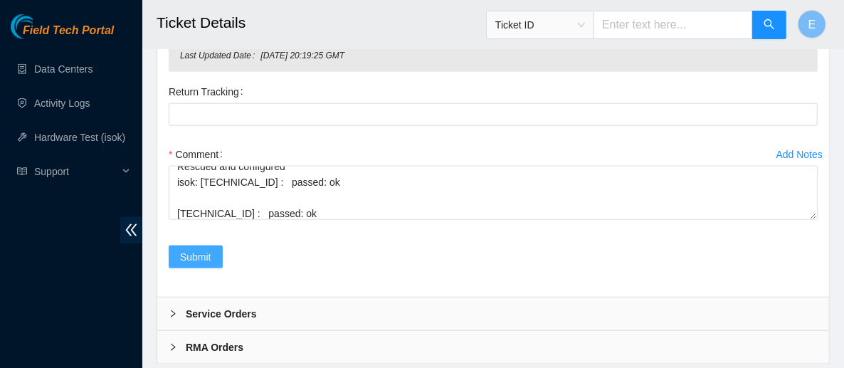
click at [207, 249] on span "Submit" at bounding box center [195, 257] width 31 height 16
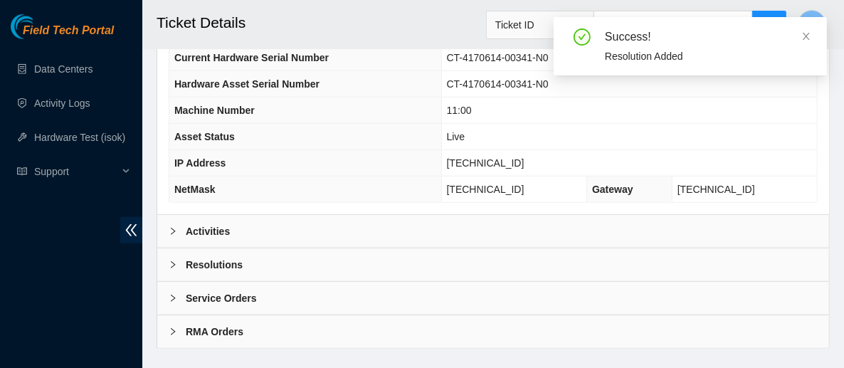
scroll to position [635, 0]
click at [319, 249] on div "Resolutions" at bounding box center [493, 265] width 672 height 33
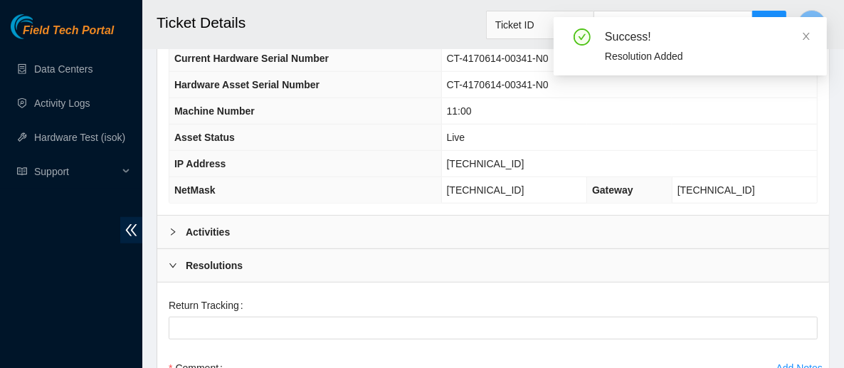
click at [310, 249] on div "Resolutions" at bounding box center [493, 265] width 672 height 33
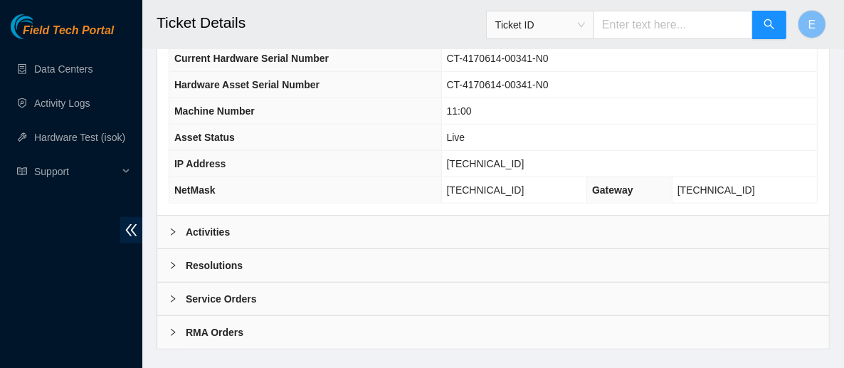
click at [285, 216] on div "Activities" at bounding box center [493, 232] width 672 height 33
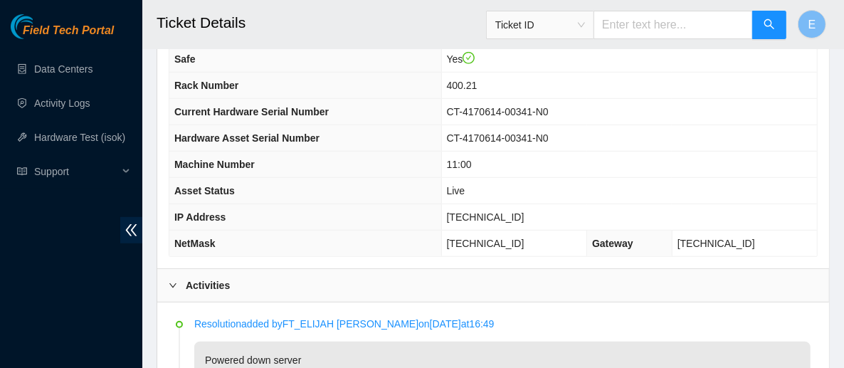
scroll to position [561, 0]
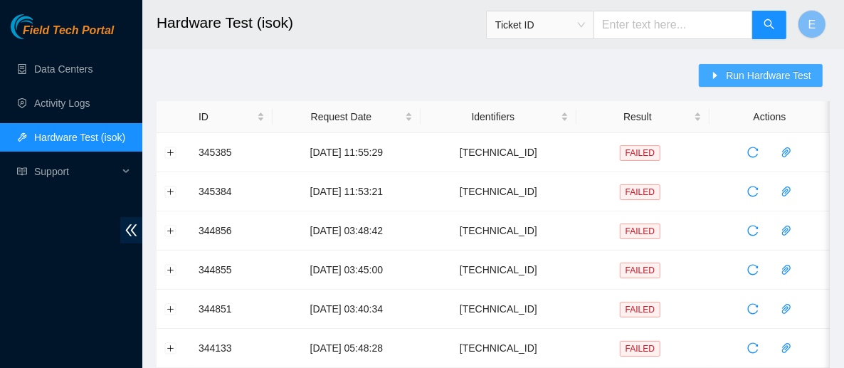
click at [710, 73] on button "Run Hardware Test" at bounding box center [761, 75] width 124 height 23
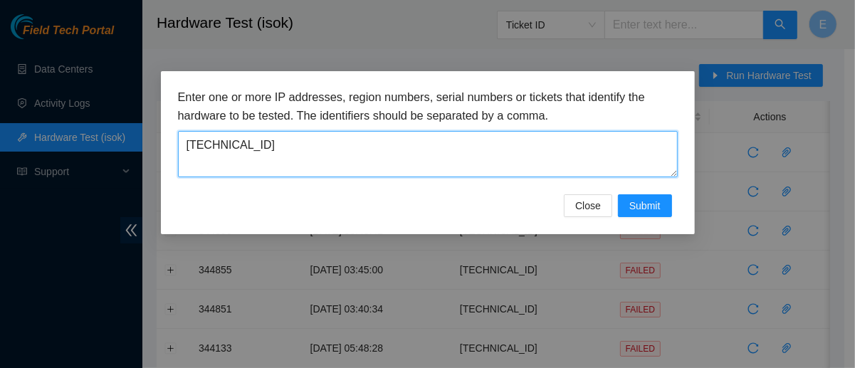
click at [435, 142] on textarea "23.218.93.95" at bounding box center [428, 154] width 500 height 46
paste textarea "77.200.88"
type textarea "23.77.200.88"
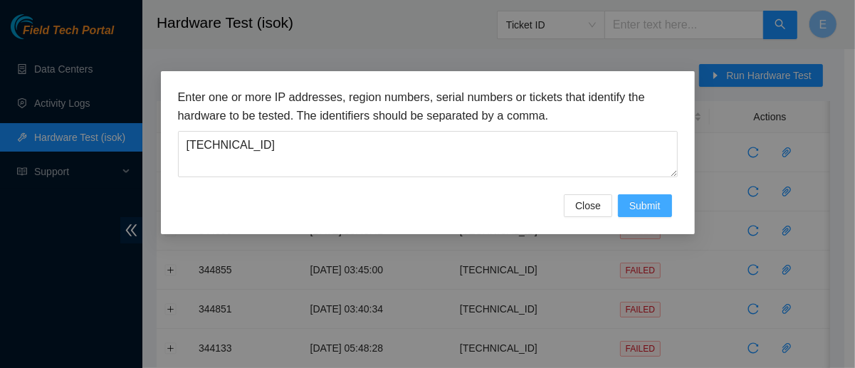
click at [629, 202] on button "Submit" at bounding box center [645, 205] width 54 height 23
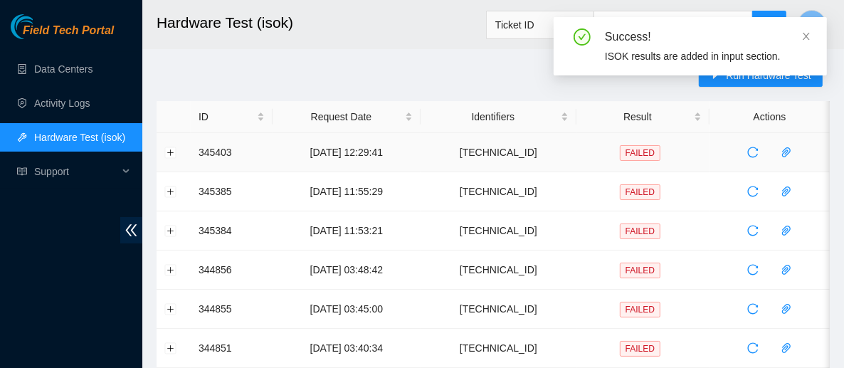
click at [177, 155] on td at bounding box center [174, 152] width 34 height 39
click at [174, 153] on button "Expand row" at bounding box center [170, 152] width 11 height 11
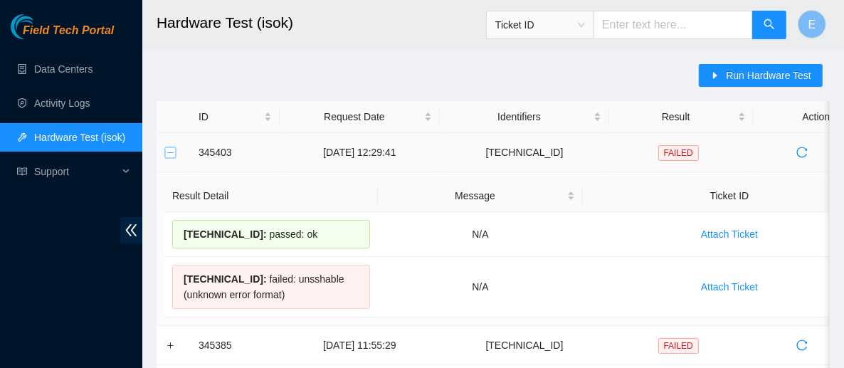
click at [174, 153] on button "Collapse row" at bounding box center [170, 152] width 11 height 11
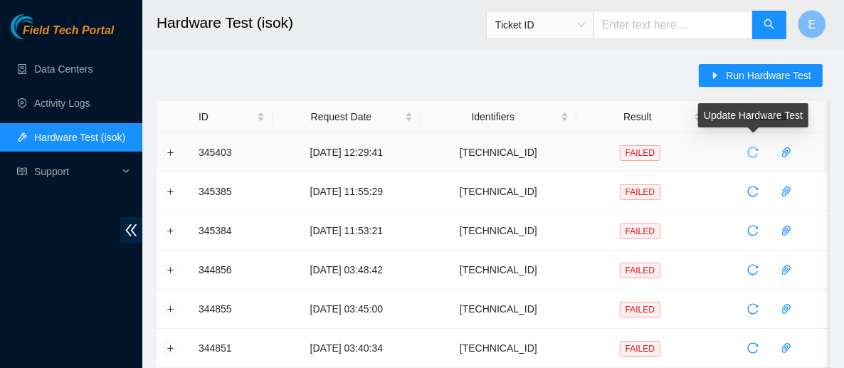
click at [750, 154] on icon "reload" at bounding box center [752, 152] width 11 height 11
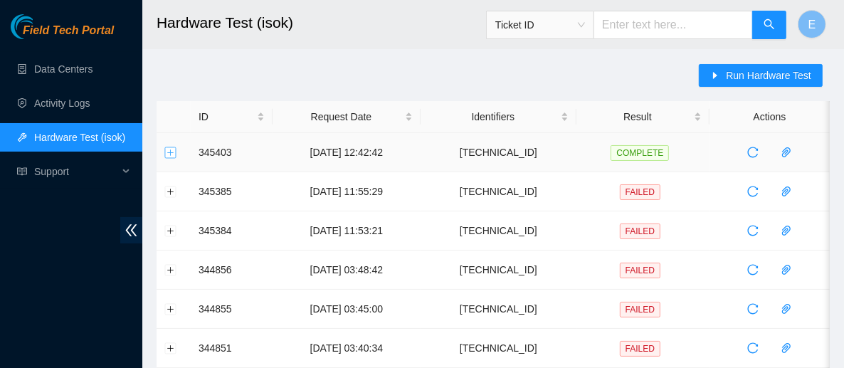
click at [172, 155] on button "Expand row" at bounding box center [170, 152] width 11 height 11
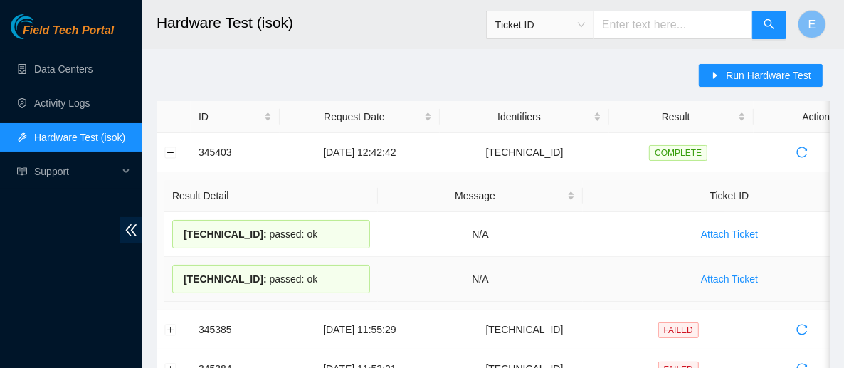
drag, startPoint x: 184, startPoint y: 233, endPoint x: 312, endPoint y: 281, distance: 136.3
click at [312, 281] on tbody "23.77.200.89 : passed: ok N/A Attach Ticket 23.77.200.88 : passed: ok N/A Attac…" at bounding box center [520, 257] width 712 height 90
copy tbody "23.77.200.89 : passed: ok N/A Attach Ticket 23.77.200.88 : passed: ok"
click at [66, 69] on link "Data Centers" at bounding box center [63, 68] width 58 height 11
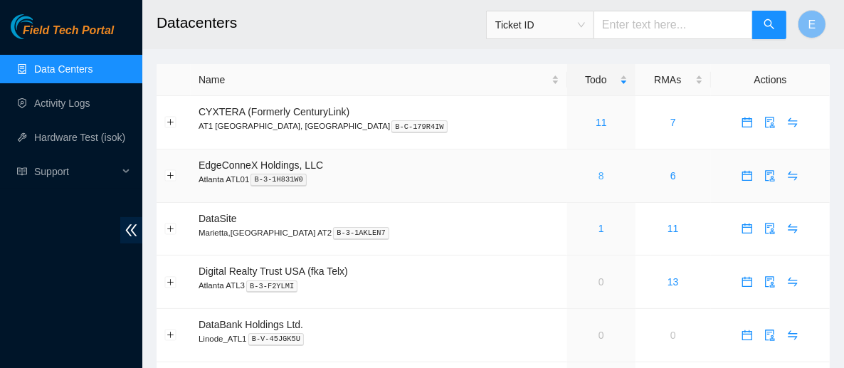
click at [599, 176] on link "8" at bounding box center [602, 175] width 6 height 11
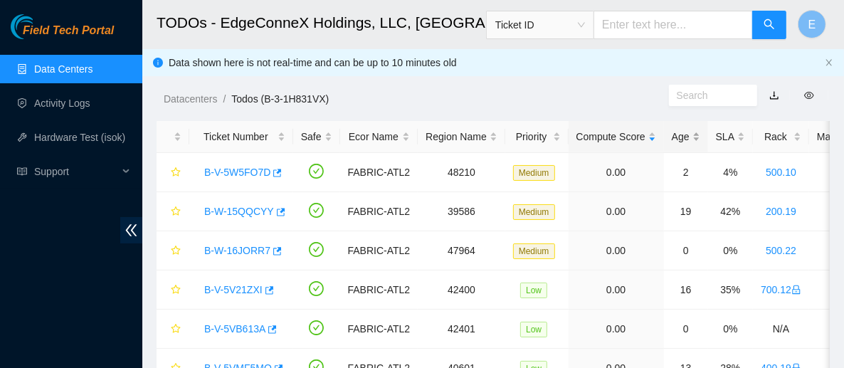
click at [678, 138] on div "Age" at bounding box center [686, 137] width 28 height 16
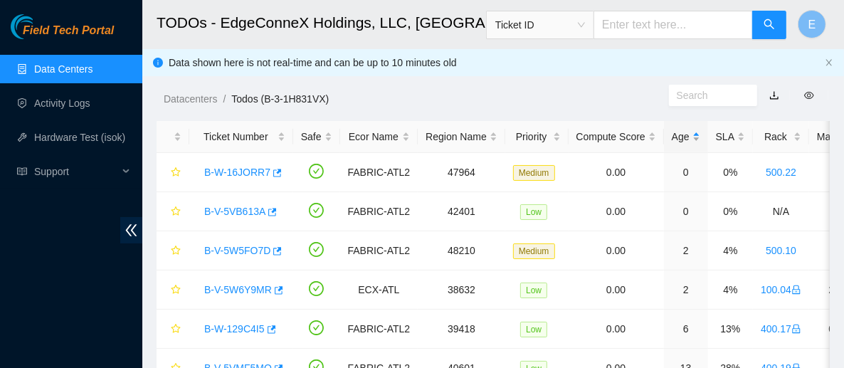
click at [678, 138] on div "Age" at bounding box center [686, 137] width 28 height 16
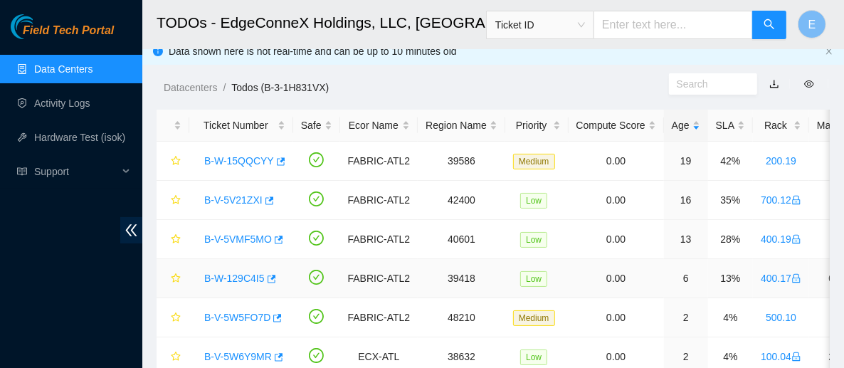
scroll to position [2, 0]
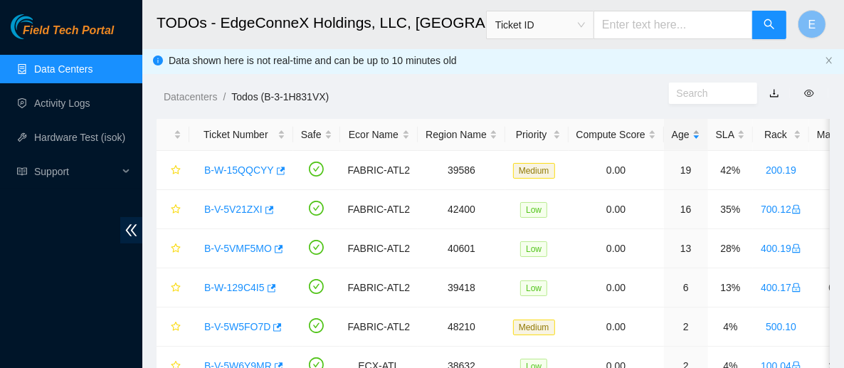
click at [676, 142] on div "Age" at bounding box center [686, 135] width 28 height 16
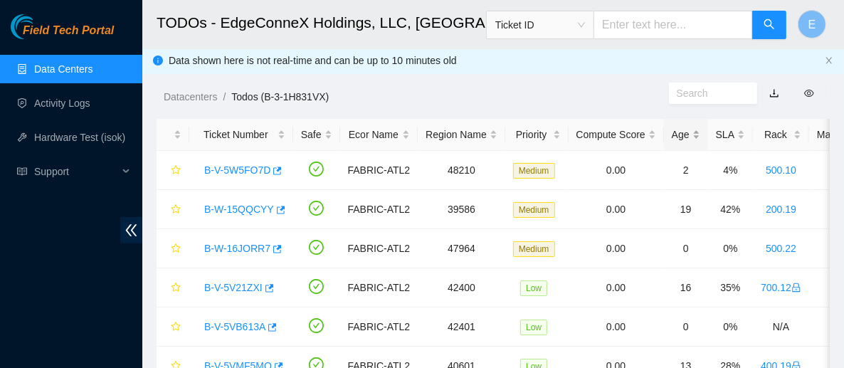
click at [676, 142] on div "Age" at bounding box center [686, 135] width 28 height 16
click at [674, 134] on div "Age" at bounding box center [686, 135] width 28 height 16
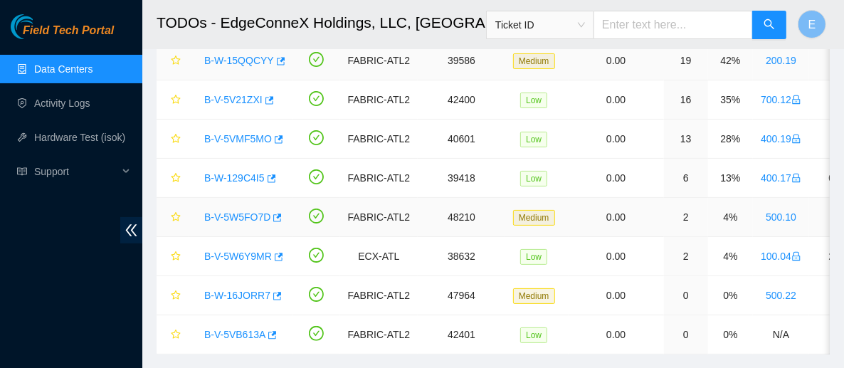
scroll to position [110, 0]
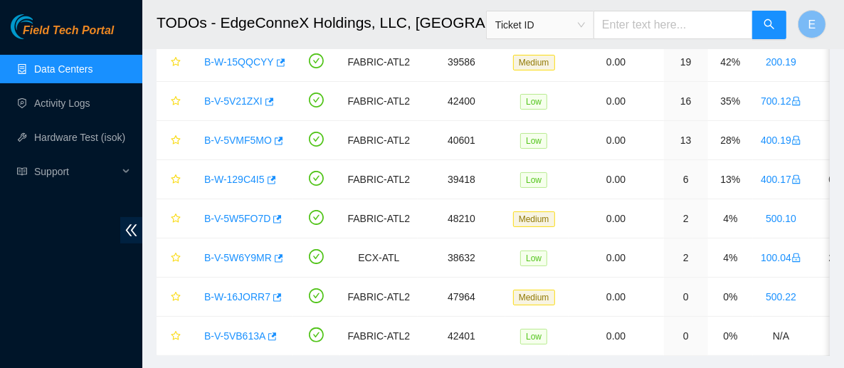
click at [110, 261] on div "Field Tech Portal Data Centers Activity Logs Hardware Test (isok) Support" at bounding box center [71, 191] width 142 height 354
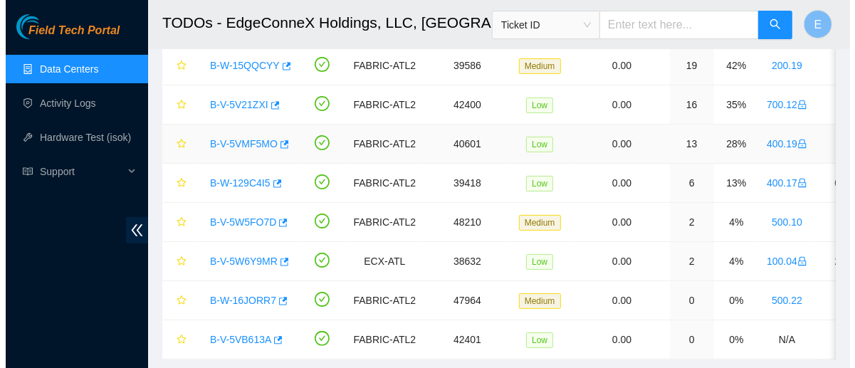
scroll to position [107, 0]
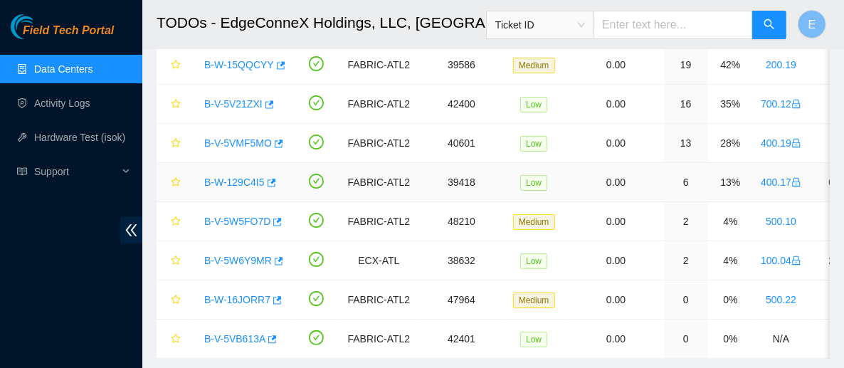
click at [246, 179] on link "B-W-129C4I5" at bounding box center [234, 182] width 61 height 11
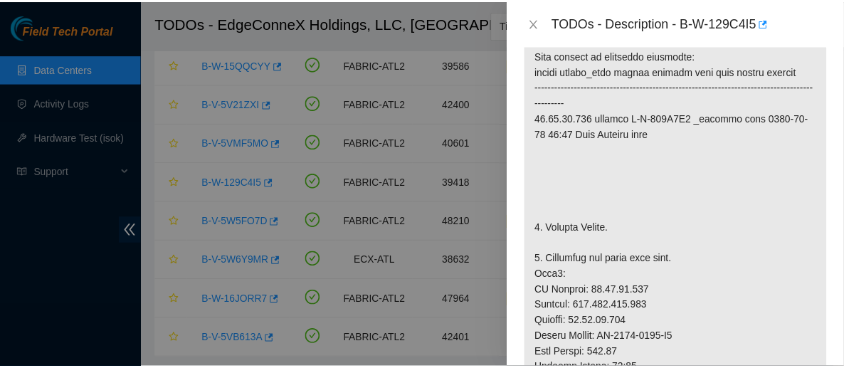
scroll to position [282, 0]
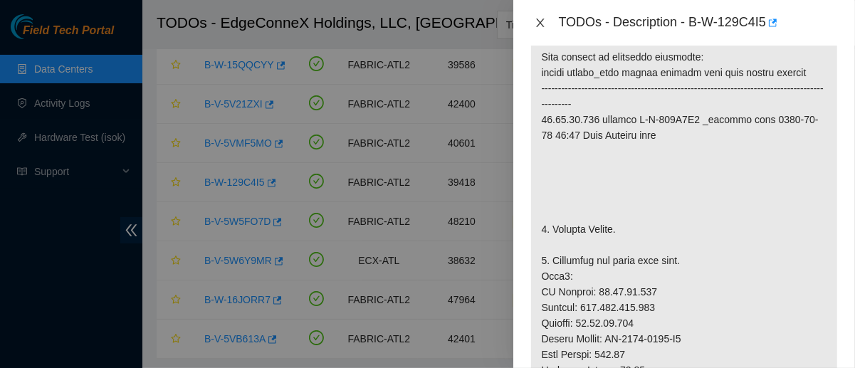
click at [538, 23] on icon "close" at bounding box center [540, 22] width 11 height 11
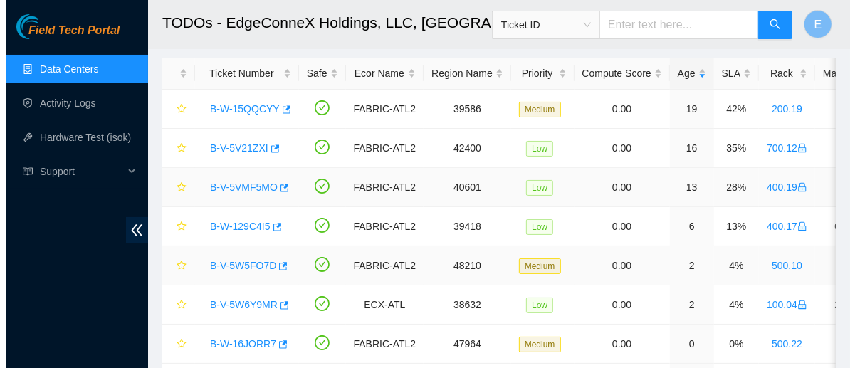
scroll to position [63, 0]
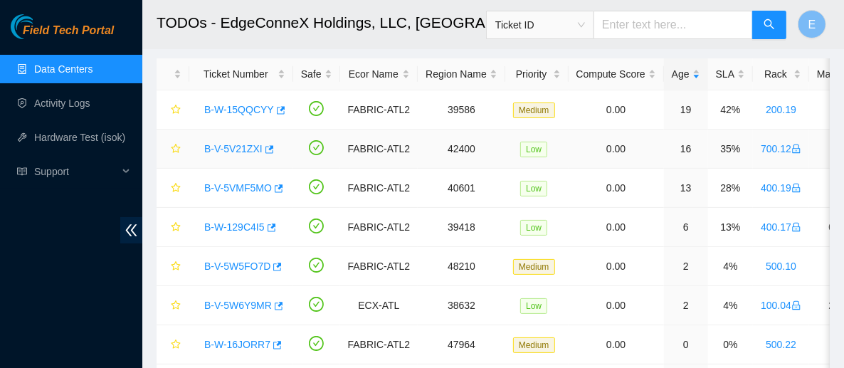
click at [243, 149] on link "B-V-5V21ZXI" at bounding box center [233, 148] width 58 height 11
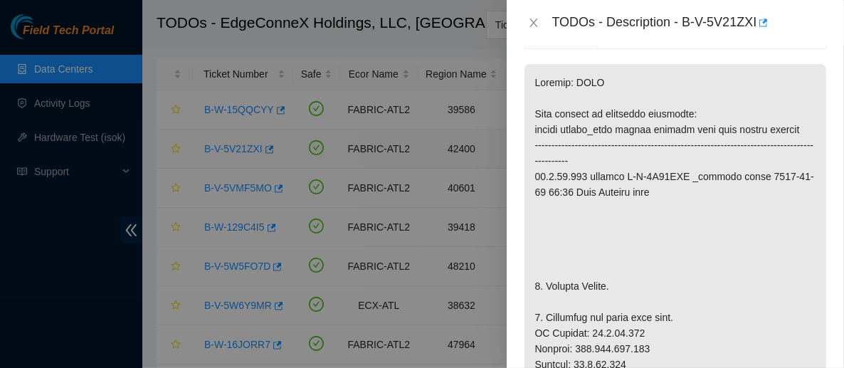
scroll to position [313, 0]
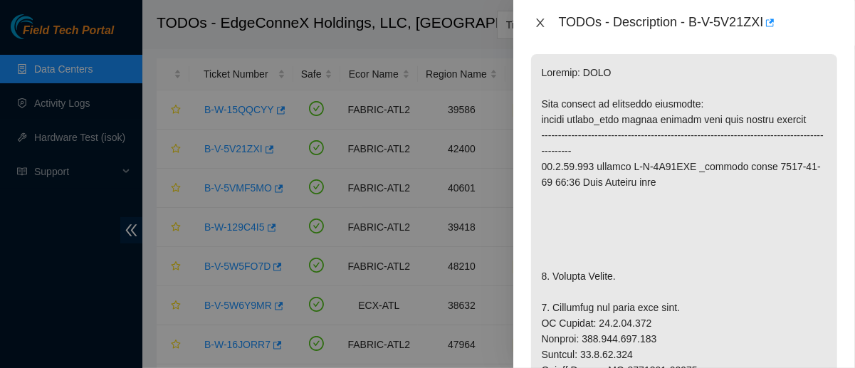
click at [540, 21] on icon "close" at bounding box center [540, 23] width 8 height 9
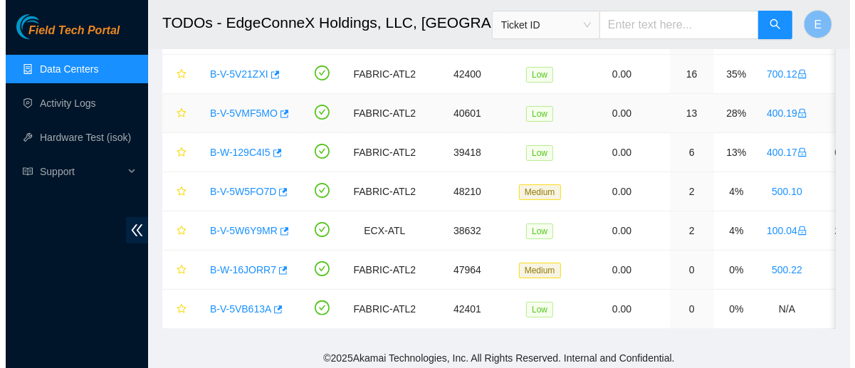
scroll to position [150, 0]
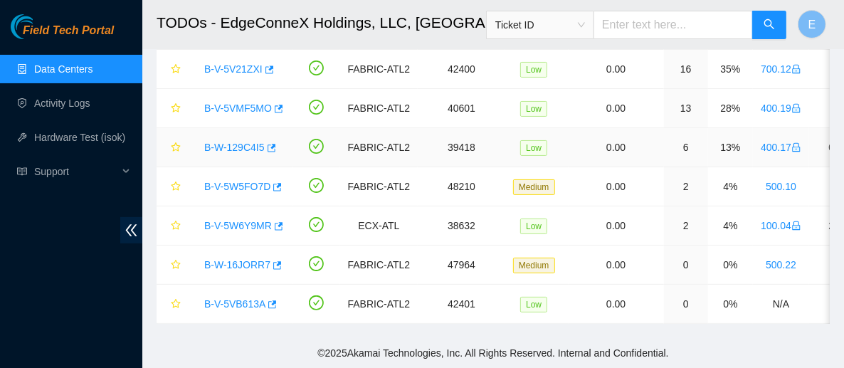
click at [239, 142] on link "B-W-129C4I5" at bounding box center [234, 147] width 61 height 11
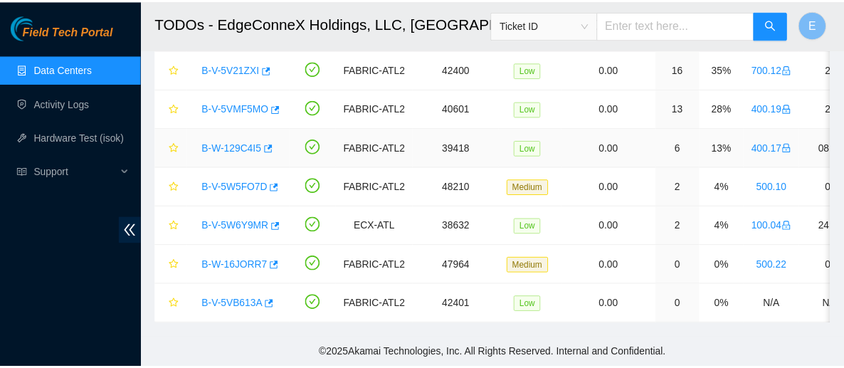
scroll to position [282, 0]
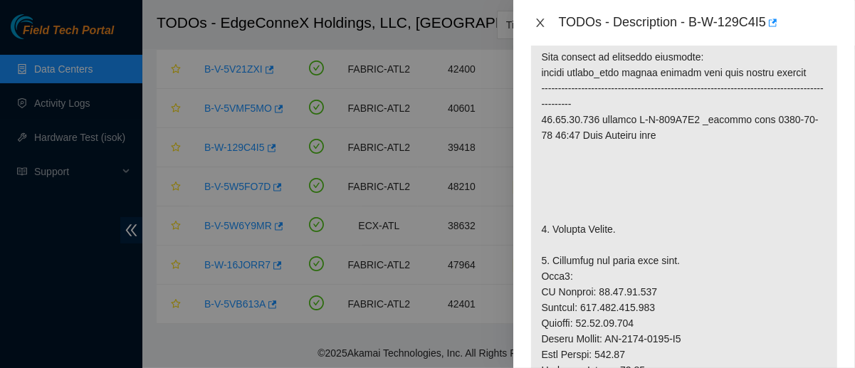
click at [540, 21] on icon "close" at bounding box center [540, 23] width 8 height 9
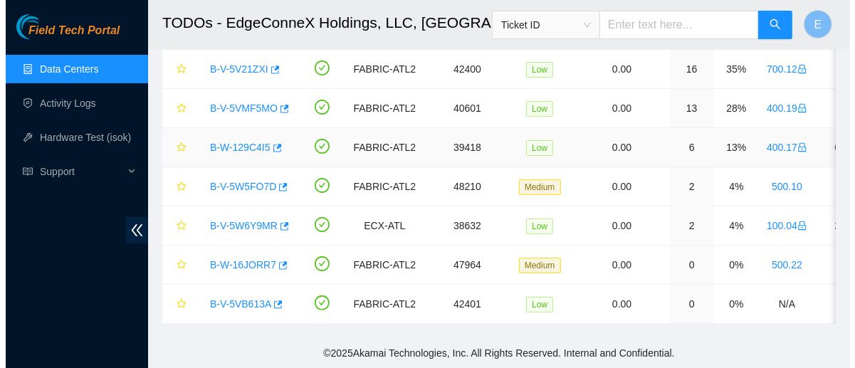
scroll to position [303, 0]
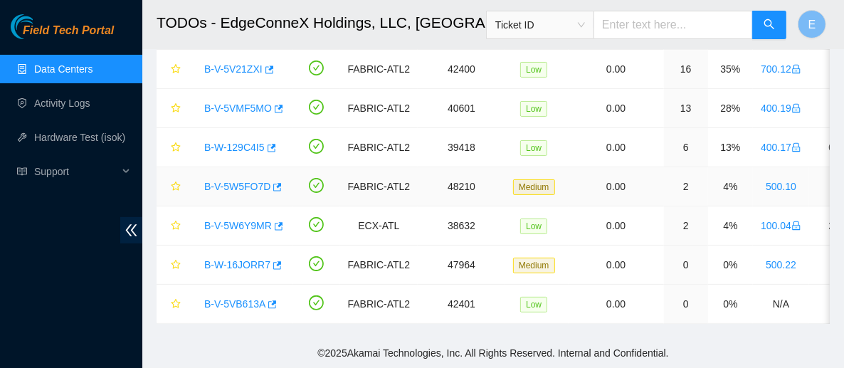
click at [243, 181] on link "B-V-5W5FO7D" at bounding box center [237, 186] width 66 height 11
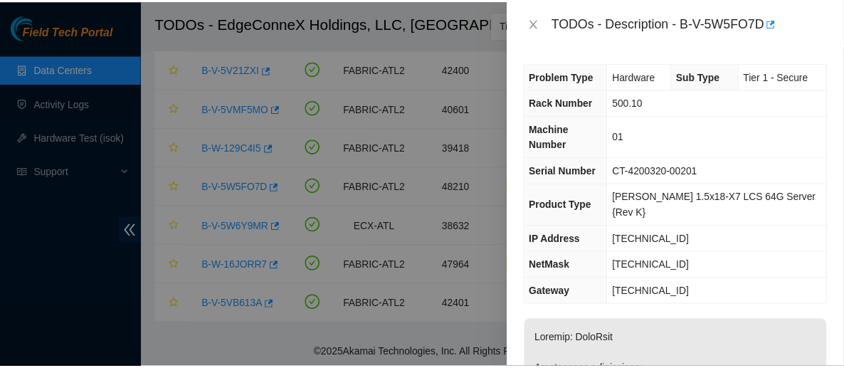
scroll to position [1, 0]
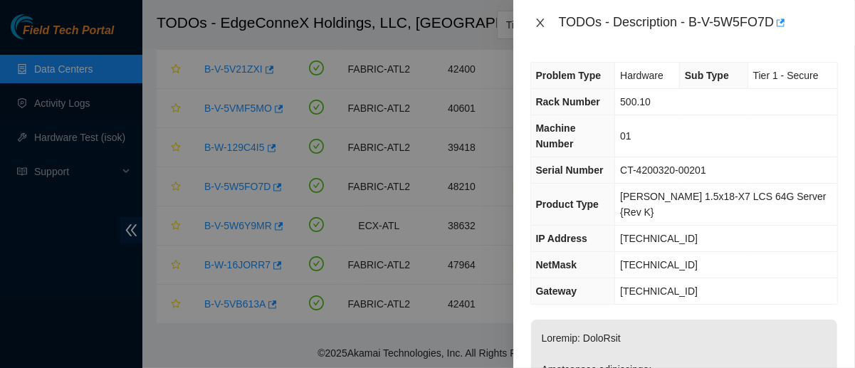
click at [541, 17] on icon "close" at bounding box center [540, 22] width 11 height 11
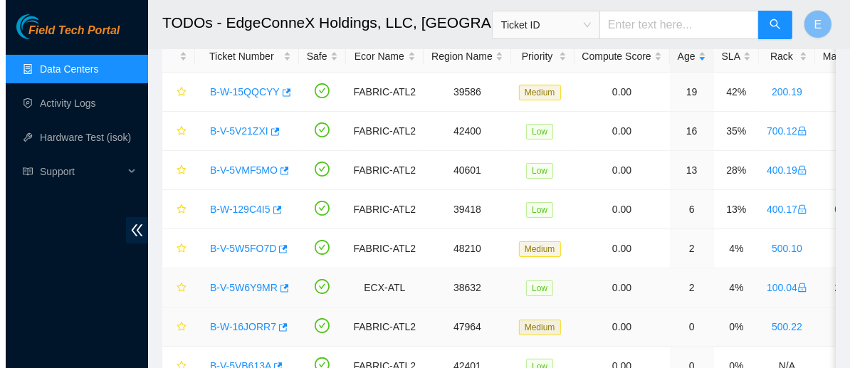
scroll to position [98, 0]
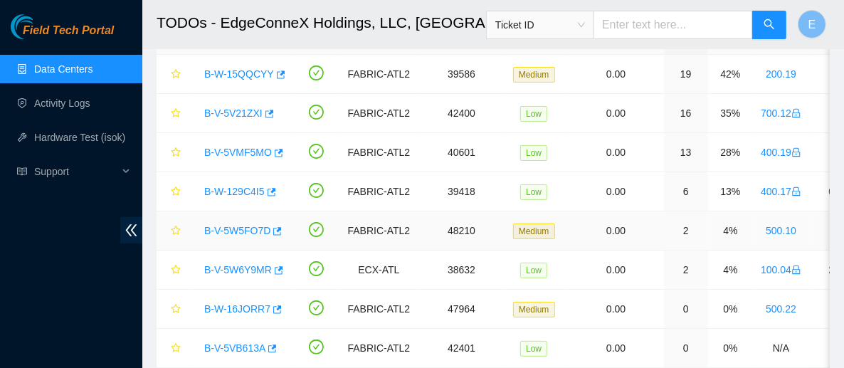
click at [213, 227] on link "B-V-5W5FO7D" at bounding box center [237, 230] width 66 height 11
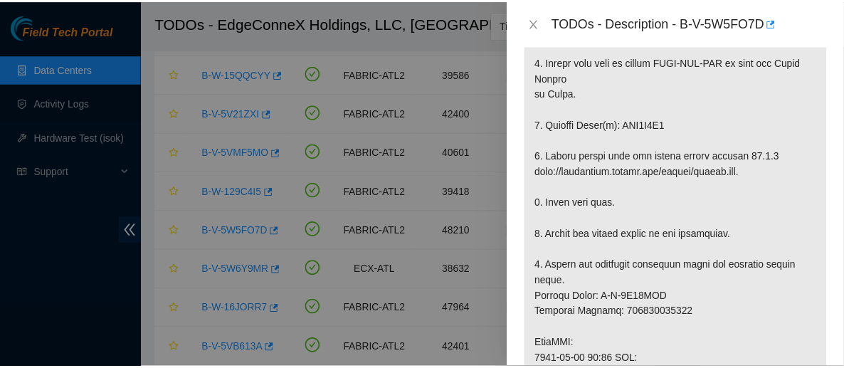
scroll to position [404, 0]
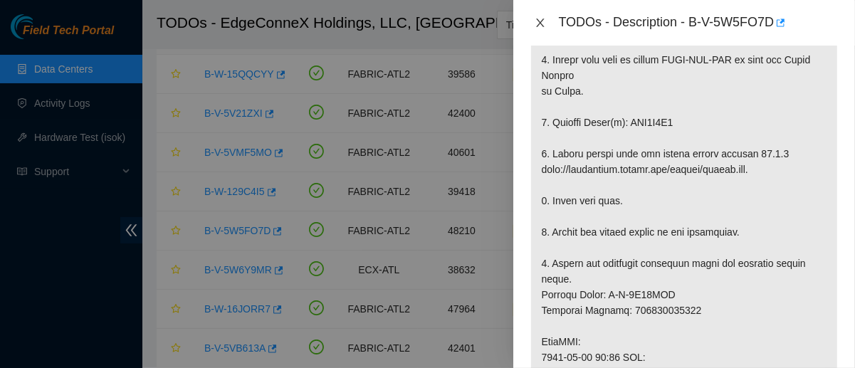
click at [542, 21] on icon "close" at bounding box center [540, 22] width 11 height 11
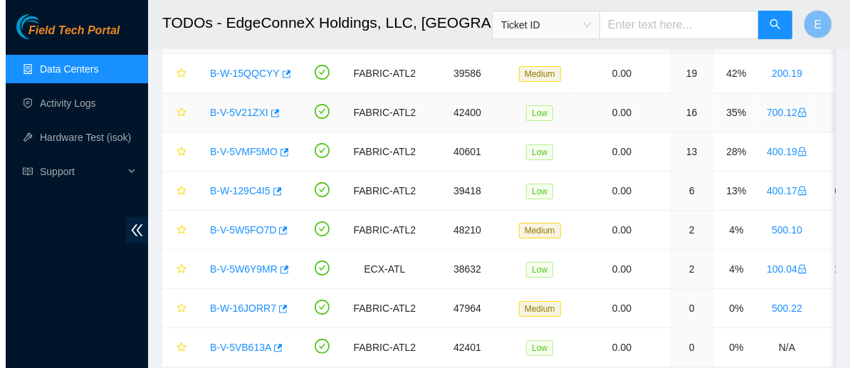
scroll to position [150, 0]
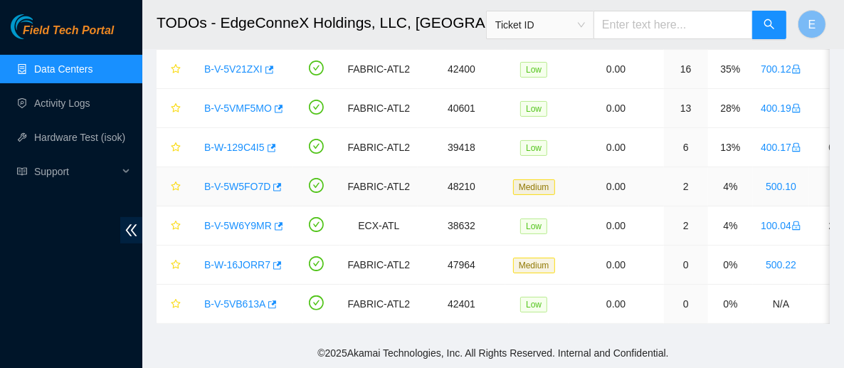
click at [243, 181] on link "B-V-5W5FO7D" at bounding box center [237, 186] width 66 height 11
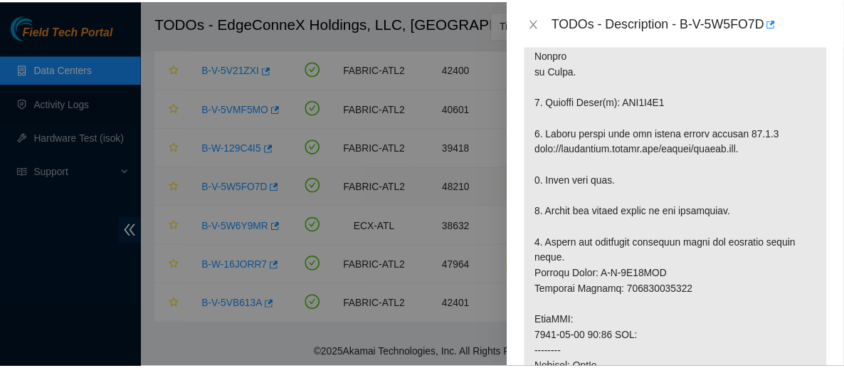
scroll to position [404, 0]
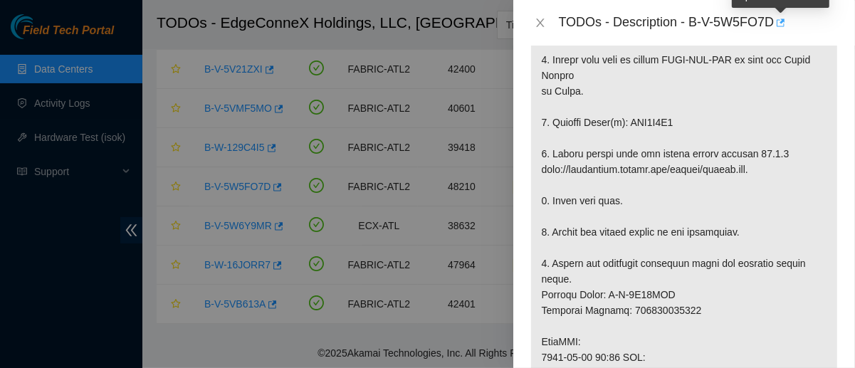
click at [780, 23] on icon "button" at bounding box center [779, 23] width 10 height 10
click at [251, 247] on div at bounding box center [427, 184] width 855 height 368
click at [541, 23] on icon "close" at bounding box center [540, 23] width 8 height 9
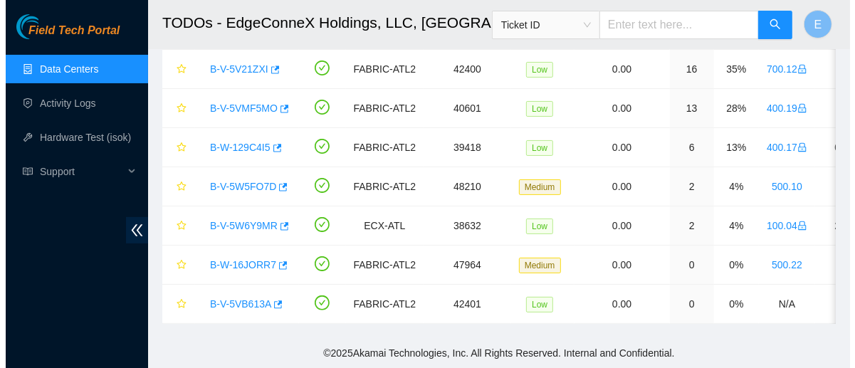
scroll to position [425, 0]
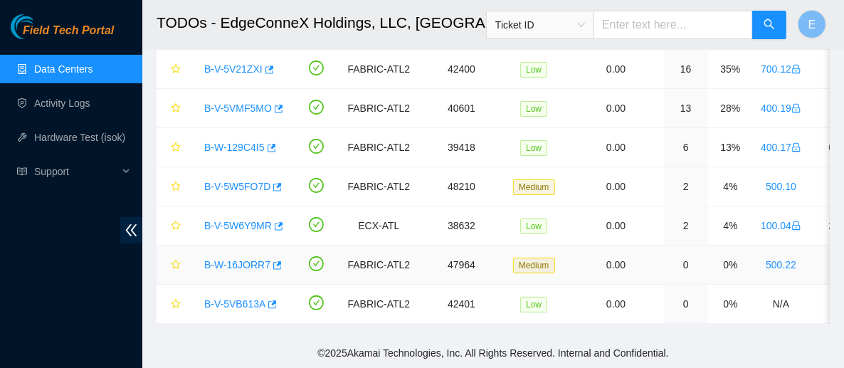
click at [248, 260] on link "B-W-16JORR7" at bounding box center [237, 264] width 66 height 11
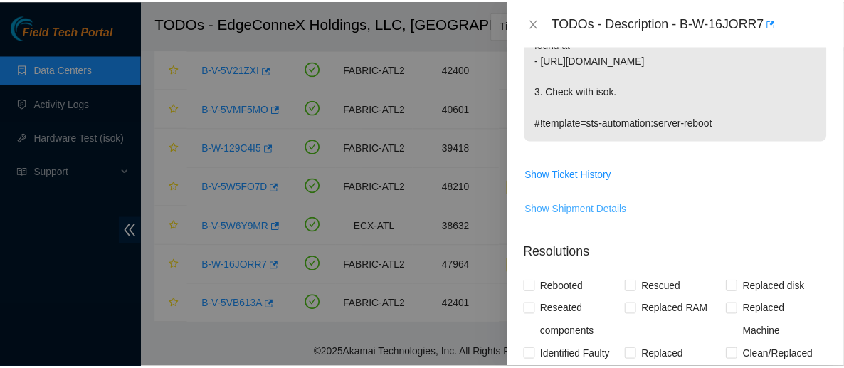
scroll to position [200, 0]
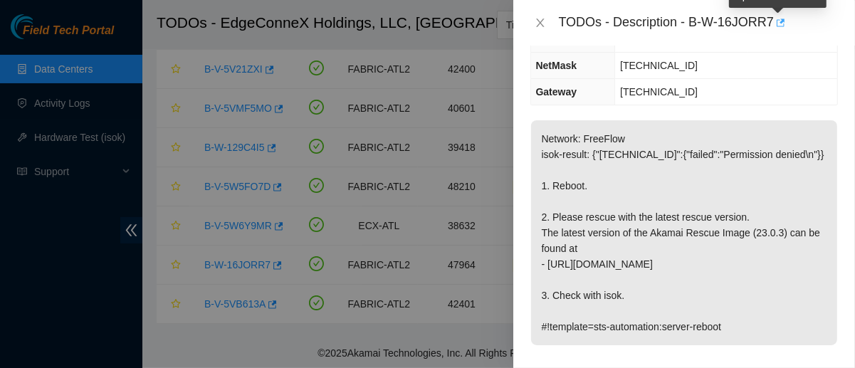
click at [781, 24] on icon "button" at bounding box center [779, 23] width 10 height 10
click at [537, 20] on icon "close" at bounding box center [540, 23] width 8 height 9
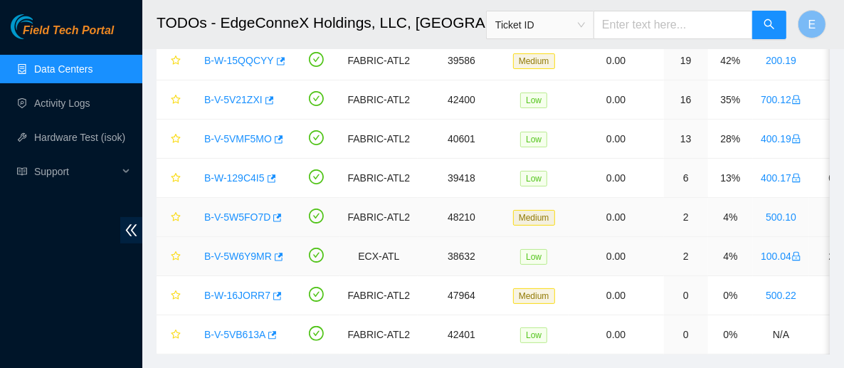
scroll to position [103, 0]
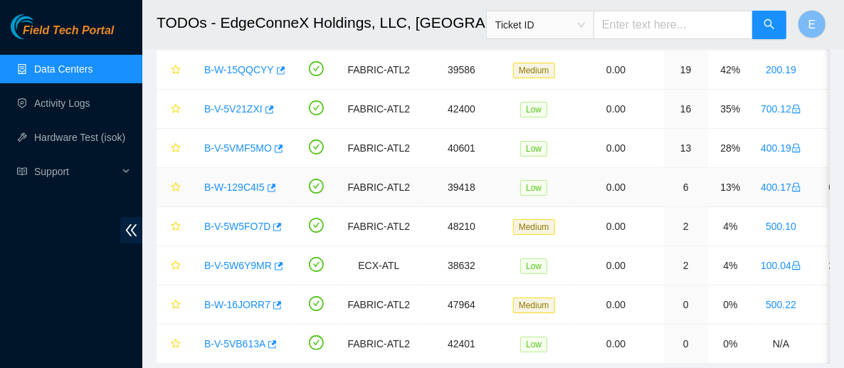
click at [250, 184] on link "B-W-129C4I5" at bounding box center [234, 187] width 61 height 11
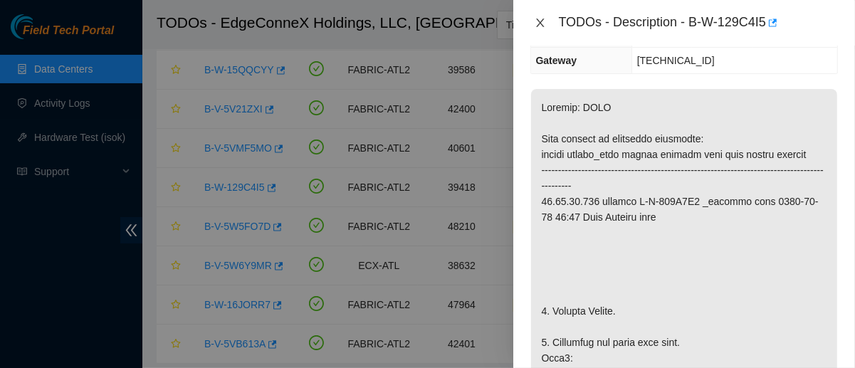
click at [544, 23] on icon "close" at bounding box center [540, 22] width 11 height 11
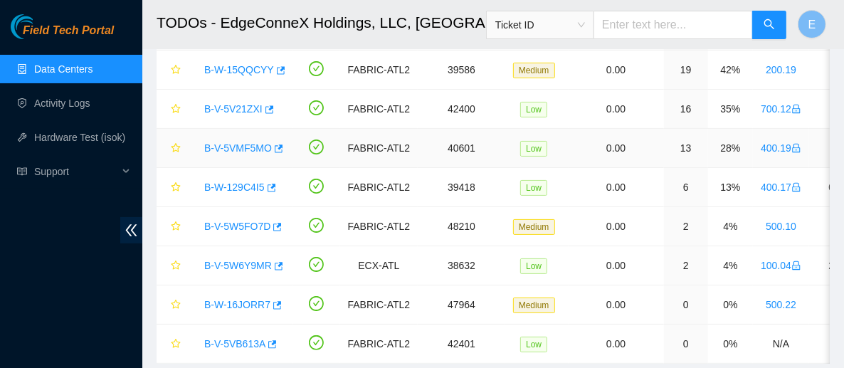
click at [231, 145] on link "B-V-5VMF5MO" at bounding box center [238, 147] width 68 height 11
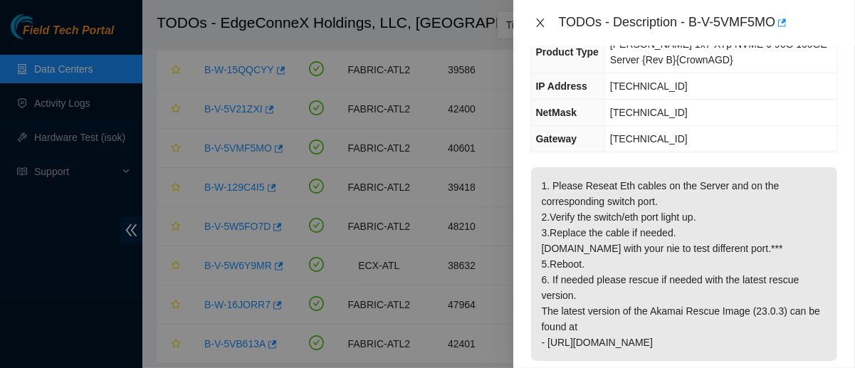
click at [540, 26] on icon "close" at bounding box center [540, 22] width 11 height 11
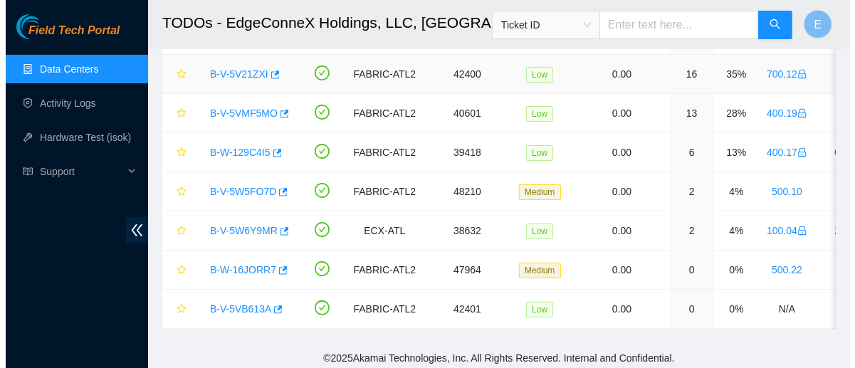
scroll to position [150, 0]
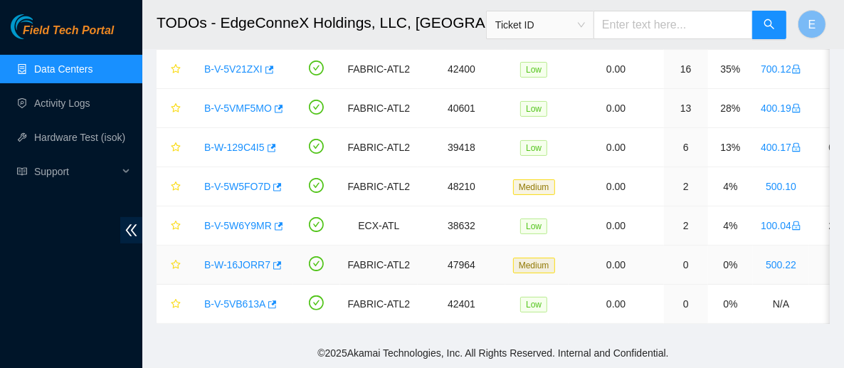
click at [238, 259] on link "B-W-16JORR7" at bounding box center [237, 264] width 66 height 11
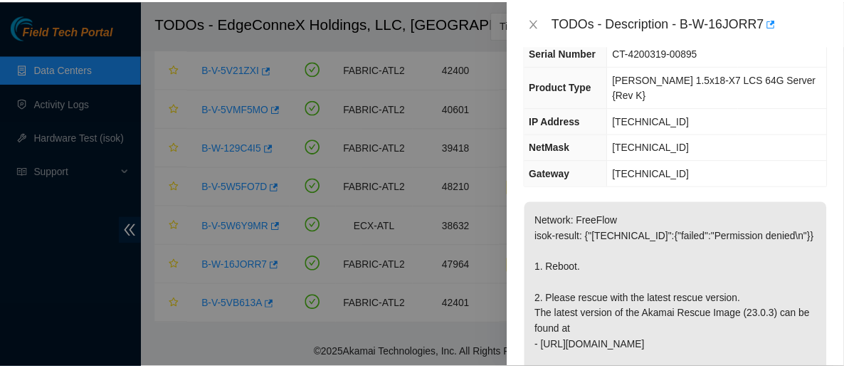
scroll to position [0, 0]
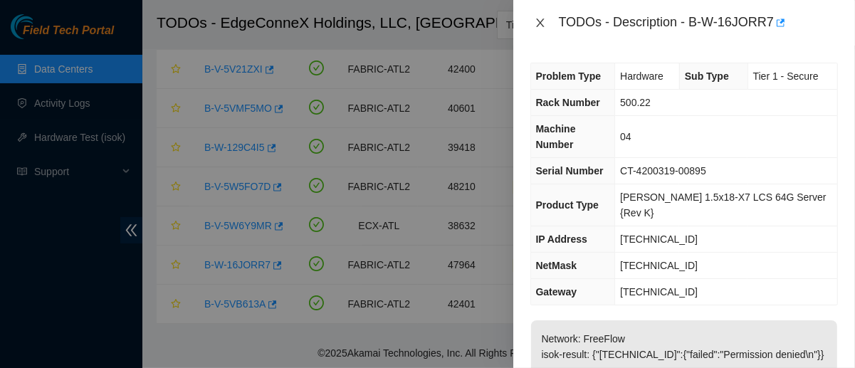
click at [538, 21] on icon "close" at bounding box center [540, 23] width 8 height 9
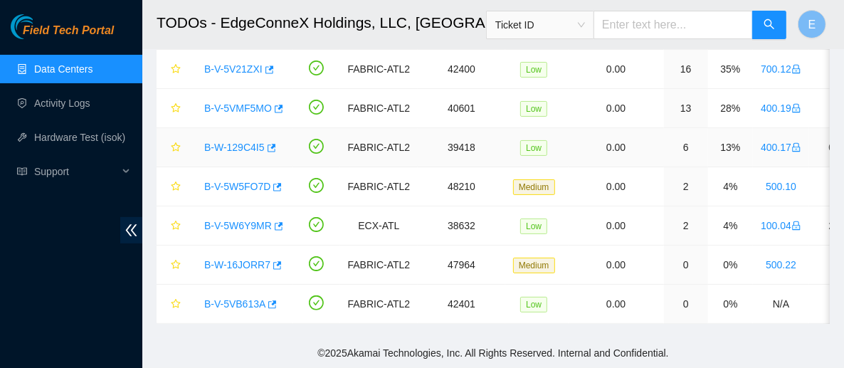
click at [231, 142] on link "B-W-129C4I5" at bounding box center [234, 147] width 61 height 11
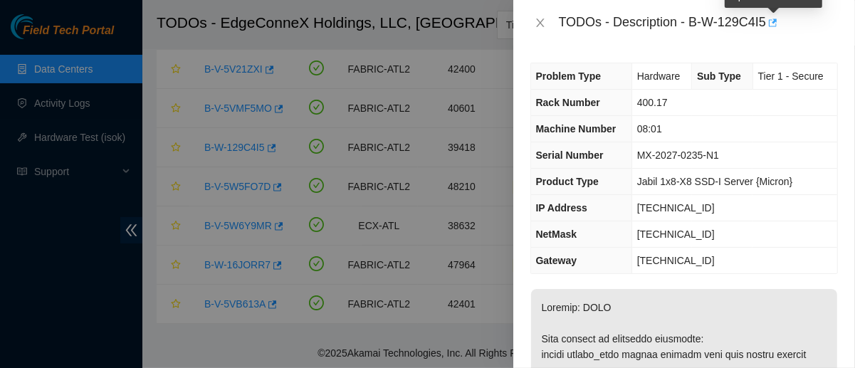
click at [774, 18] on icon "button" at bounding box center [772, 23] width 10 height 10
click at [543, 19] on icon "close" at bounding box center [540, 23] width 8 height 9
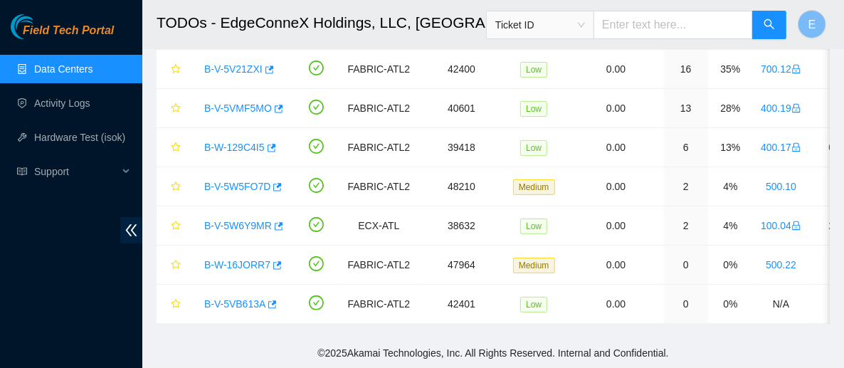
click at [90, 87] on ul "Data Centers Activity Logs Hardware Test (isok) Support" at bounding box center [71, 120] width 142 height 137
click at [80, 75] on link "Data Centers" at bounding box center [63, 68] width 58 height 11
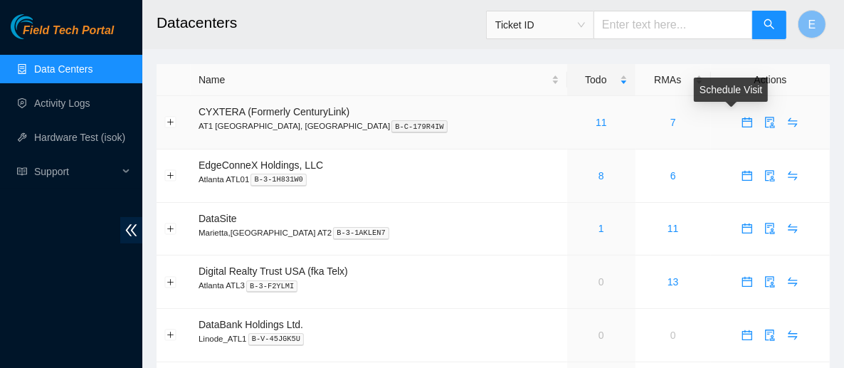
click at [742, 122] on icon "calendar" at bounding box center [747, 122] width 11 height 11
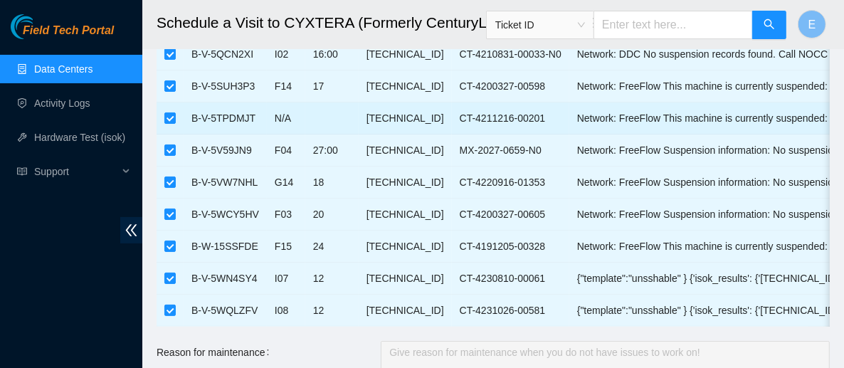
scroll to position [118, 0]
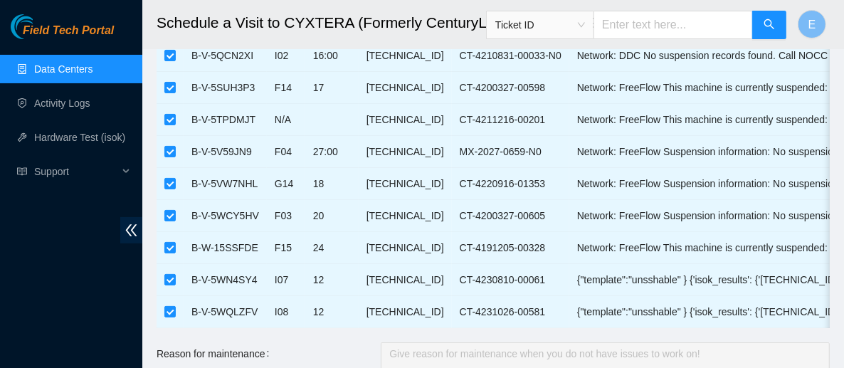
click at [93, 74] on link "Data Centers" at bounding box center [63, 68] width 58 height 11
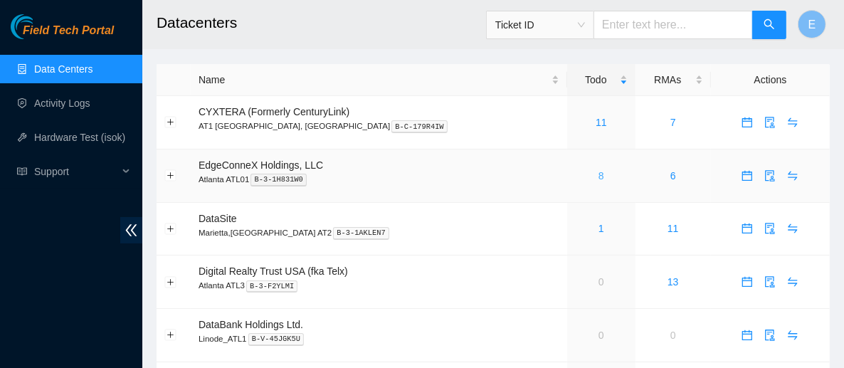
click at [599, 174] on link "8" at bounding box center [602, 175] width 6 height 11
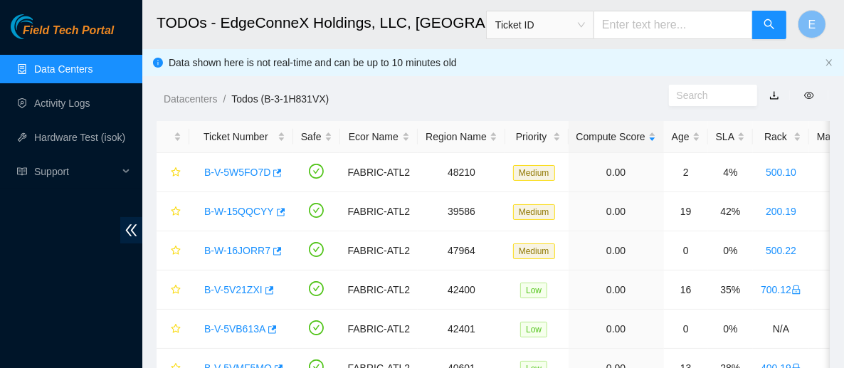
click at [93, 70] on link "Data Centers" at bounding box center [63, 68] width 58 height 11
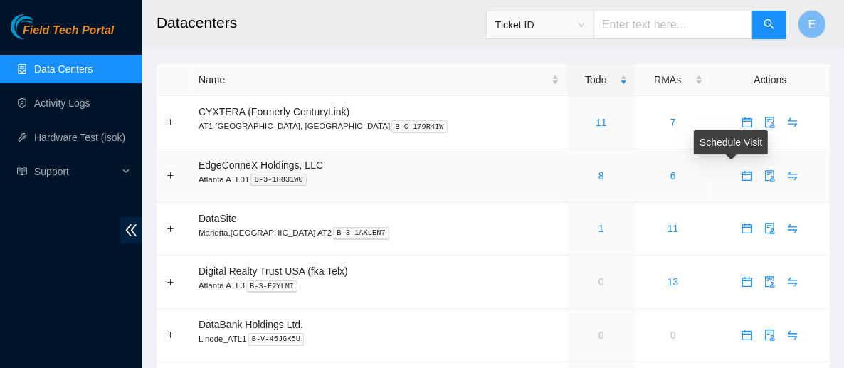
click at [742, 176] on icon "calendar" at bounding box center [747, 175] width 11 height 11
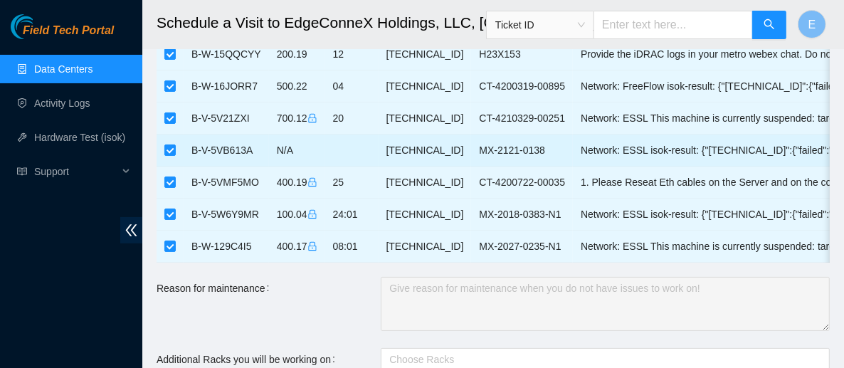
scroll to position [127, 0]
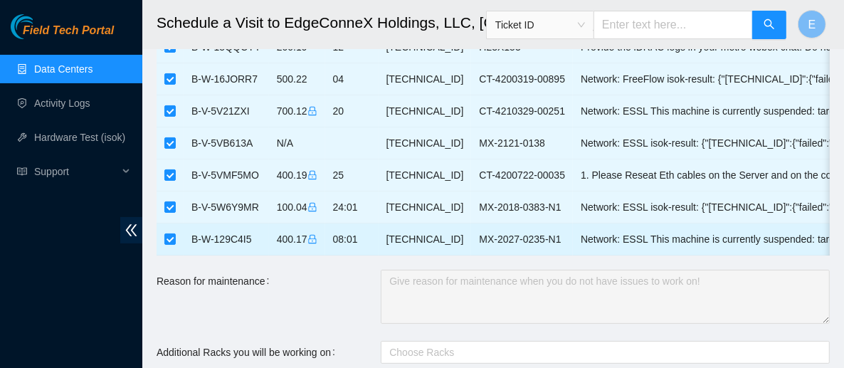
drag, startPoint x: 169, startPoint y: 237, endPoint x: 160, endPoint y: 238, distance: 9.3
click at [160, 238] on td at bounding box center [170, 240] width 27 height 32
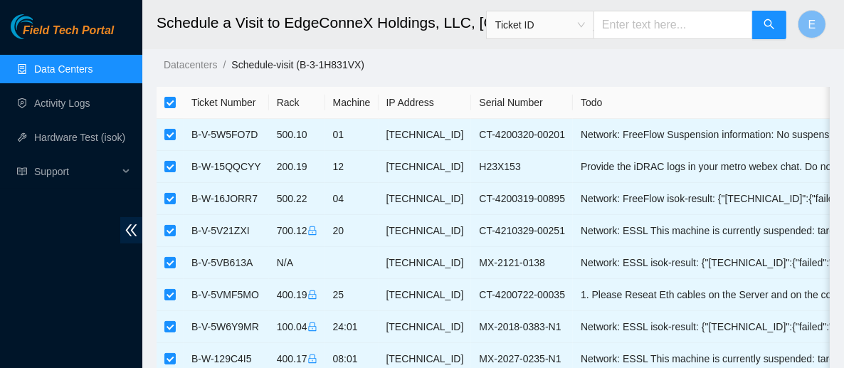
scroll to position [0, 0]
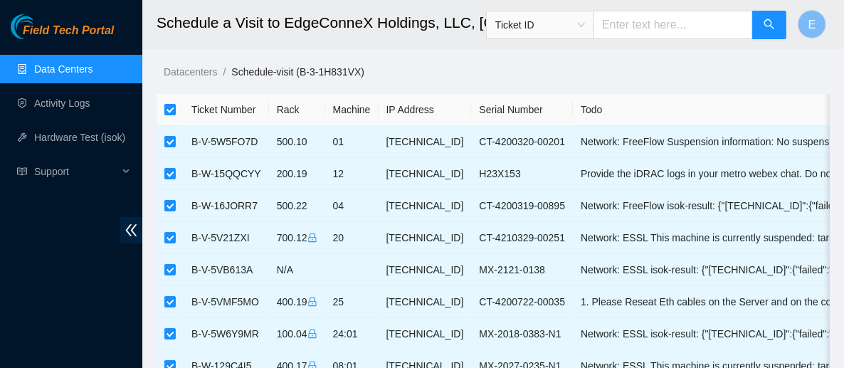
click at [169, 104] on input "checkbox" at bounding box center [169, 109] width 11 height 11
checkbox input "false"
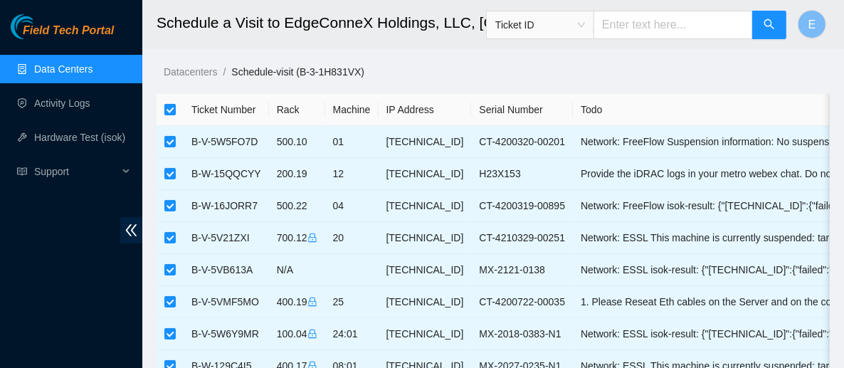
checkbox input "false"
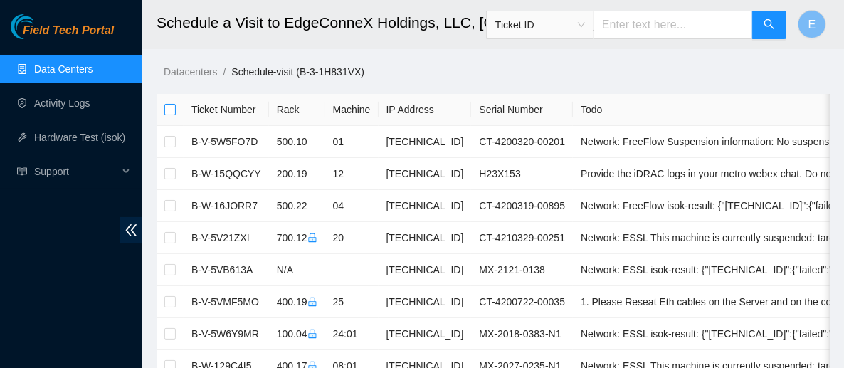
scroll to position [146, 0]
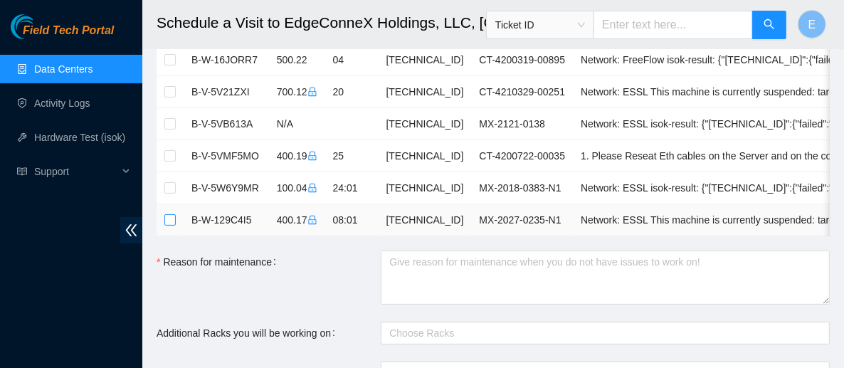
click at [166, 219] on input "checkbox" at bounding box center [169, 219] width 11 height 11
checkbox input "true"
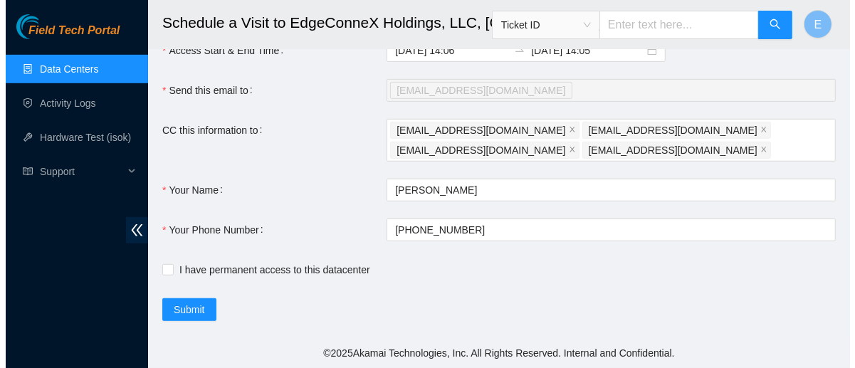
scroll to position [508, 0]
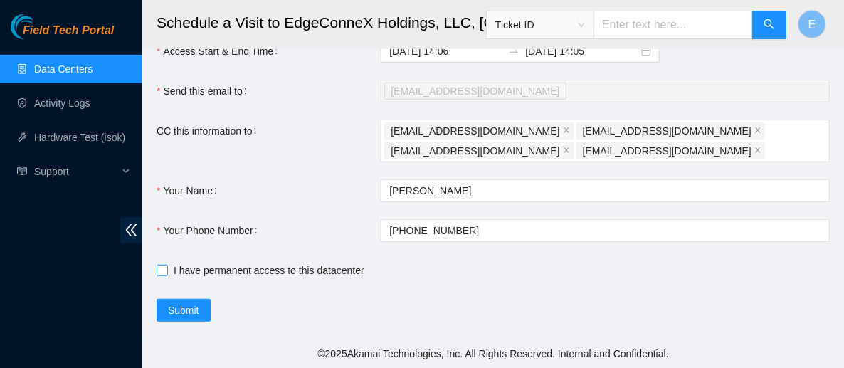
click at [187, 278] on span "I have permanent access to this datacenter" at bounding box center [269, 271] width 202 height 16
click at [167, 275] on input "I have permanent access to this datacenter" at bounding box center [162, 270] width 10 height 10
checkbox input "true"
click at [188, 318] on span "Submit" at bounding box center [183, 311] width 31 height 16
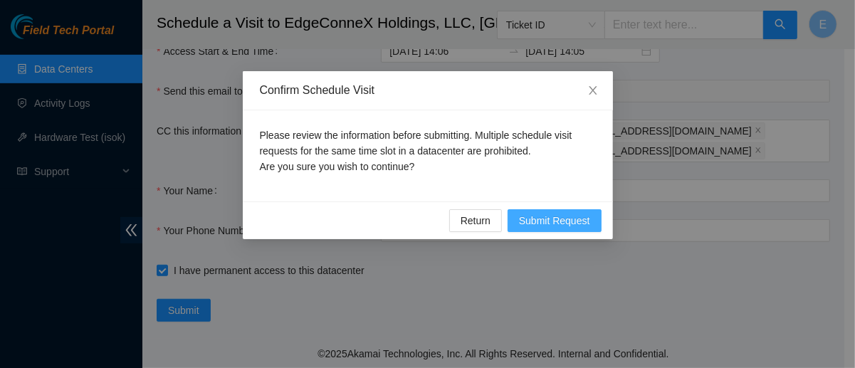
click at [581, 221] on span "Submit Request" at bounding box center [554, 221] width 71 height 16
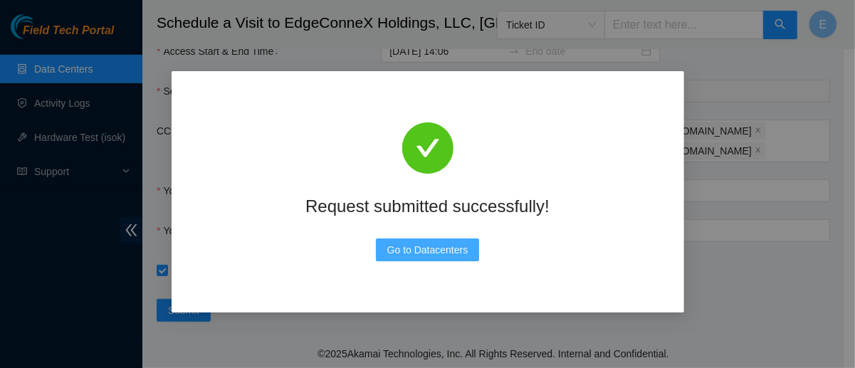
click at [458, 246] on span "Go to Datacenters" at bounding box center [427, 250] width 81 height 16
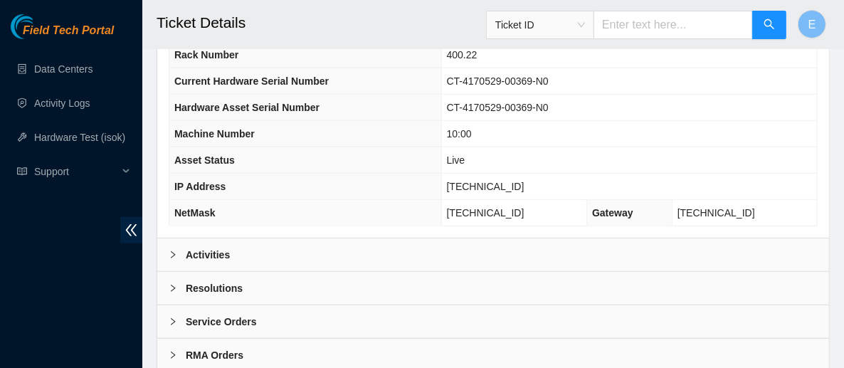
scroll to position [613, 0]
click at [374, 271] on div "Resolutions" at bounding box center [493, 287] width 672 height 33
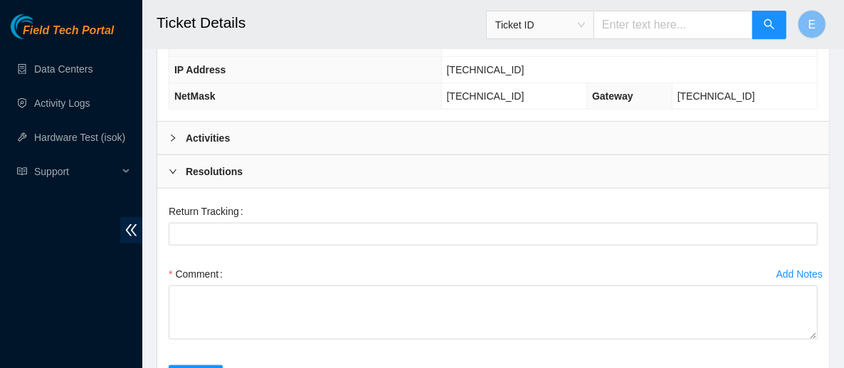
scroll to position [725, 0]
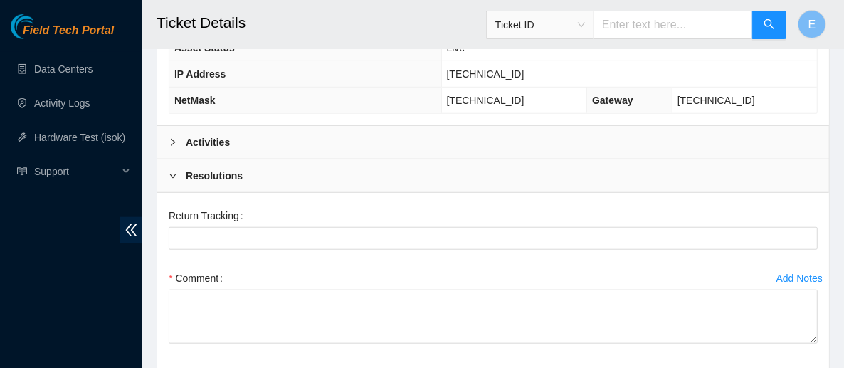
click at [310, 126] on div "Activities" at bounding box center [493, 142] width 672 height 33
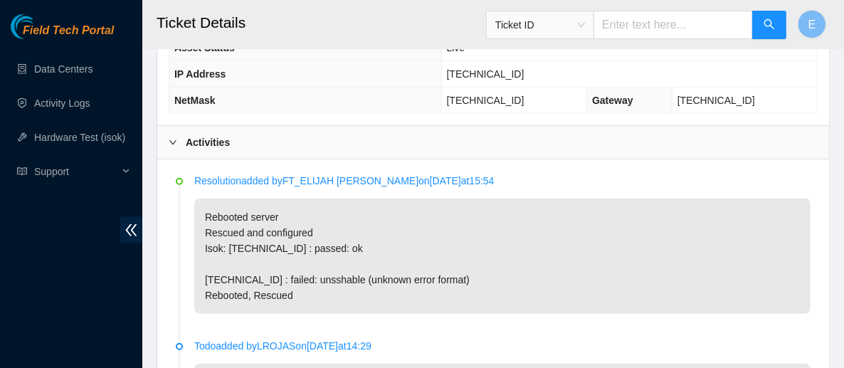
click at [310, 126] on div "Activities" at bounding box center [493, 142] width 672 height 33
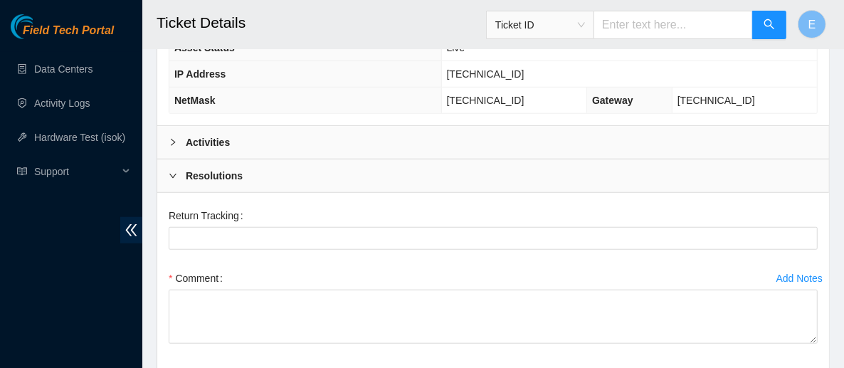
click at [271, 159] on div "Resolutions" at bounding box center [493, 175] width 672 height 33
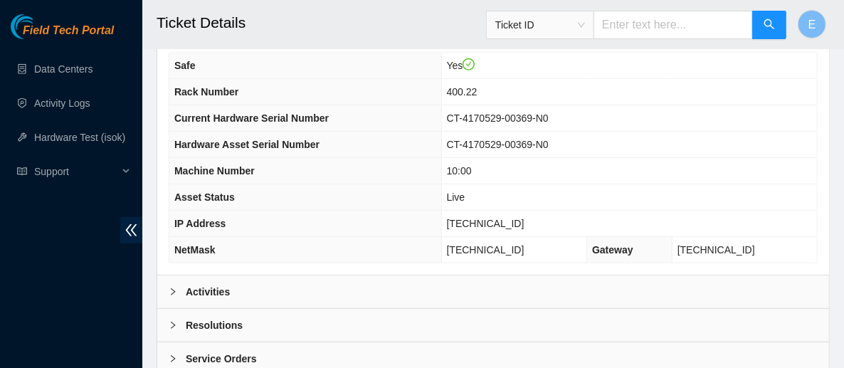
scroll to position [577, 0]
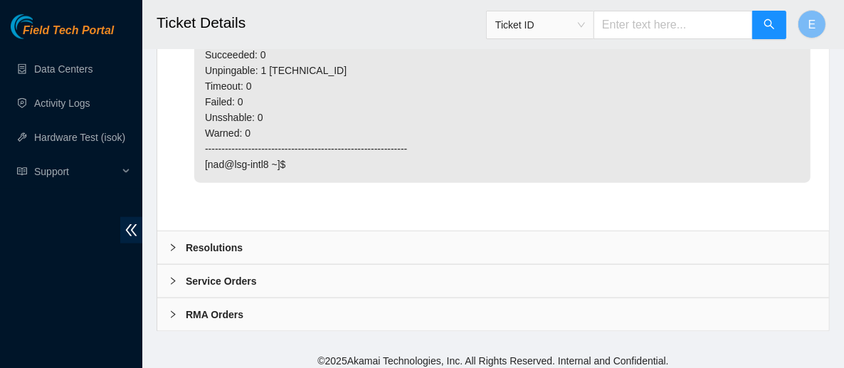
scroll to position [937, 0]
click at [273, 246] on div "Resolutions" at bounding box center [493, 249] width 672 height 33
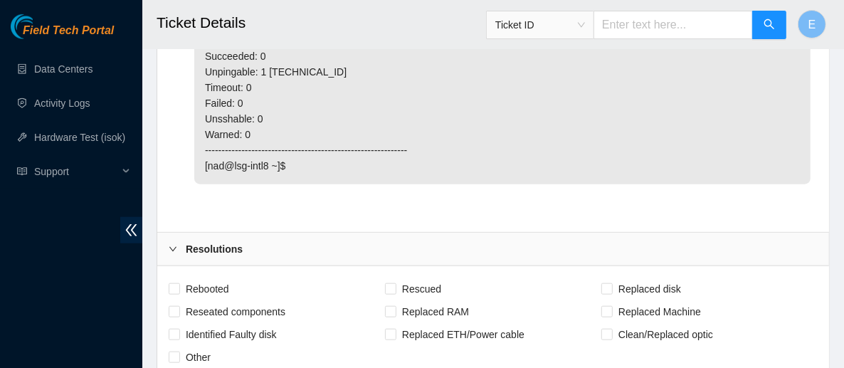
scroll to position [1002, 0]
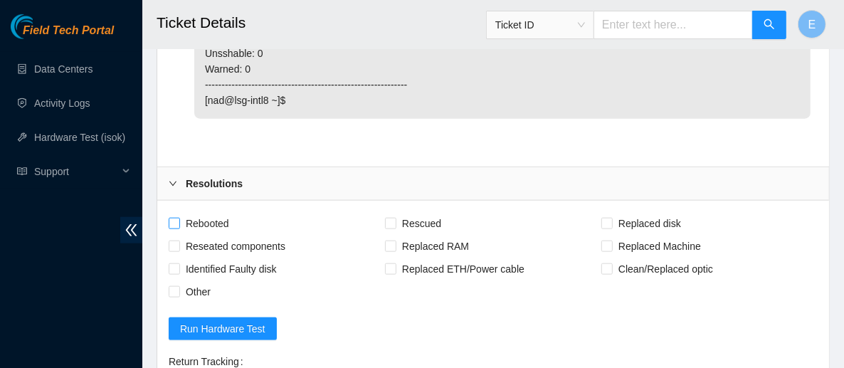
click at [203, 220] on span "Rebooted" at bounding box center [207, 223] width 55 height 23
click at [179, 220] on input "Rebooted" at bounding box center [174, 223] width 10 height 10
checkbox input "true"
click at [385, 218] on input "Rescued" at bounding box center [390, 223] width 10 height 10
checkbox input "true"
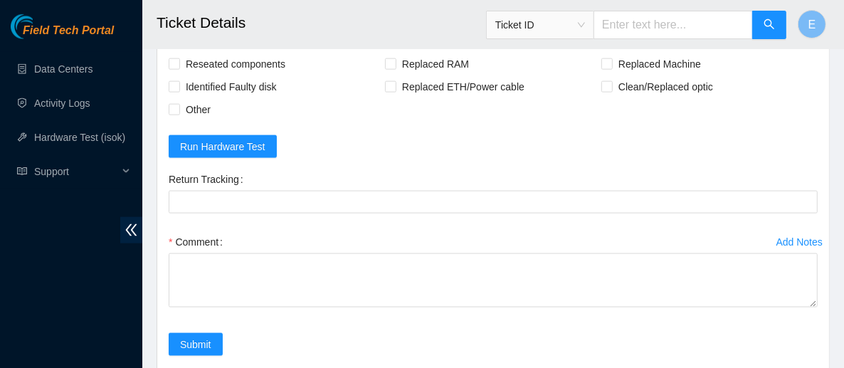
scroll to position [1198, 0]
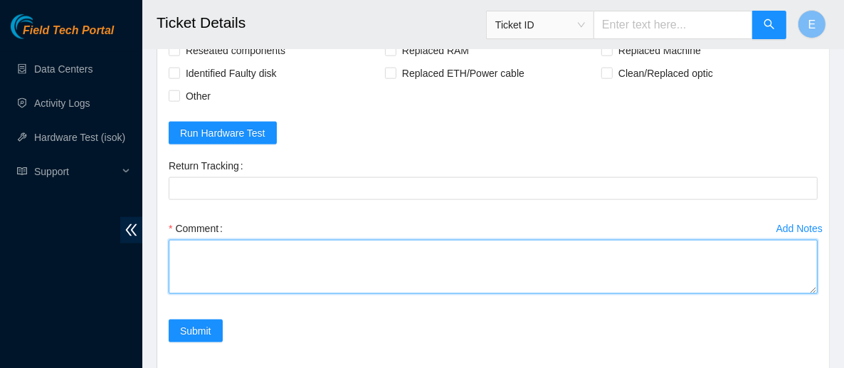
click at [290, 258] on textarea "Comment" at bounding box center [493, 267] width 649 height 54
click at [172, 246] on textarea "rebooted power cycled 2x no visual" at bounding box center [493, 267] width 649 height 54
click at [175, 259] on textarea "-rebooted power cycled 2x no visual" at bounding box center [493, 267] width 649 height 54
click at [177, 279] on textarea "-rebooted -power cycled 2x no visual" at bounding box center [493, 267] width 649 height 54
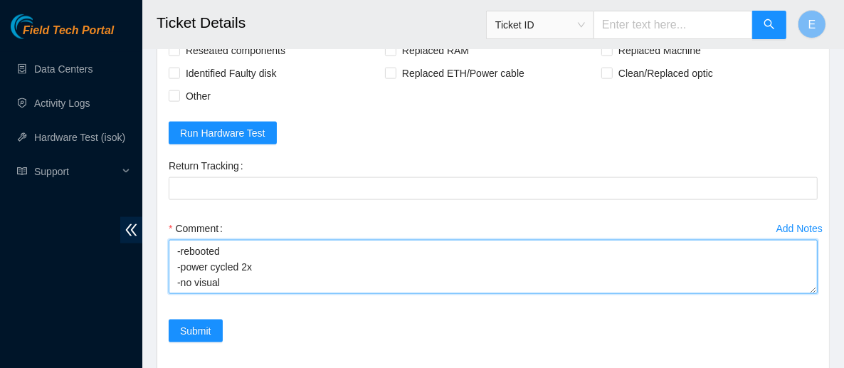
click at [237, 273] on textarea "-rebooted -power cycled 2x -no visual" at bounding box center [493, 267] width 649 height 54
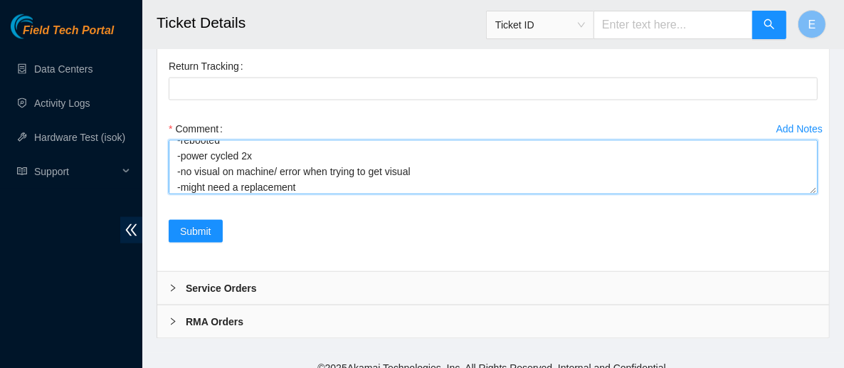
scroll to position [1226, 0]
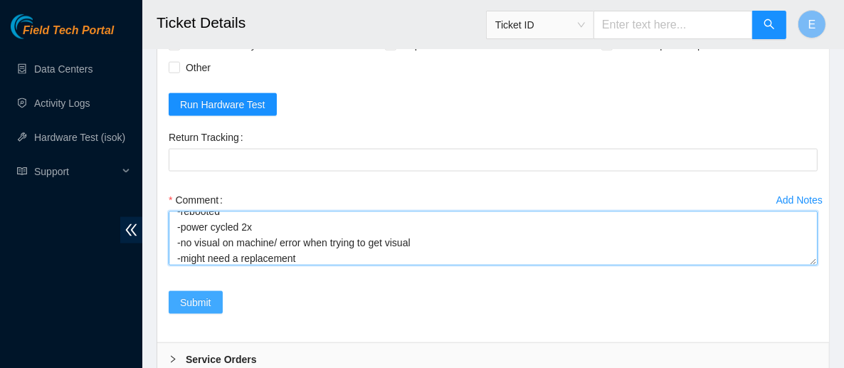
type textarea "-rebooted -power cycled 2x -no visual on machine/ error when trying to get visu…"
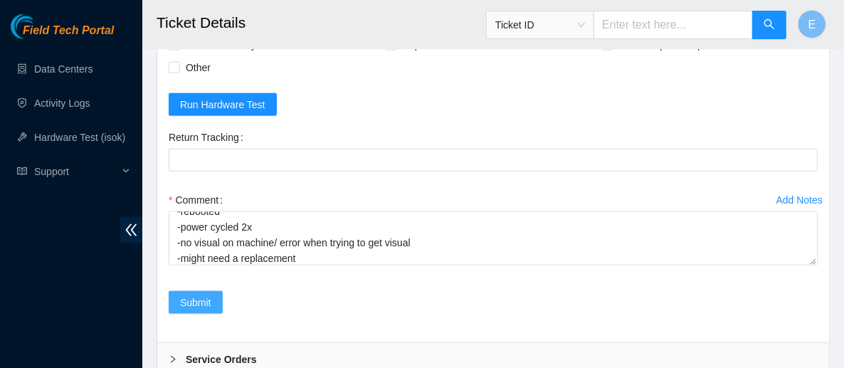
click at [211, 293] on button "Submit" at bounding box center [196, 302] width 54 height 23
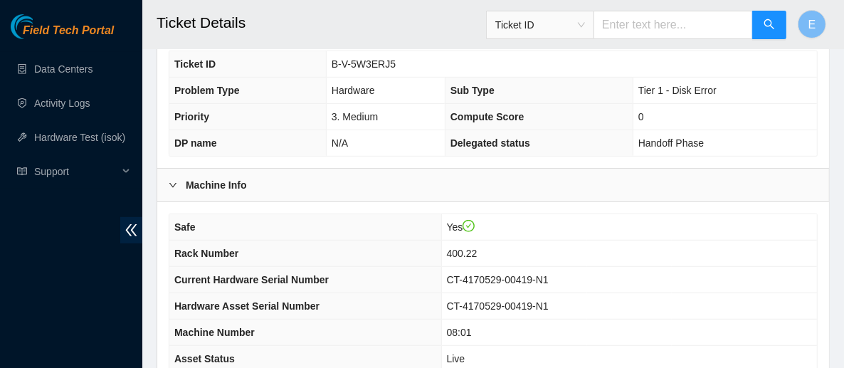
scroll to position [415, 0]
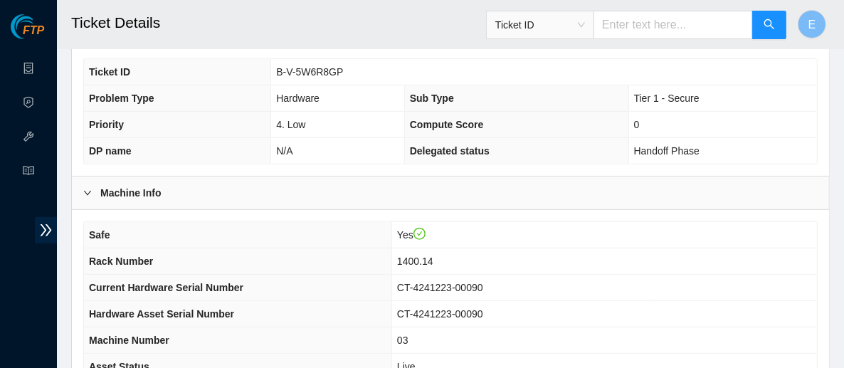
scroll to position [394, 0]
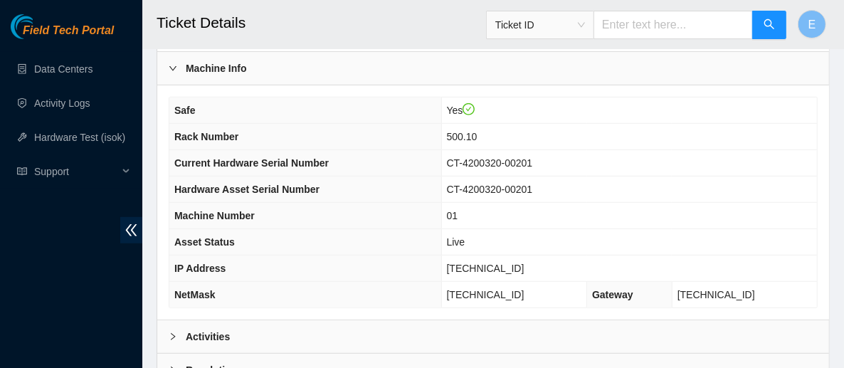
scroll to position [636, 0]
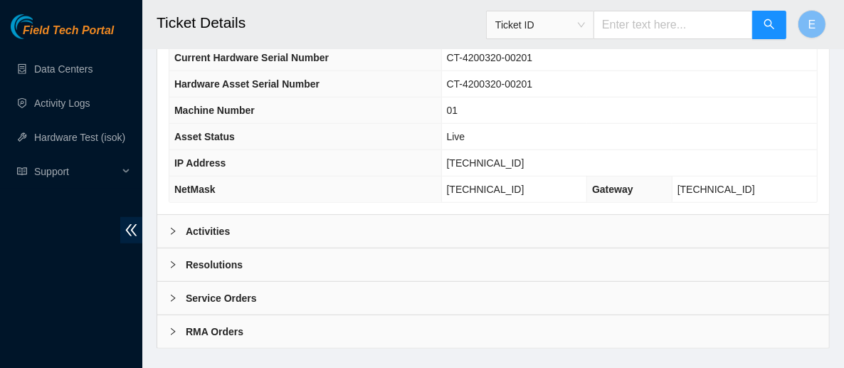
click at [361, 215] on div "Activities" at bounding box center [493, 231] width 672 height 33
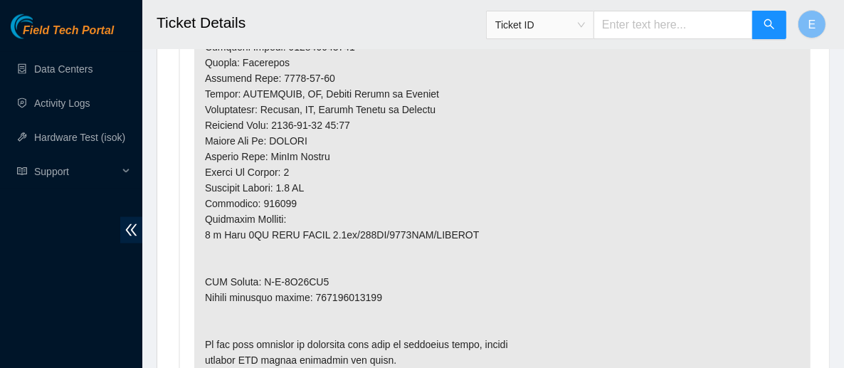
scroll to position [1318, 0]
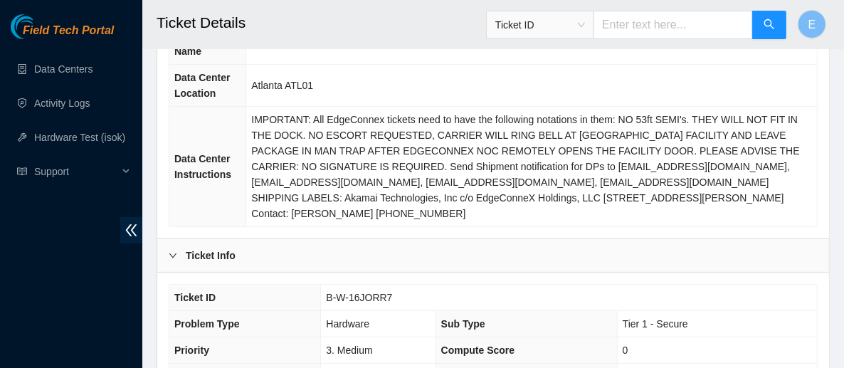
scroll to position [196, 0]
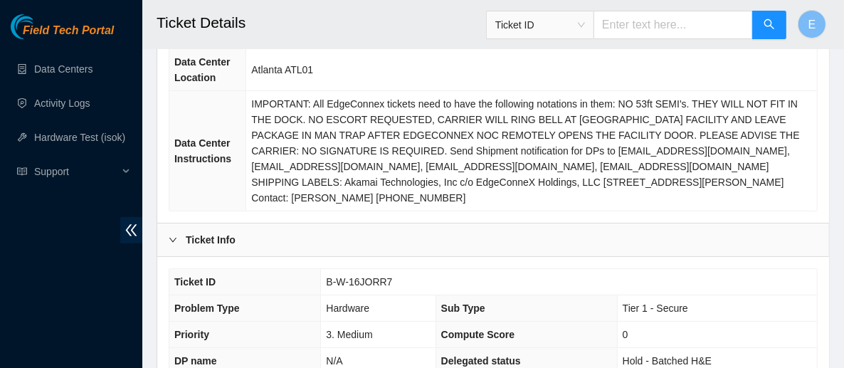
click at [626, 123] on span "IMPORTANT: All EdgeConnex tickets need to have the following notations in them:…" at bounding box center [525, 150] width 548 height 105
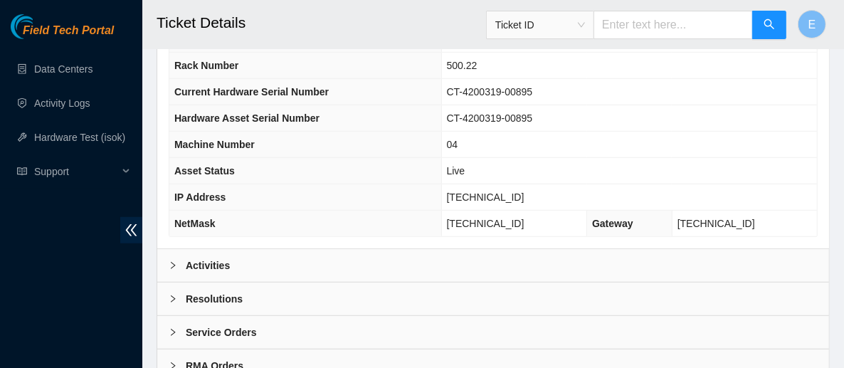
scroll to position [602, 0]
click at [228, 248] on div "Activities" at bounding box center [493, 264] width 672 height 33
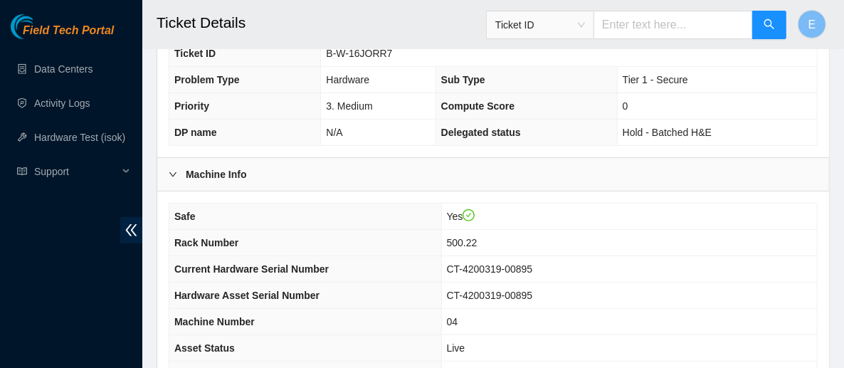
scroll to position [424, 0]
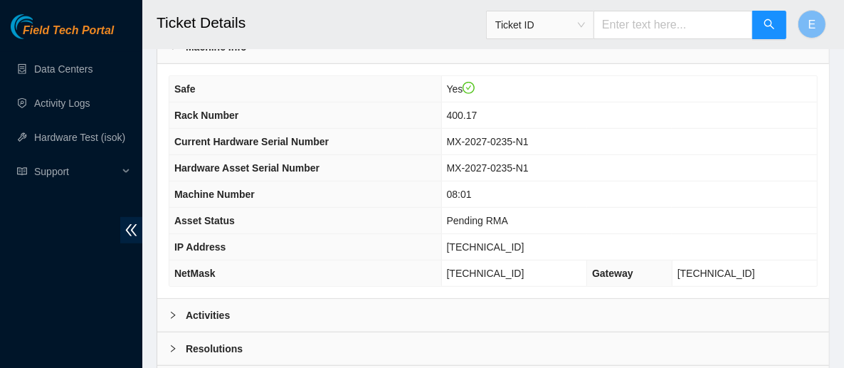
scroll to position [552, 0]
click at [464, 298] on div "Activities" at bounding box center [493, 314] width 672 height 33
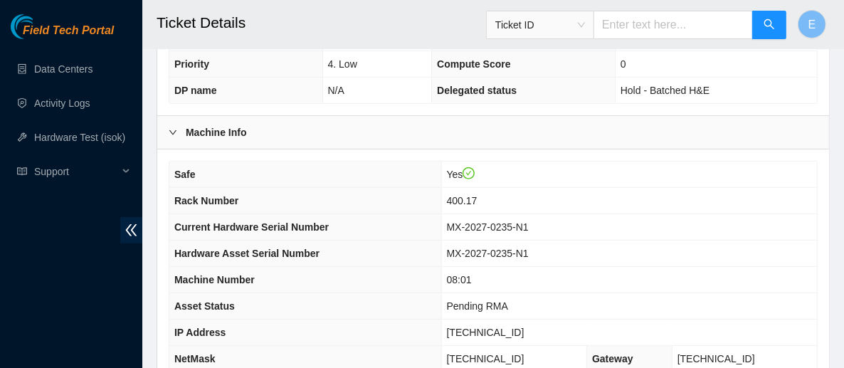
scroll to position [465, 0]
